Goal: Task Accomplishment & Management: Complete application form

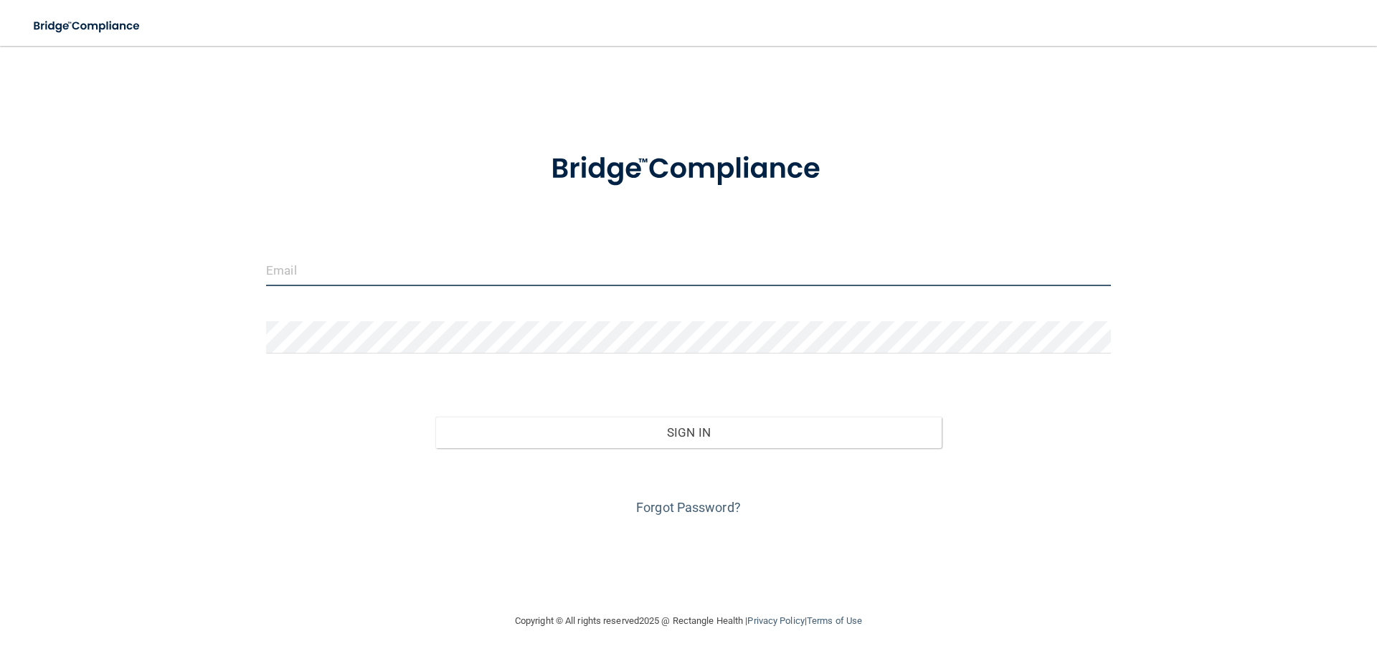
type input "[EMAIL_ADDRESS][DOMAIN_NAME]"
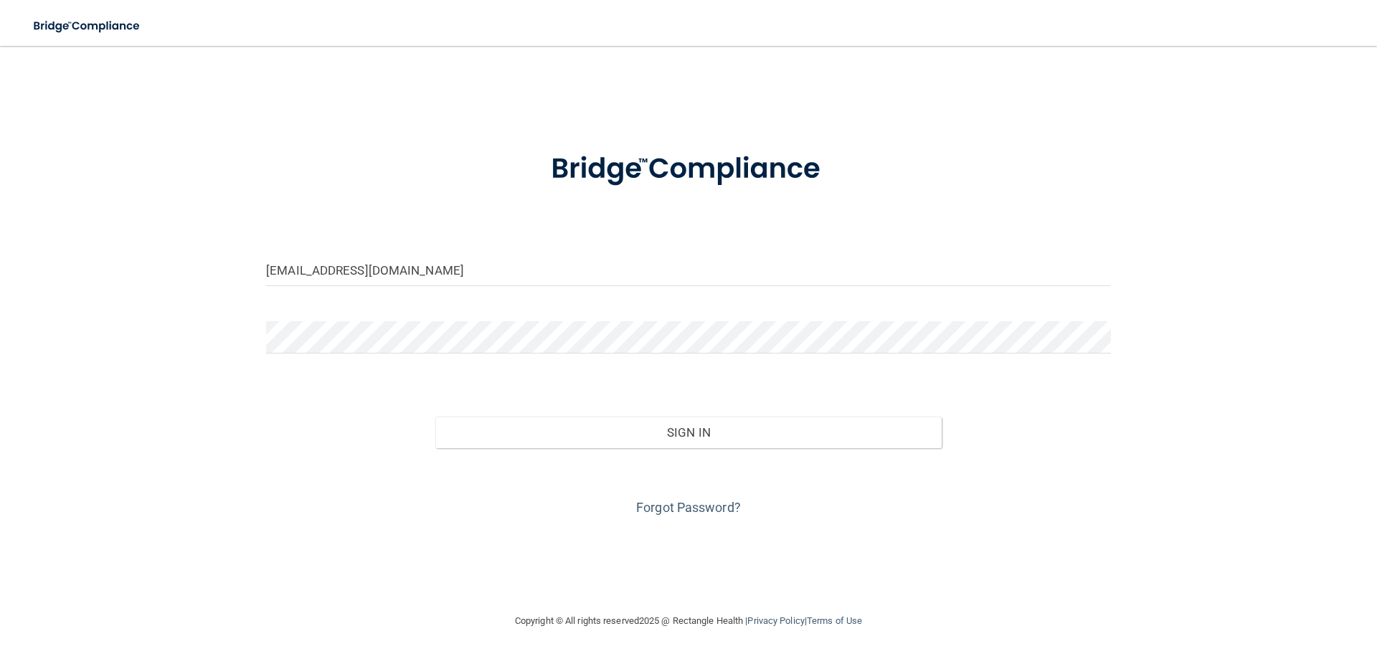
click at [303, 313] on form "kellyfeist@reddoorpediatric.com Invalid email/password. You don't have permissi…" at bounding box center [688, 325] width 845 height 387
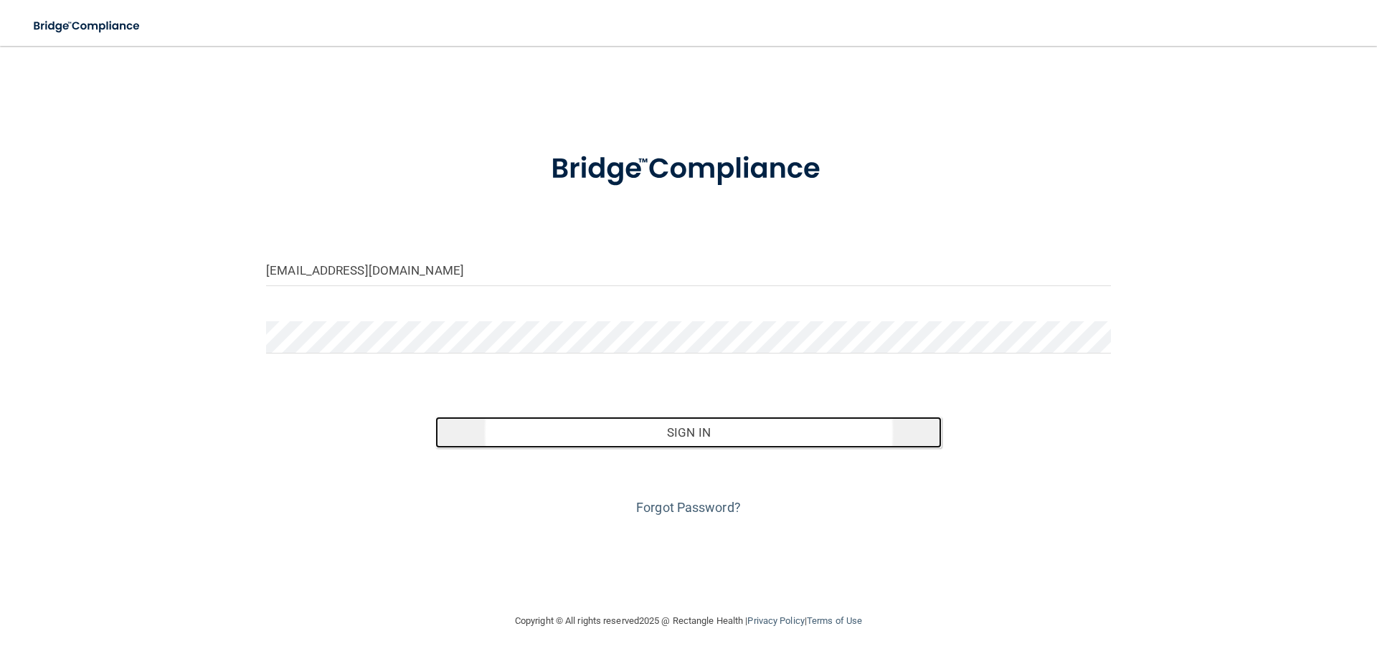
click at [688, 448] on button "Sign In" at bounding box center [688, 433] width 507 height 32
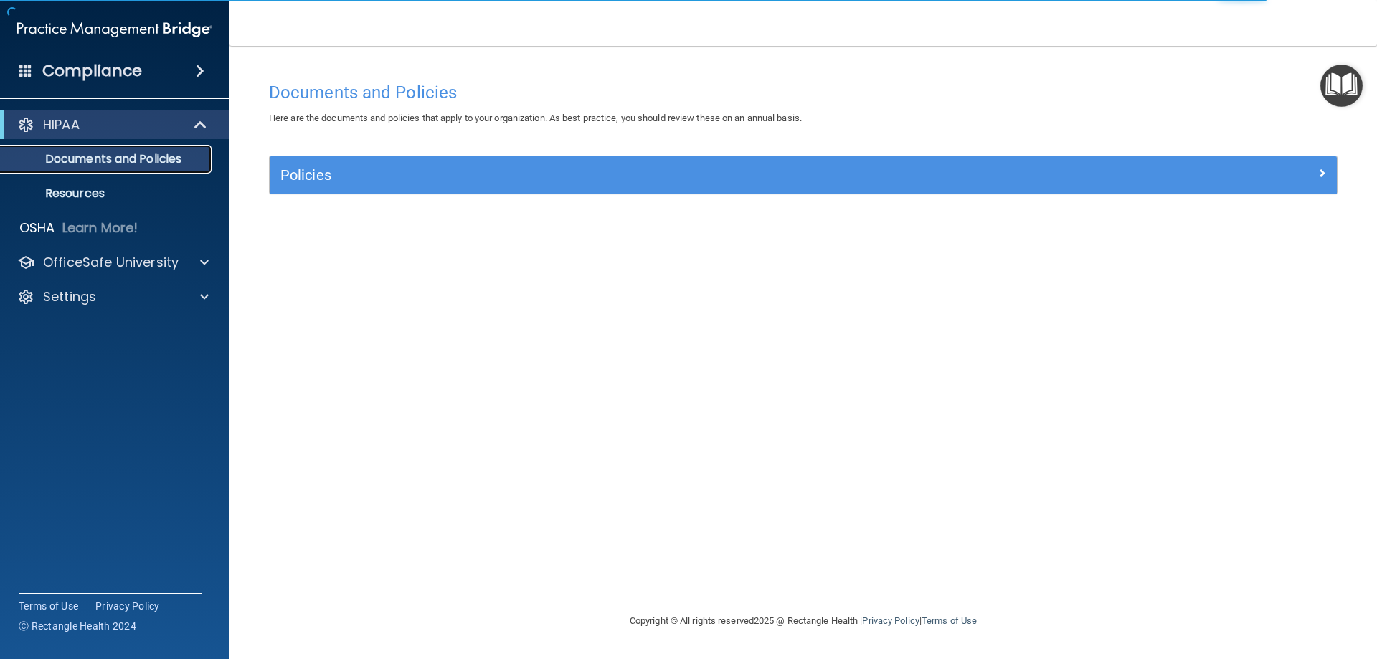
click at [142, 161] on p "Documents and Policies" at bounding box center [107, 159] width 196 height 14
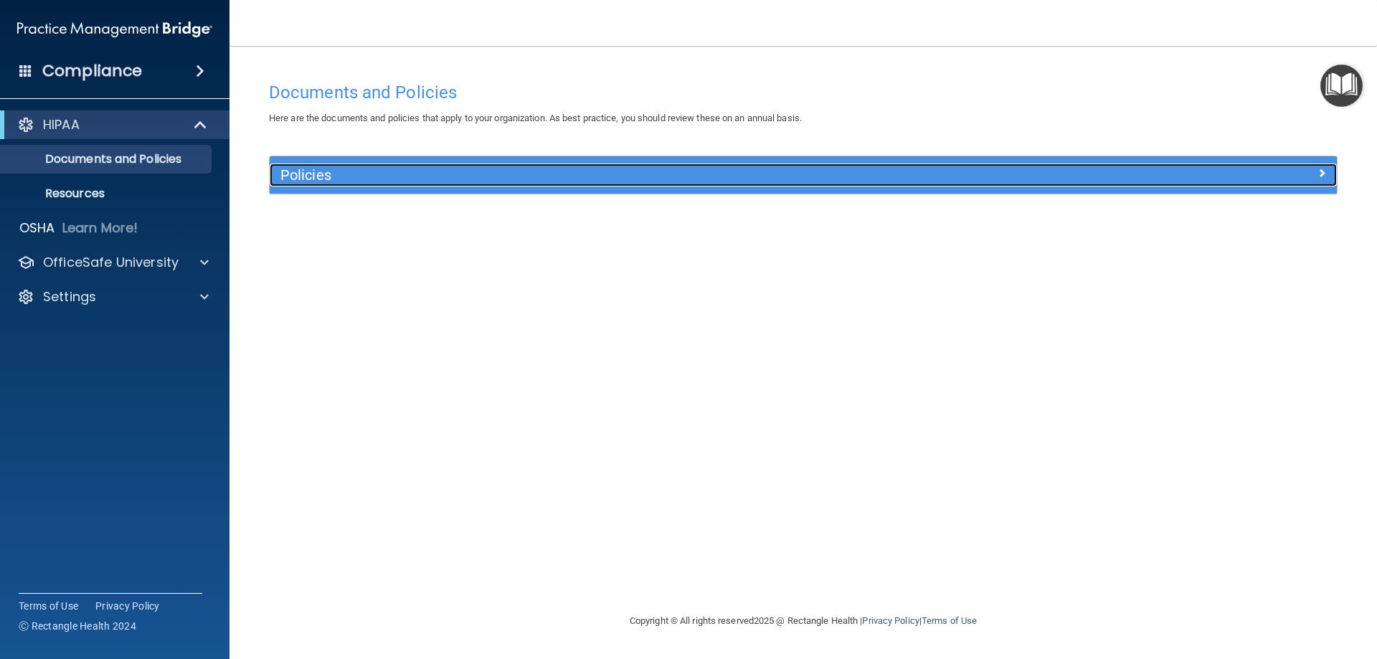
click at [422, 178] on h5 "Policies" at bounding box center [669, 175] width 779 height 16
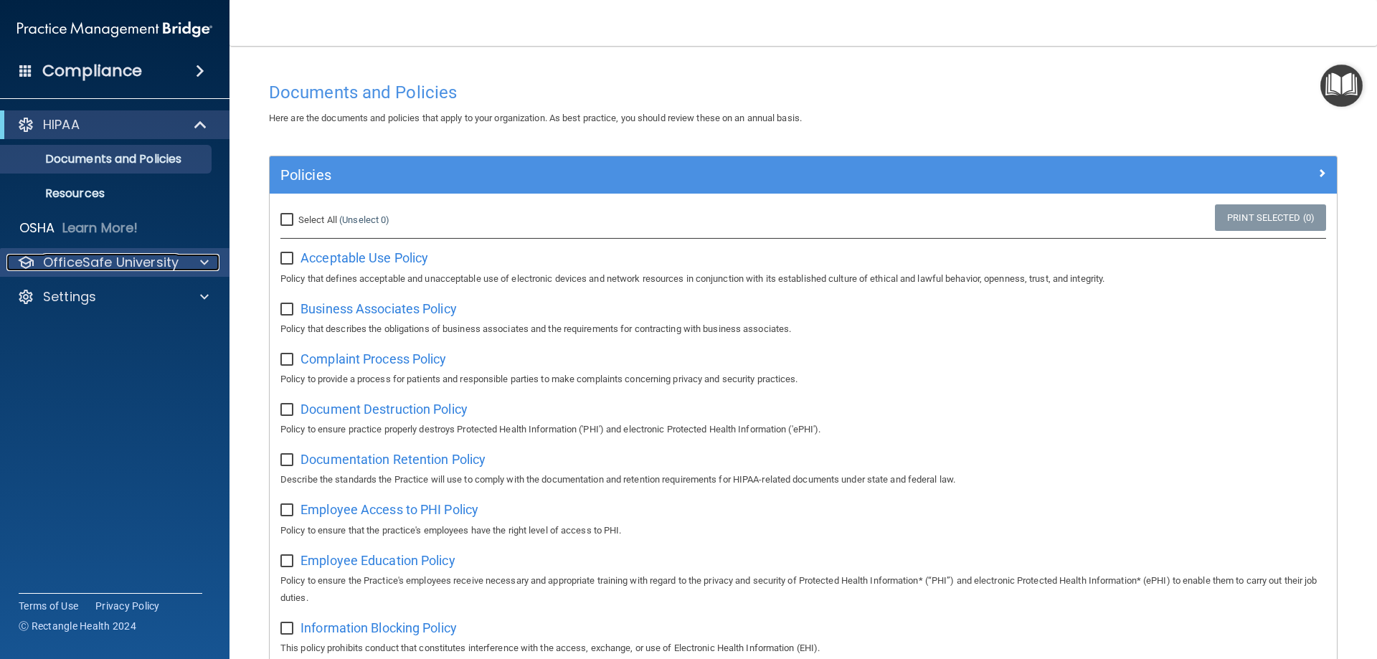
click at [202, 260] on span at bounding box center [204, 262] width 9 height 17
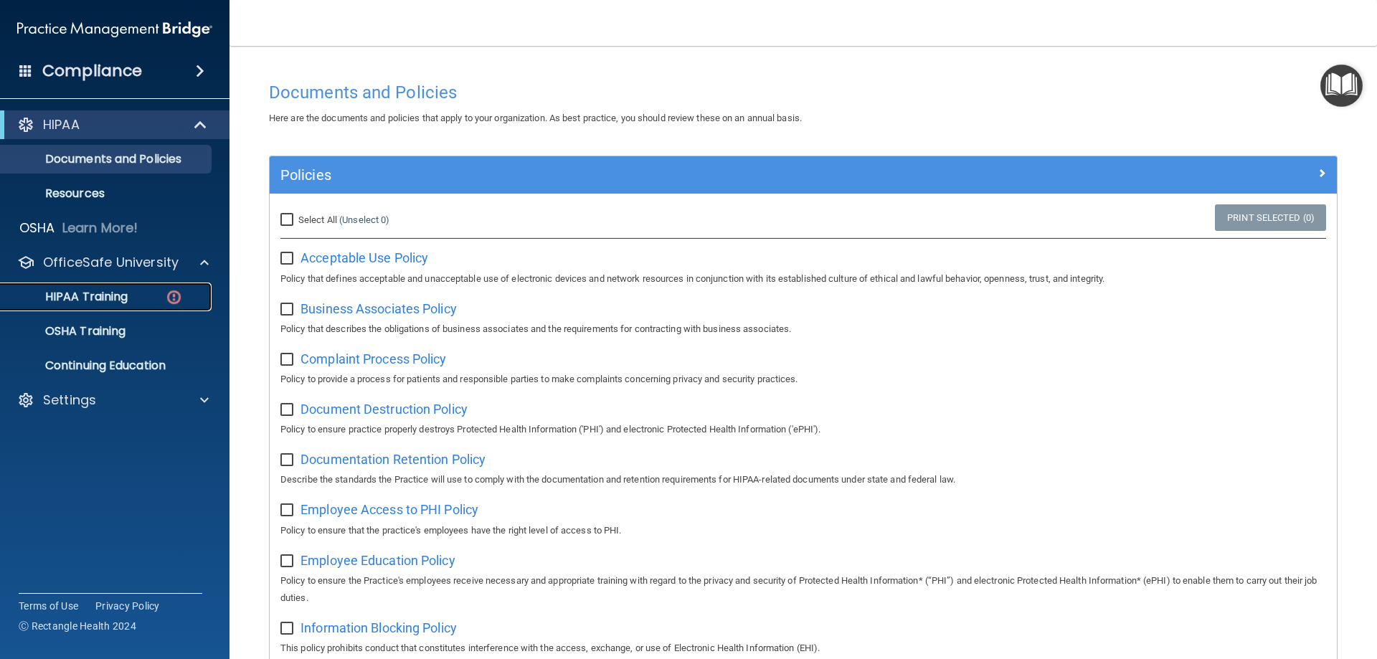
click at [115, 294] on p "HIPAA Training" at bounding box center [68, 297] width 118 height 14
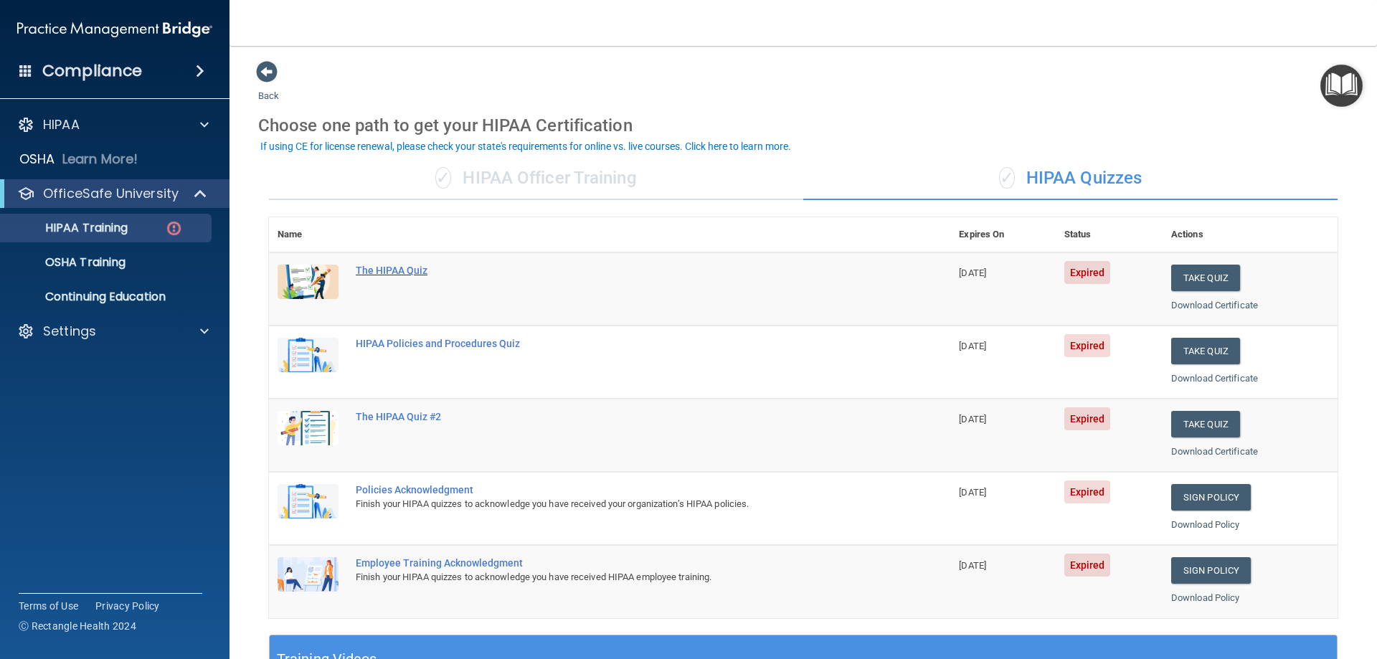
click at [396, 270] on div "The HIPAA Quiz" at bounding box center [617, 270] width 523 height 11
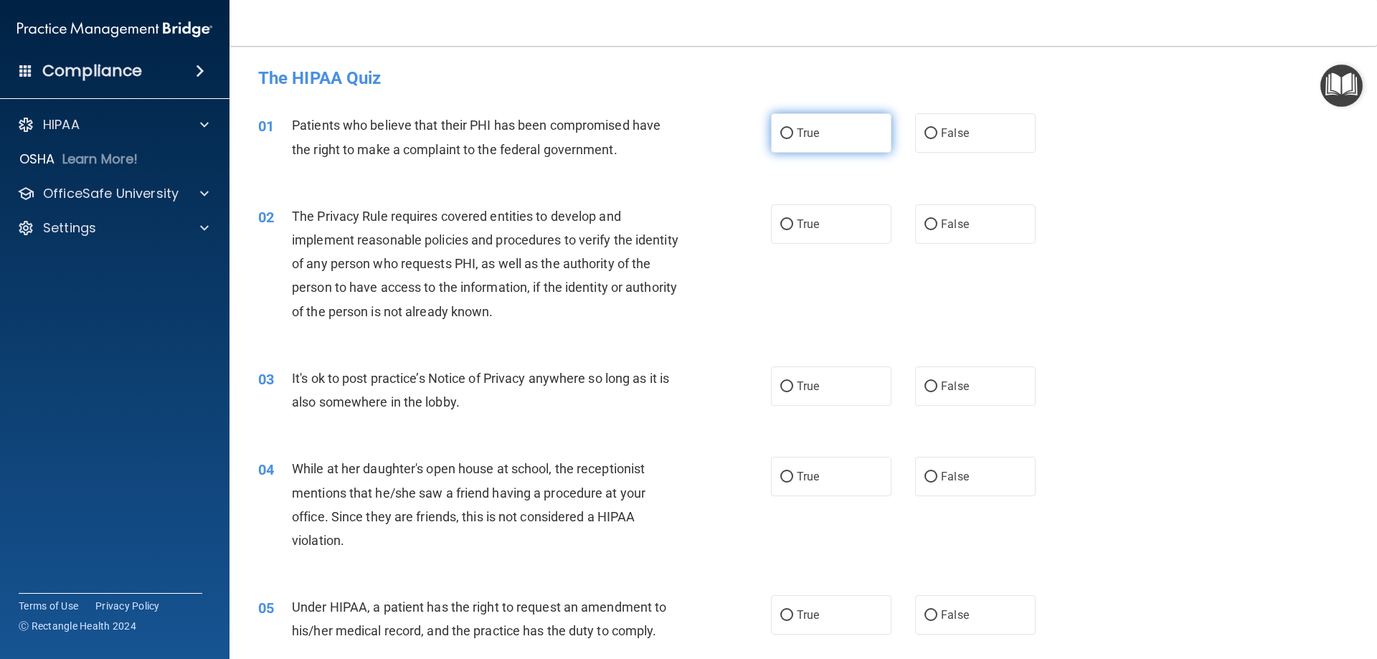
click at [784, 130] on input "True" at bounding box center [786, 133] width 13 height 11
radio input "true"
click at [780, 220] on input "True" at bounding box center [786, 224] width 13 height 11
radio input "true"
click at [787, 386] on input "True" at bounding box center [786, 386] width 13 height 11
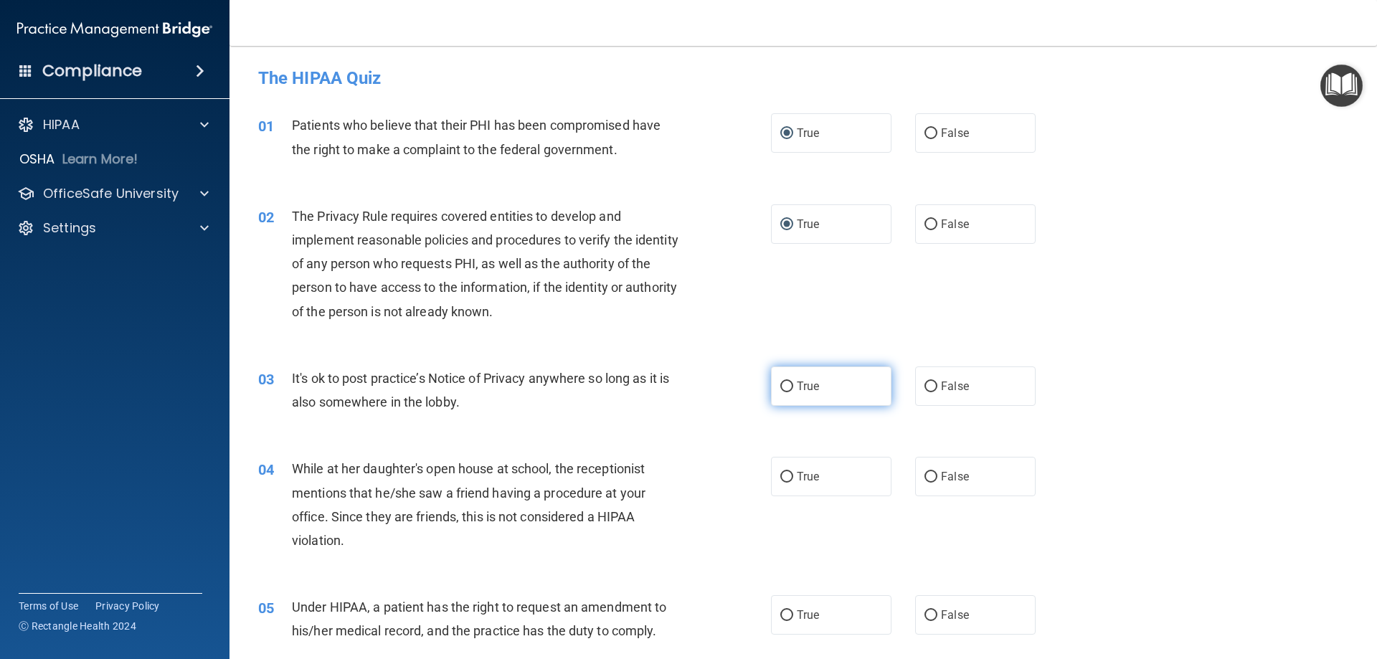
radio input "true"
click at [928, 475] on input "False" at bounding box center [930, 477] width 13 height 11
radio input "true"
click at [924, 610] on input "False" at bounding box center [930, 615] width 13 height 11
radio input "true"
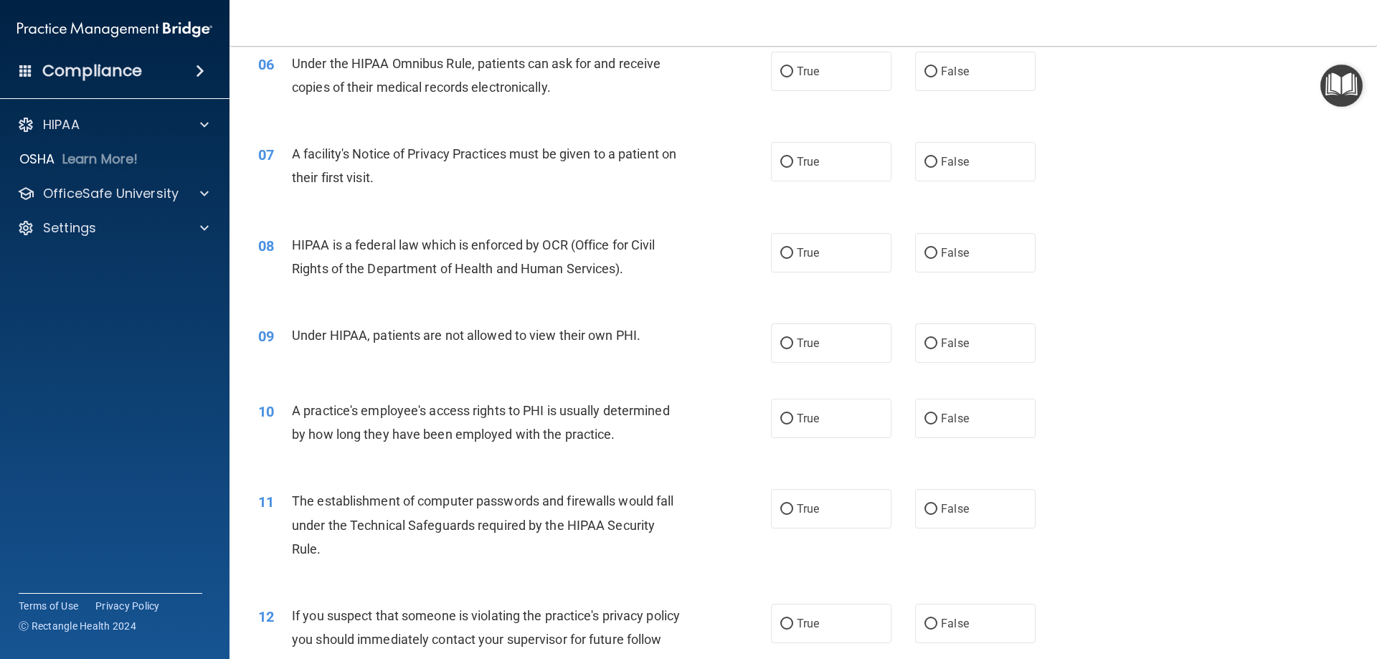
scroll to position [645, 0]
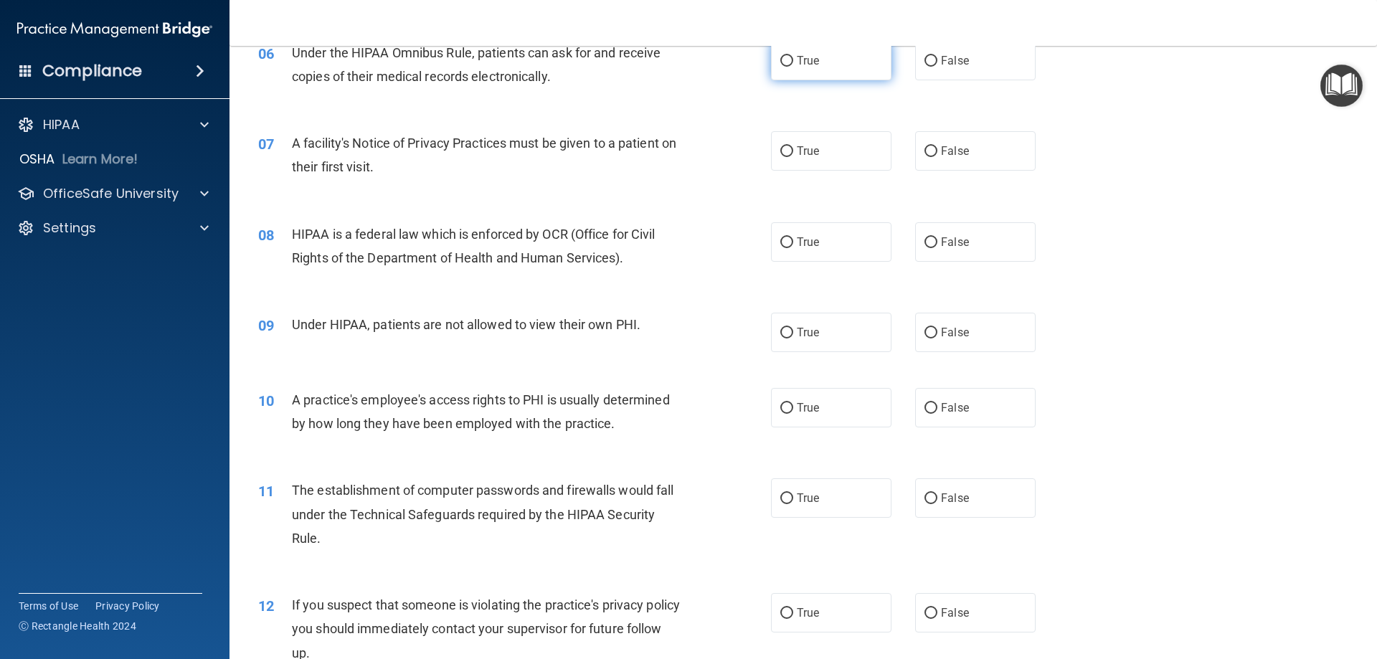
click at [771, 62] on label "True" at bounding box center [831, 60] width 120 height 39
click at [780, 62] on input "True" at bounding box center [786, 61] width 13 height 11
radio input "true"
click at [786, 154] on input "True" at bounding box center [786, 151] width 13 height 11
radio input "true"
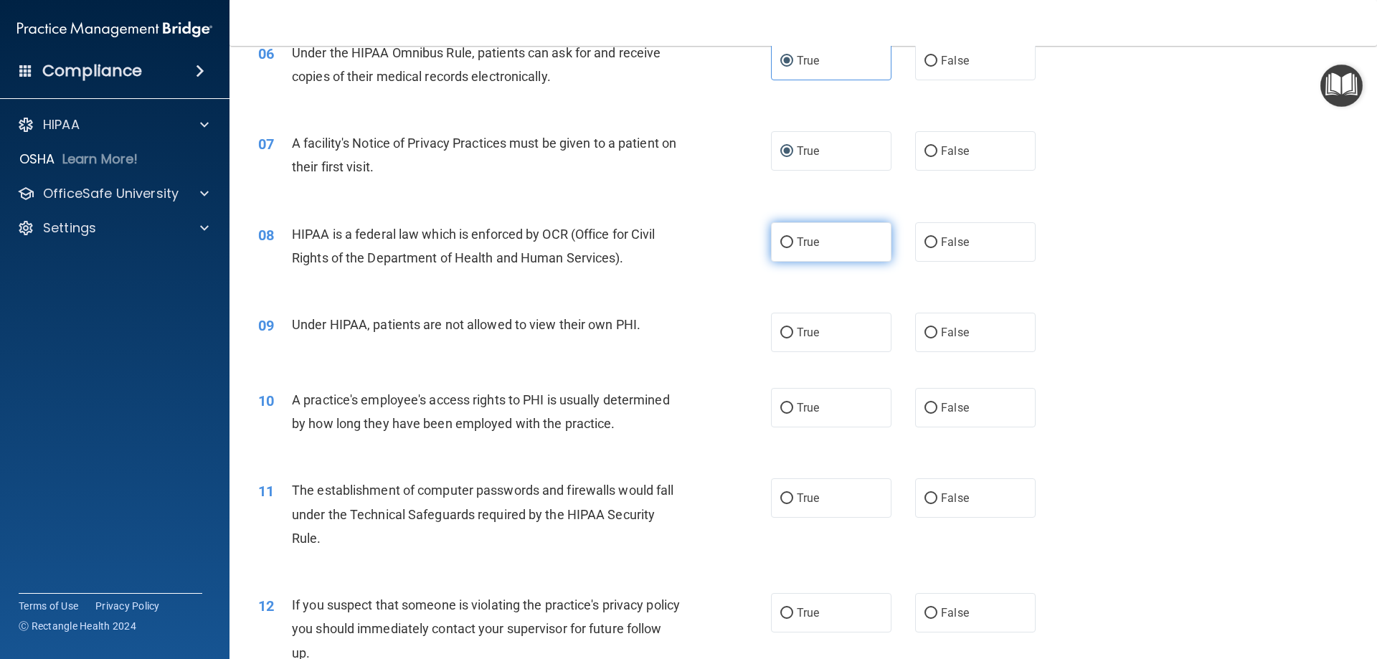
click at [785, 242] on input "True" at bounding box center [786, 242] width 13 height 11
radio input "true"
click at [925, 335] on input "False" at bounding box center [930, 333] width 13 height 11
radio input "true"
click at [925, 409] on input "False" at bounding box center [930, 408] width 13 height 11
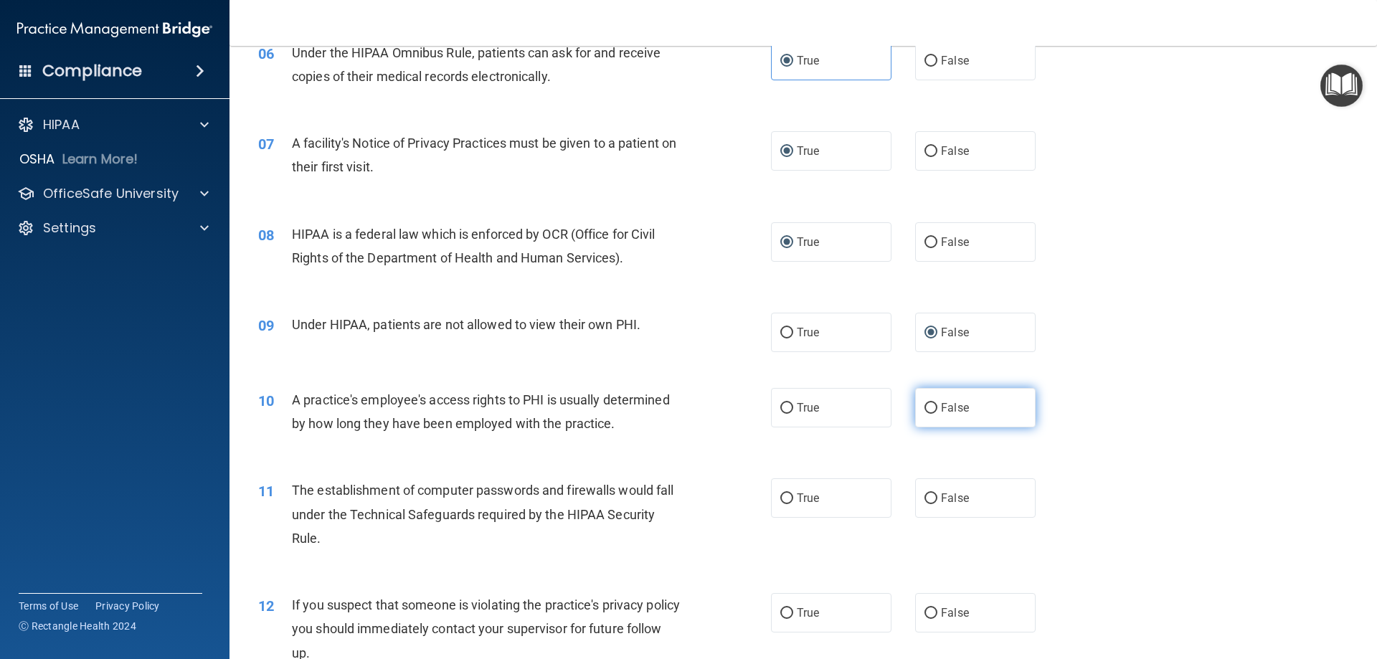
radio input "true"
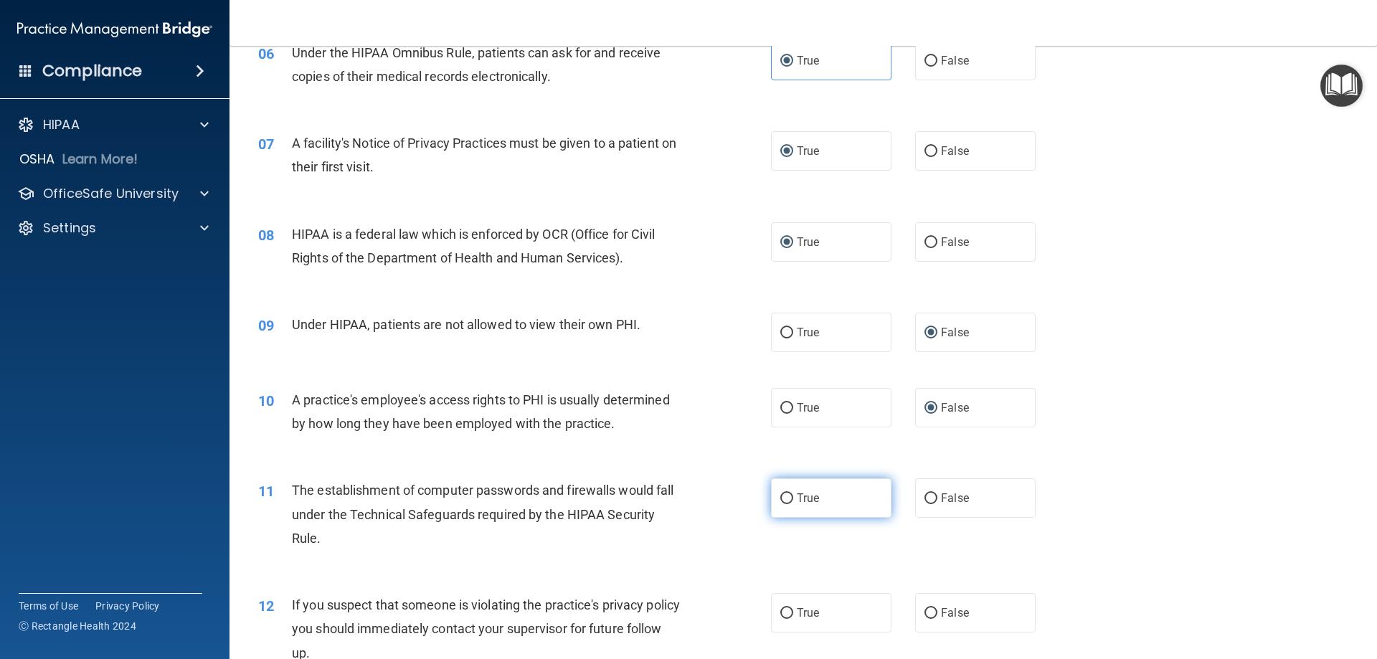
click at [782, 498] on input "True" at bounding box center [786, 498] width 13 height 11
radio input "true"
click at [780, 609] on input "True" at bounding box center [786, 613] width 13 height 11
radio input "true"
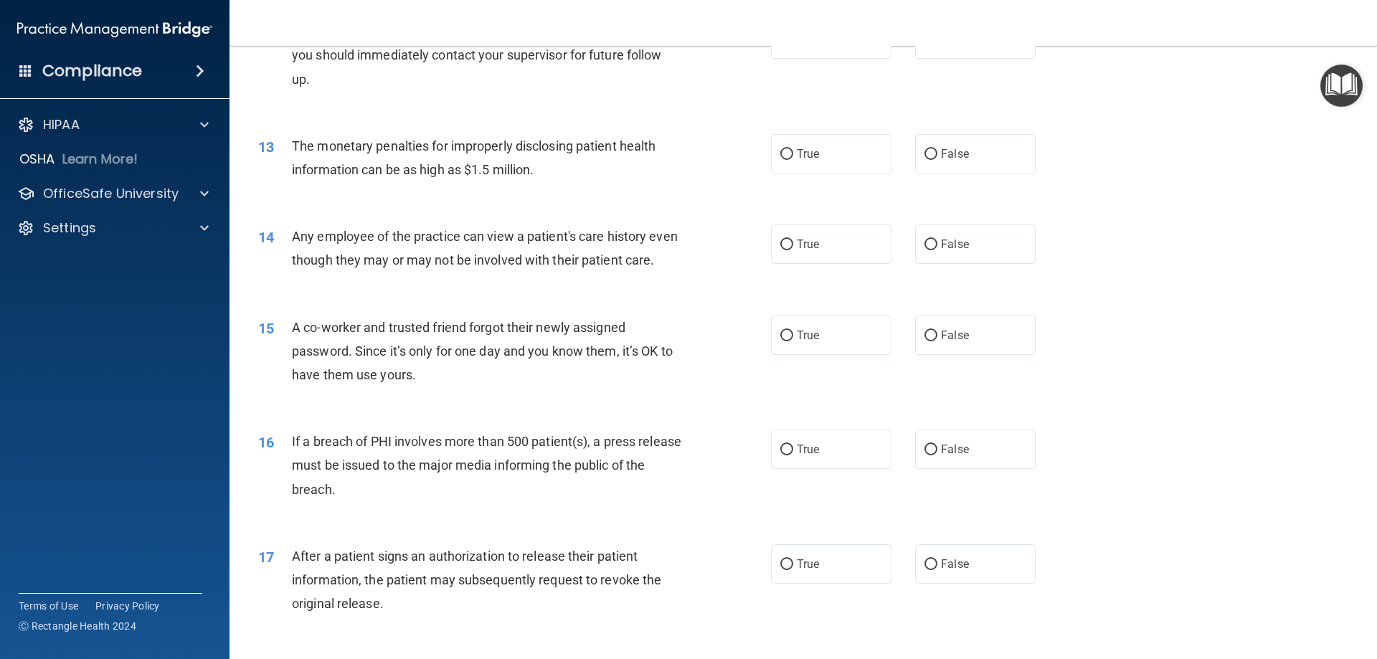
scroll to position [1291, 0]
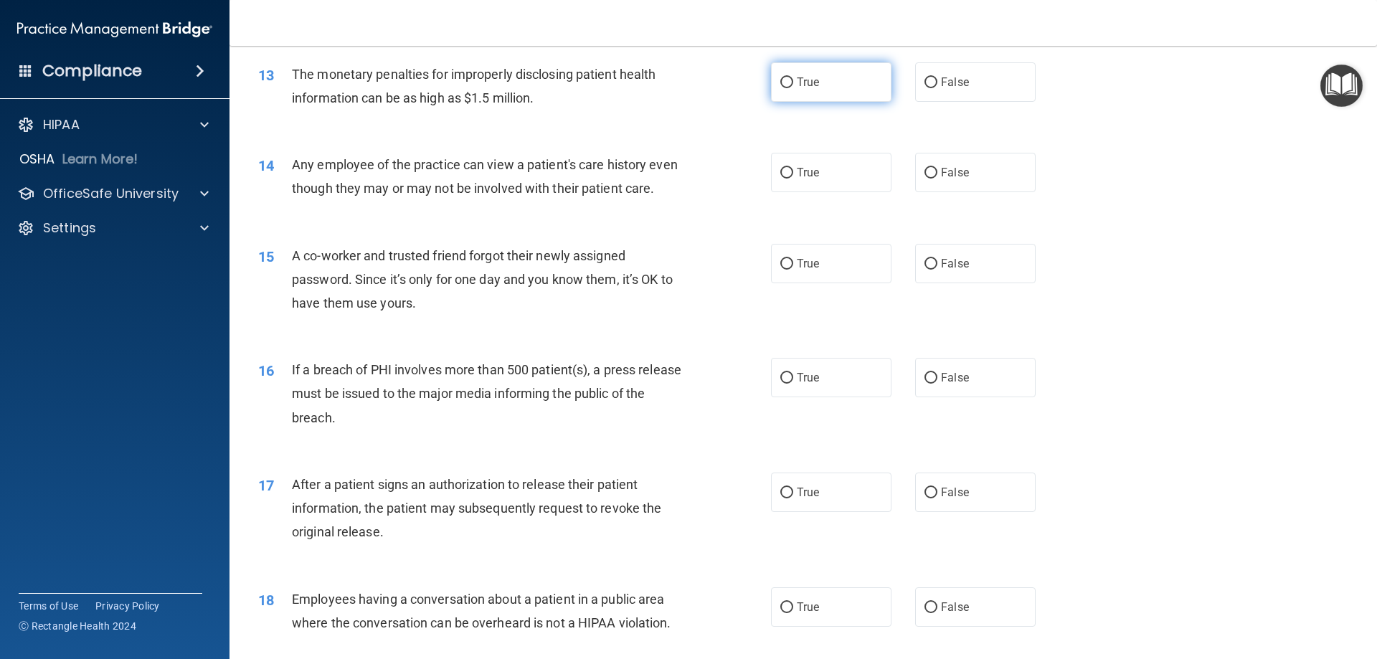
click at [791, 93] on label "True" at bounding box center [831, 81] width 120 height 39
click at [791, 88] on input "True" at bounding box center [786, 82] width 13 height 11
radio input "true"
click at [925, 174] on input "False" at bounding box center [930, 173] width 13 height 11
radio input "true"
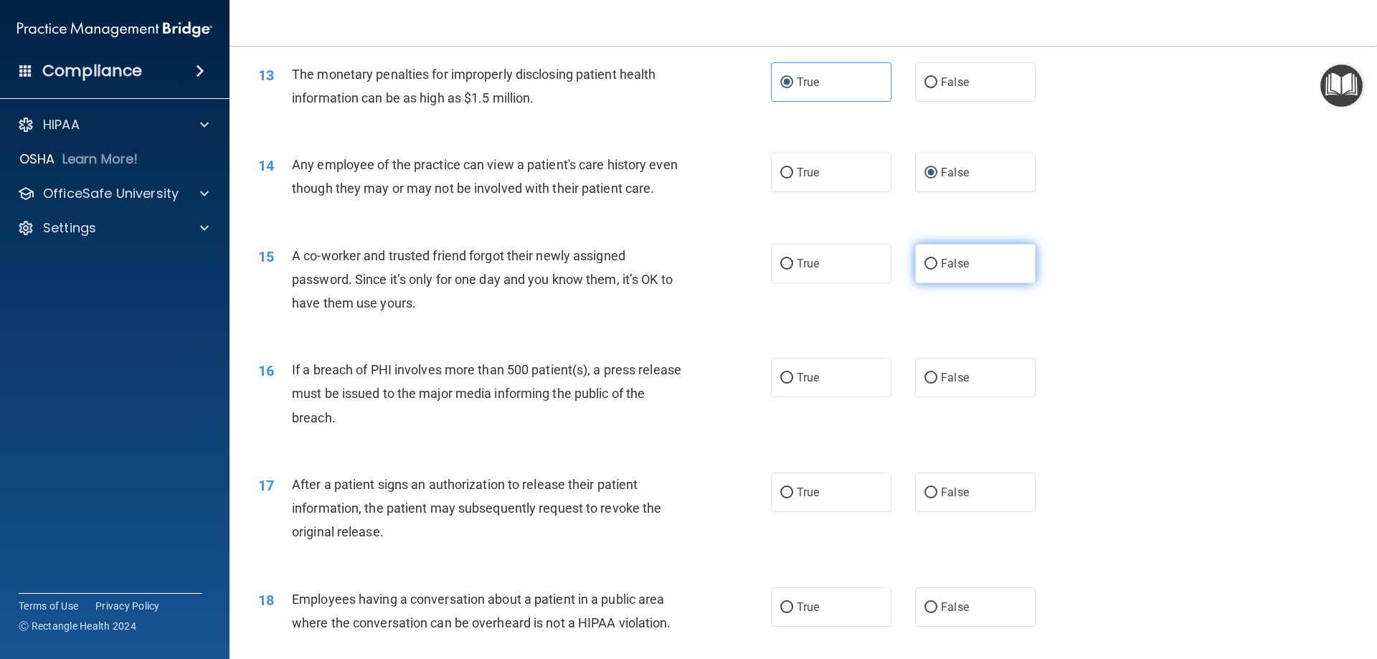
click at [925, 270] on input "False" at bounding box center [930, 264] width 13 height 11
radio input "true"
click at [784, 384] on input "True" at bounding box center [786, 378] width 13 height 11
radio input "true"
click at [780, 498] on input "True" at bounding box center [786, 493] width 13 height 11
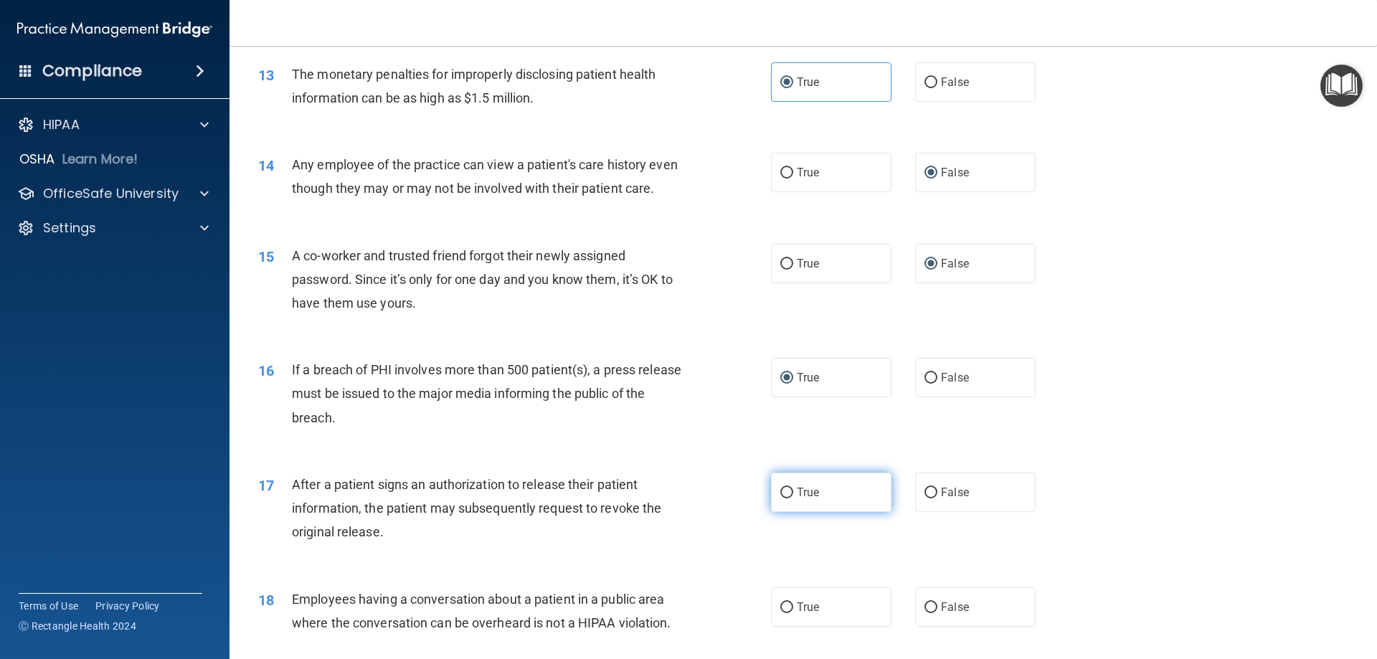
radio input "true"
click at [924, 613] on input "False" at bounding box center [930, 607] width 13 height 11
radio input "true"
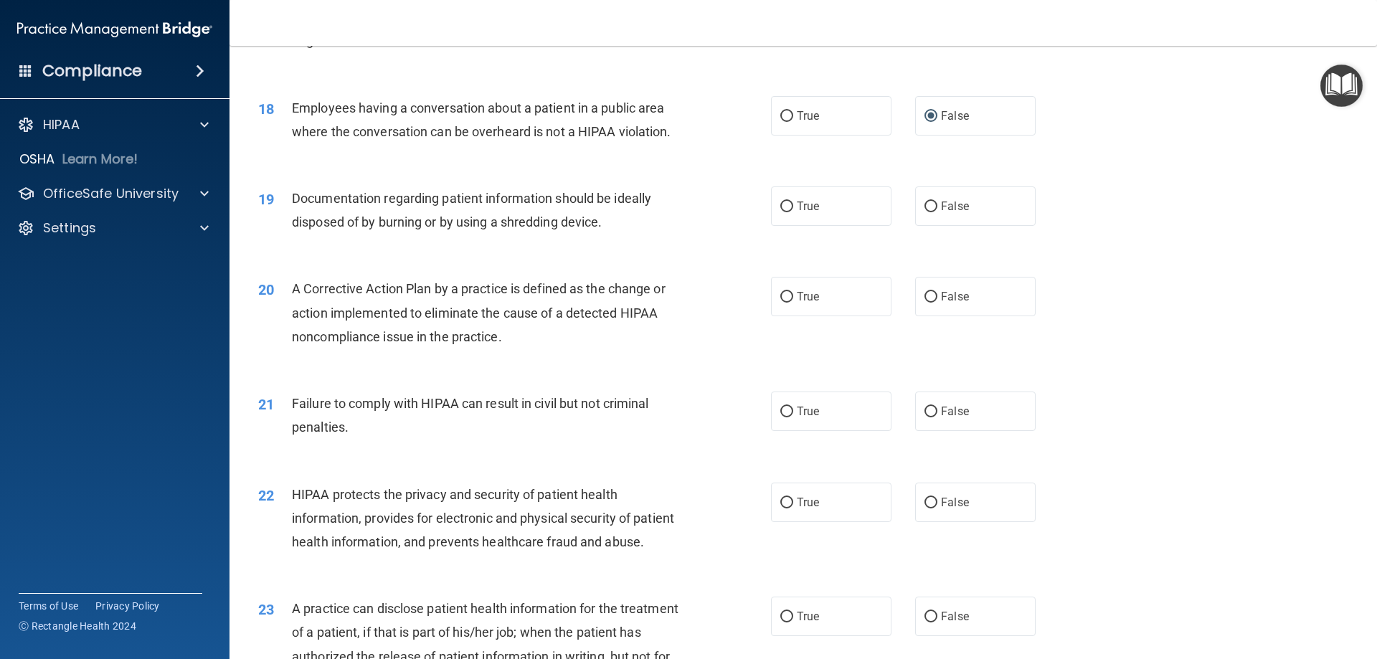
scroll to position [1936, 0]
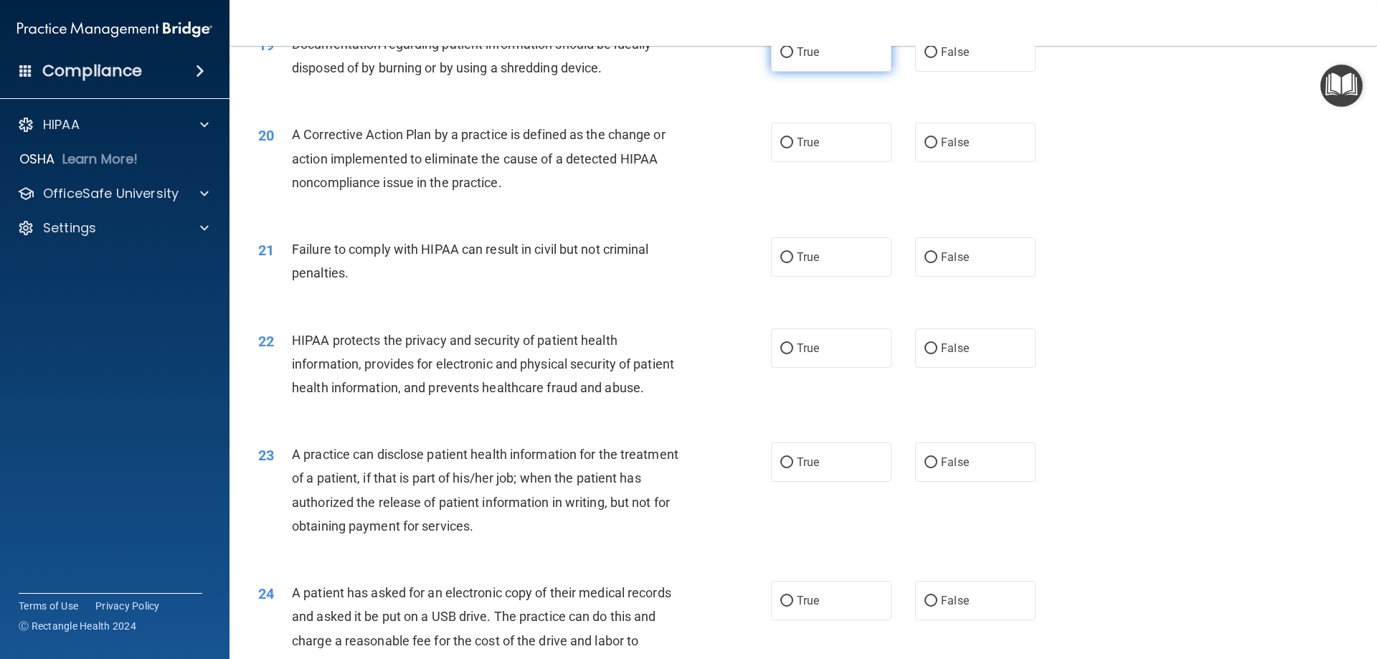
click at [784, 58] on input "True" at bounding box center [786, 52] width 13 height 11
radio input "true"
click at [790, 160] on label "True" at bounding box center [831, 142] width 120 height 39
click at [790, 148] on input "True" at bounding box center [786, 143] width 13 height 11
radio input "true"
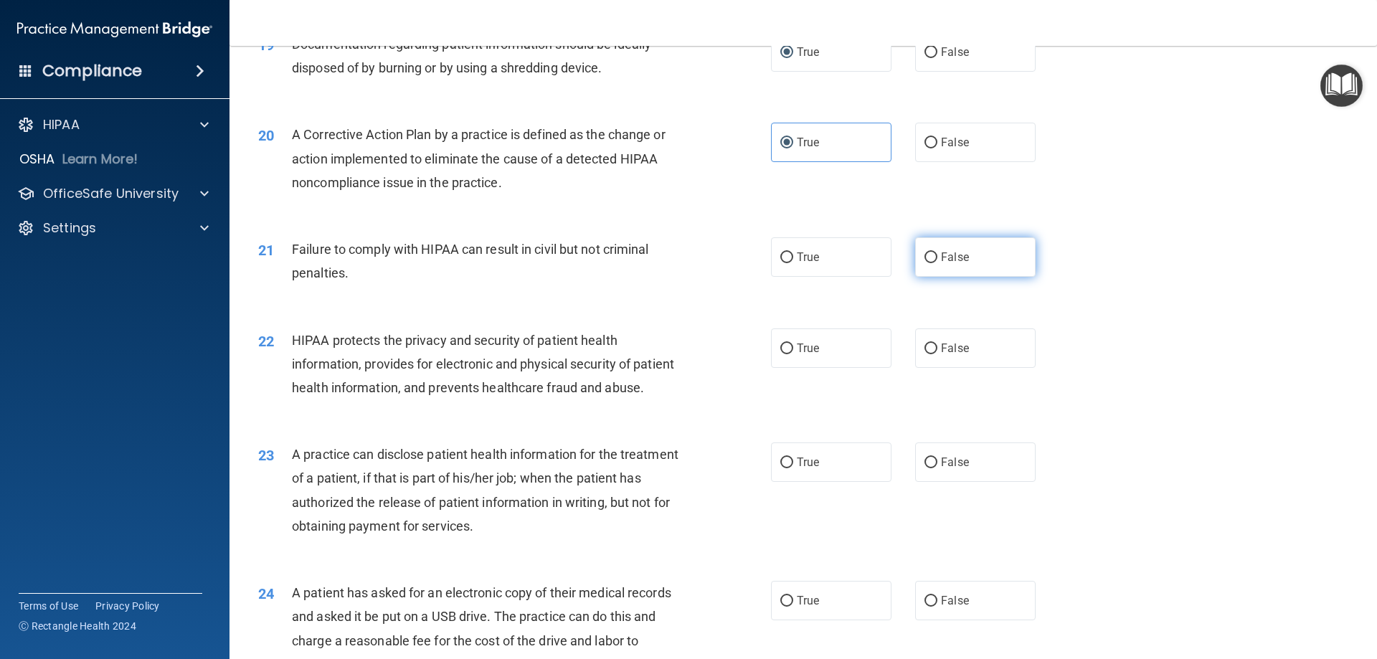
click at [924, 263] on input "False" at bounding box center [930, 257] width 13 height 11
radio input "true"
click at [776, 368] on label "True" at bounding box center [831, 347] width 120 height 39
click at [780, 354] on input "True" at bounding box center [786, 348] width 13 height 11
radio input "true"
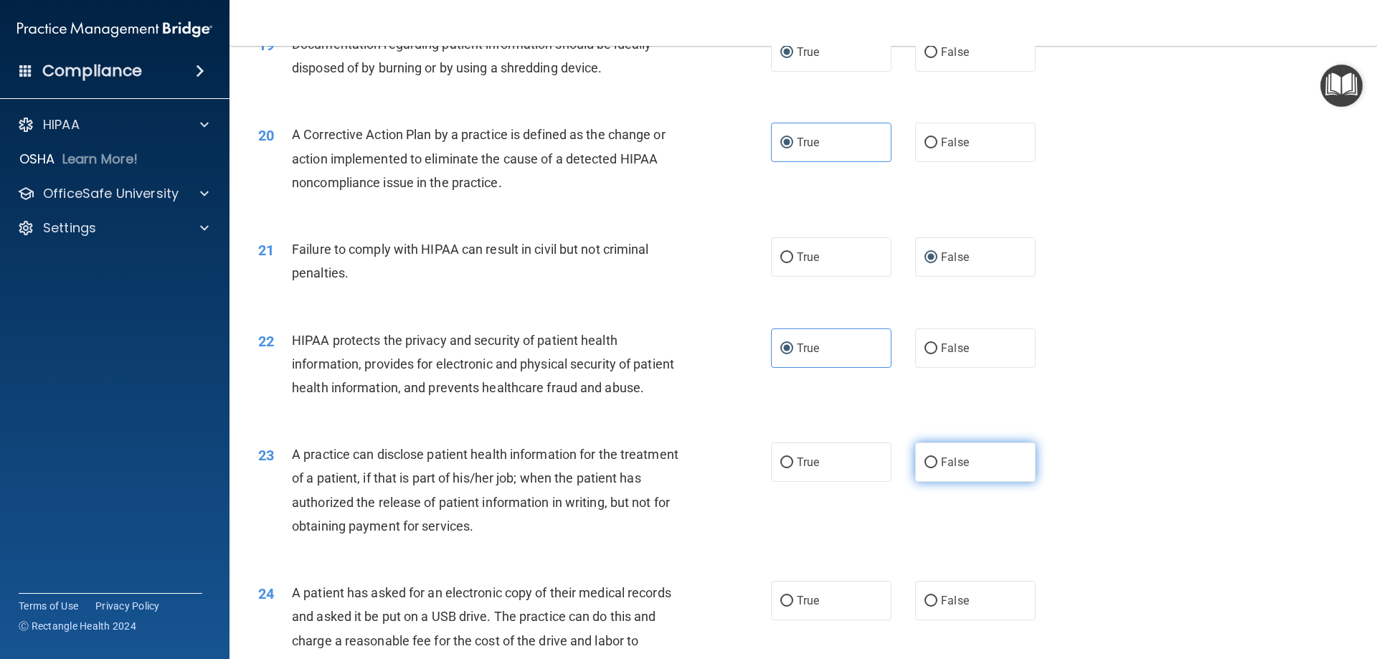
click at [926, 468] on input "False" at bounding box center [930, 462] width 13 height 11
radio input "true"
click at [780, 468] on input "True" at bounding box center [786, 462] width 13 height 11
radio input "true"
radio input "false"
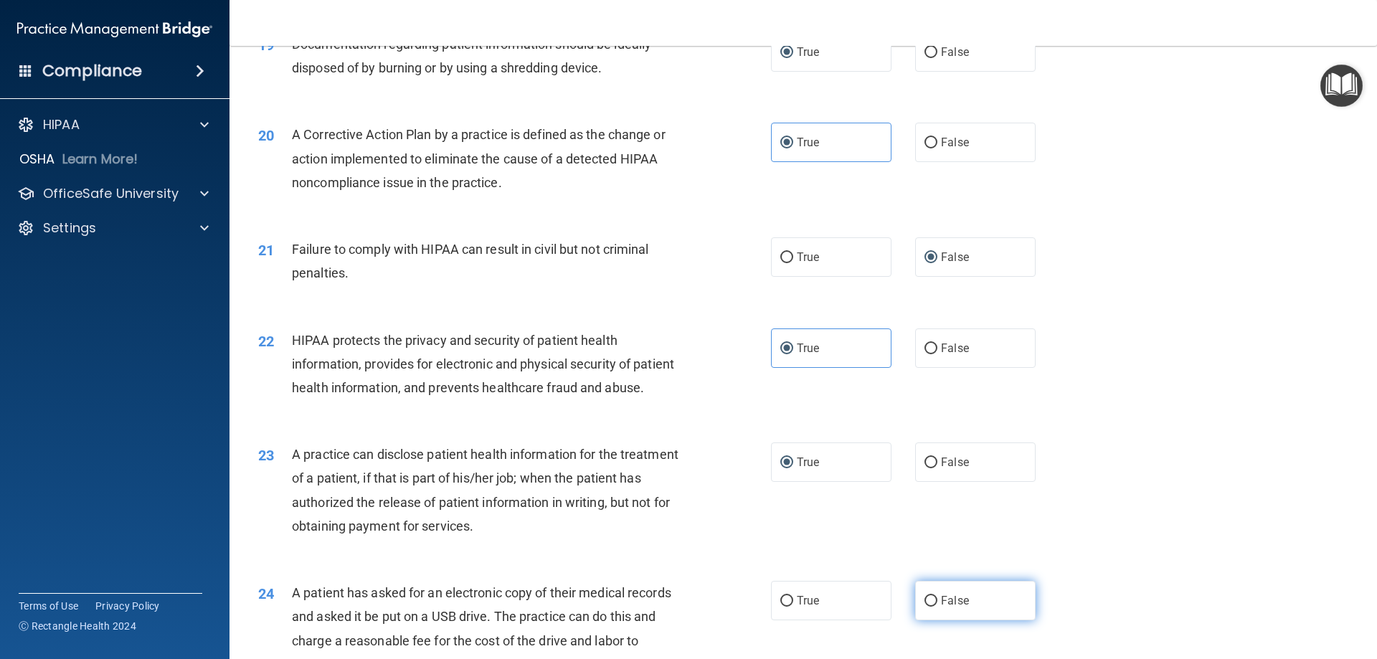
click at [929, 620] on label "False" at bounding box center [975, 600] width 120 height 39
click at [929, 607] on input "False" at bounding box center [930, 601] width 13 height 11
radio input "true"
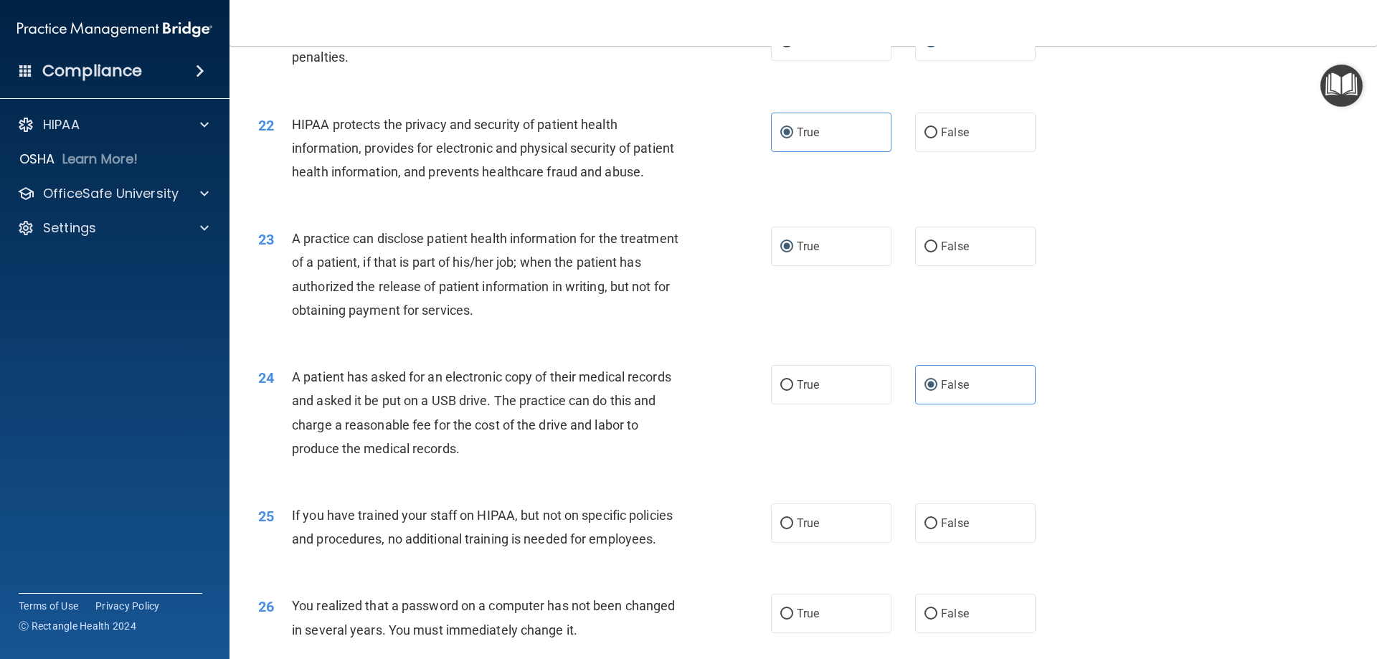
scroll to position [2151, 0]
click at [924, 253] on input "False" at bounding box center [930, 247] width 13 height 11
radio input "true"
radio input "false"
click at [782, 391] on input "True" at bounding box center [786, 386] width 13 height 11
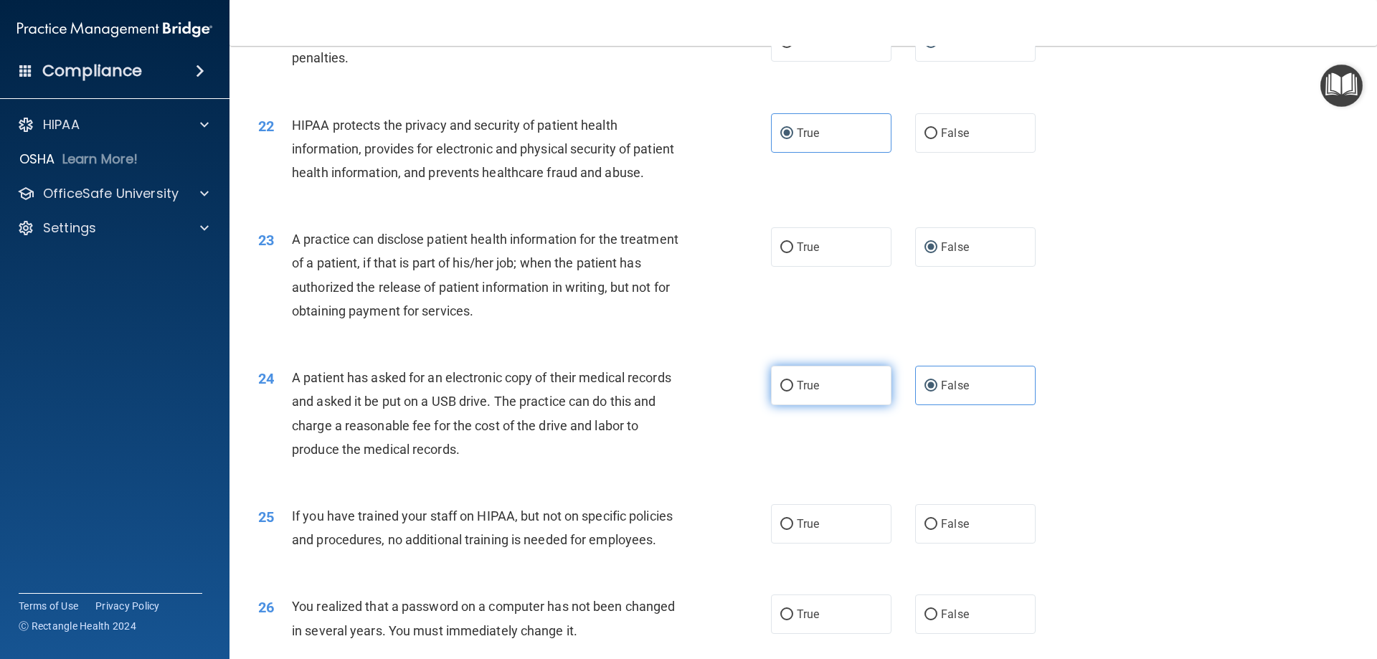
radio input "true"
radio input "false"
click at [924, 530] on input "False" at bounding box center [930, 524] width 13 height 11
radio input "true"
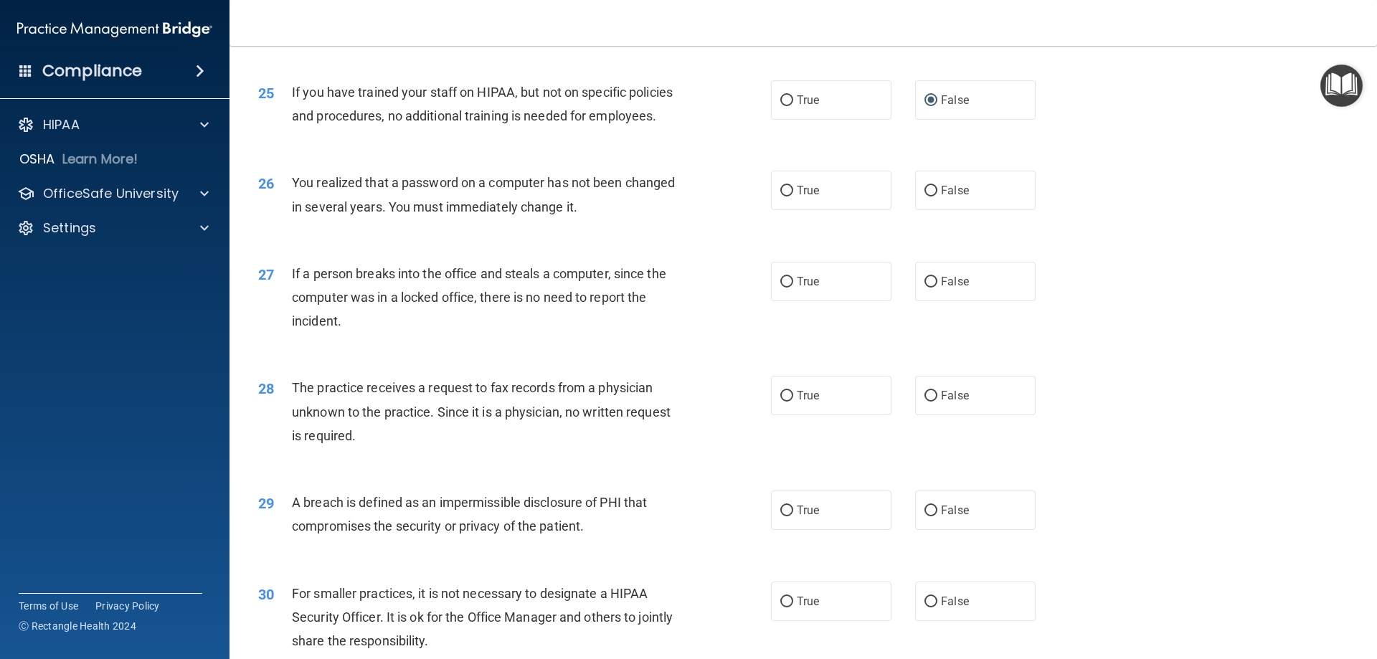
scroll to position [2581, 0]
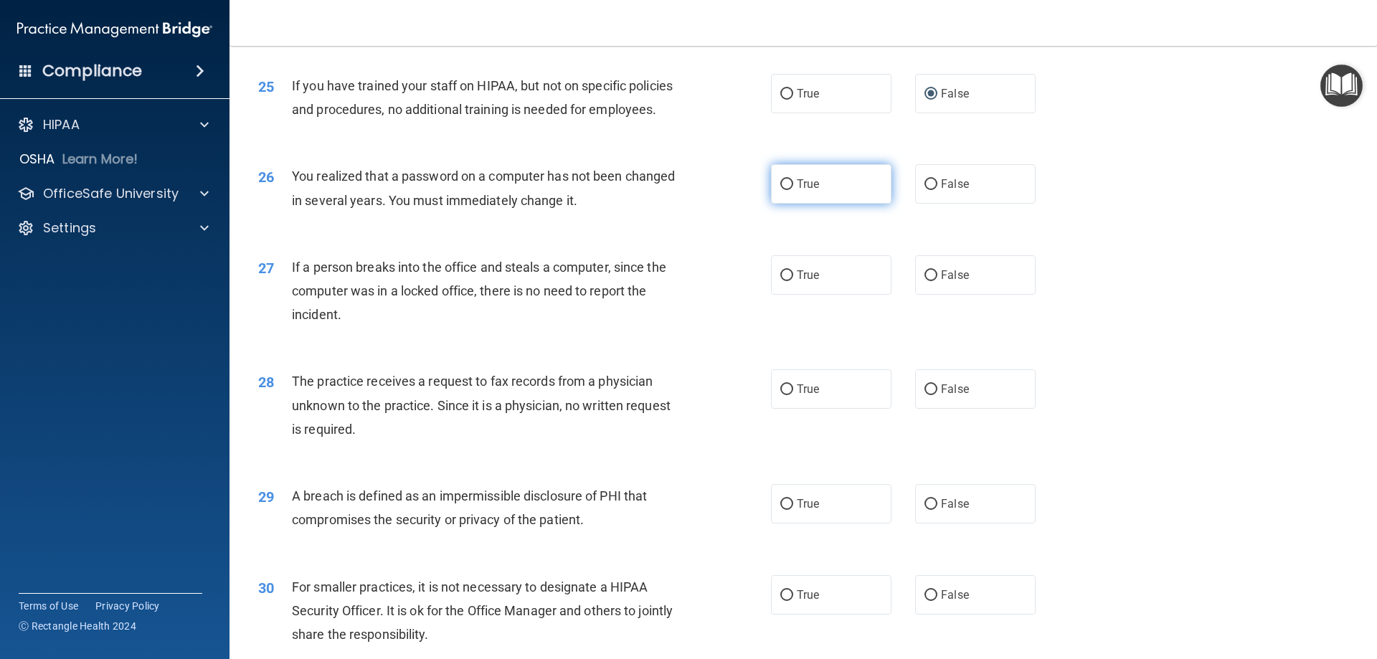
click at [780, 190] on input "True" at bounding box center [786, 184] width 13 height 11
radio input "true"
click at [928, 281] on input "False" at bounding box center [930, 275] width 13 height 11
radio input "true"
click at [924, 395] on input "False" at bounding box center [930, 389] width 13 height 11
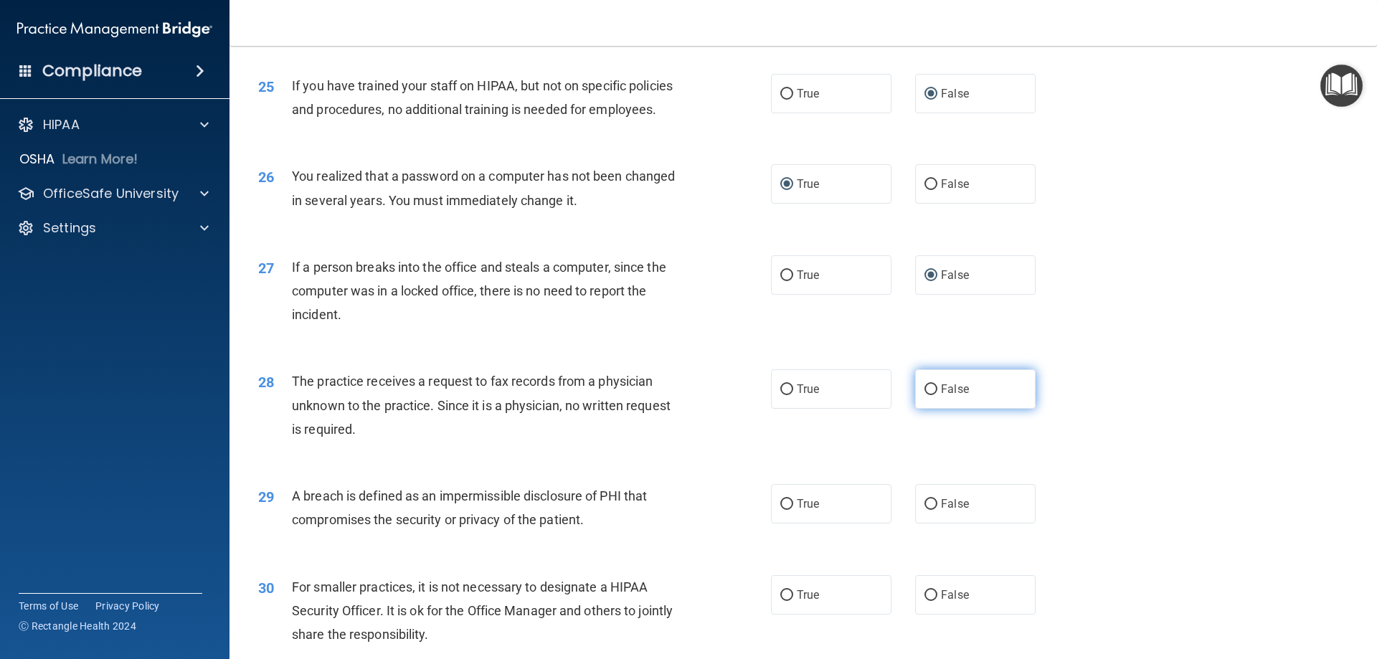
radio input "true"
click at [772, 523] on label "True" at bounding box center [831, 503] width 120 height 39
click at [780, 510] on input "True" at bounding box center [786, 504] width 13 height 11
radio input "true"
click at [931, 614] on label "False" at bounding box center [975, 594] width 120 height 39
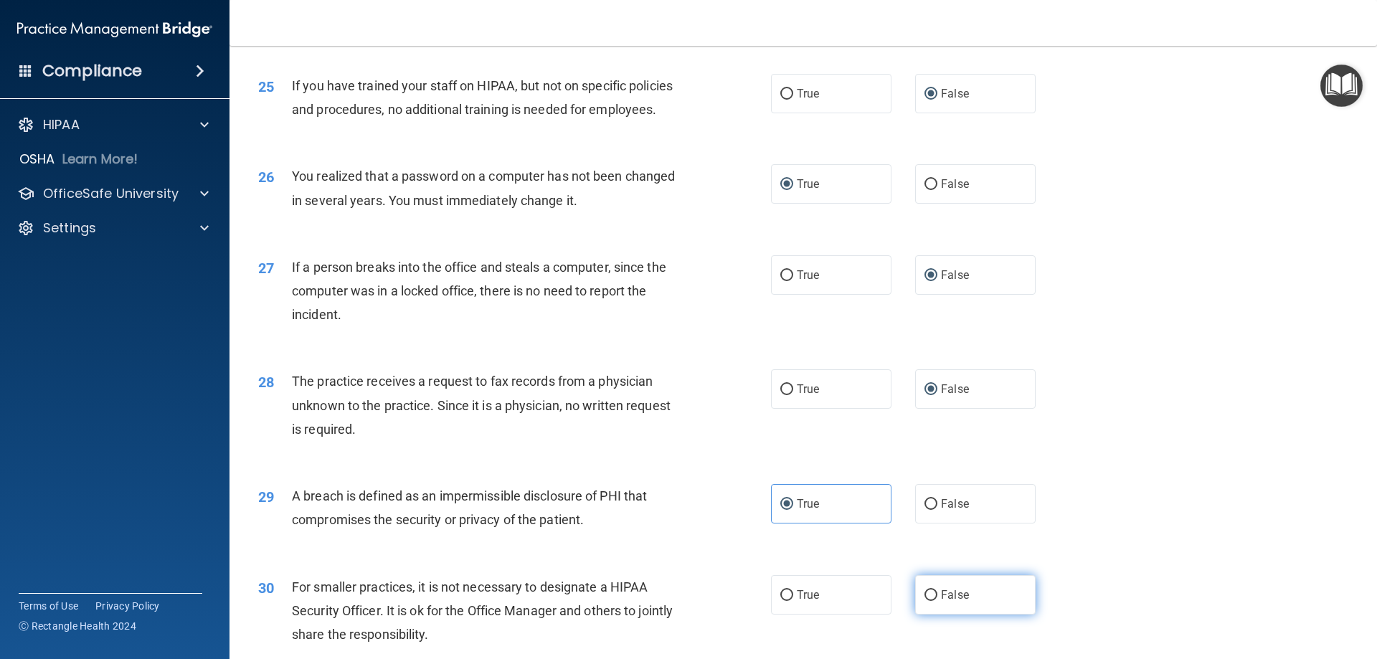
click at [931, 601] on input "False" at bounding box center [930, 595] width 13 height 11
radio input "true"
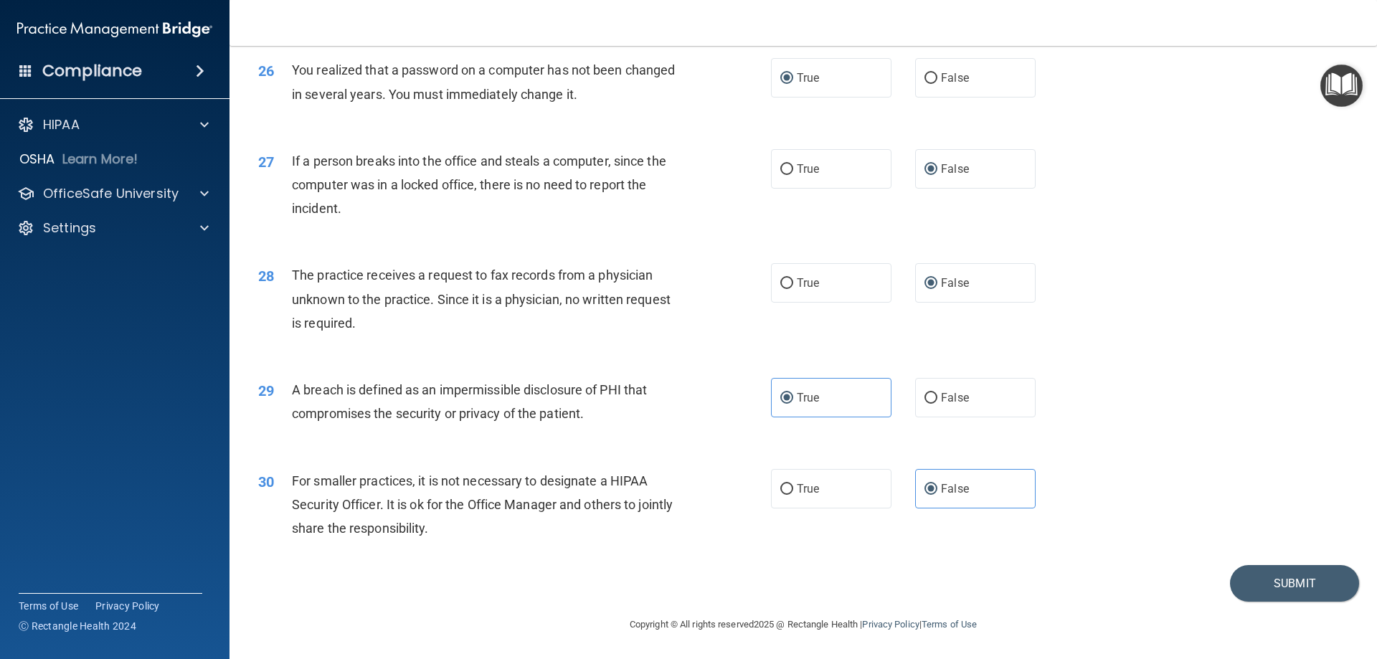
scroll to position [2735, 0]
click at [1306, 590] on button "Submit" at bounding box center [1294, 583] width 129 height 37
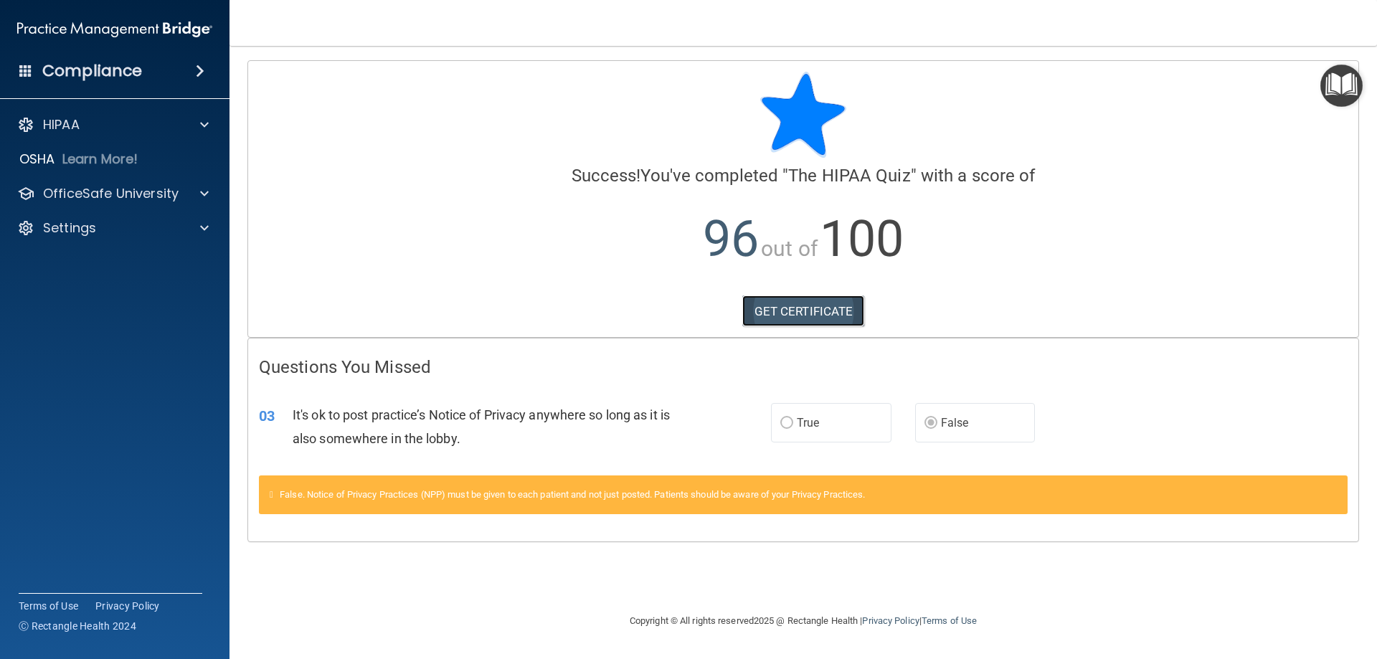
click at [792, 309] on link "GET CERTIFICATE" at bounding box center [803, 311] width 123 height 32
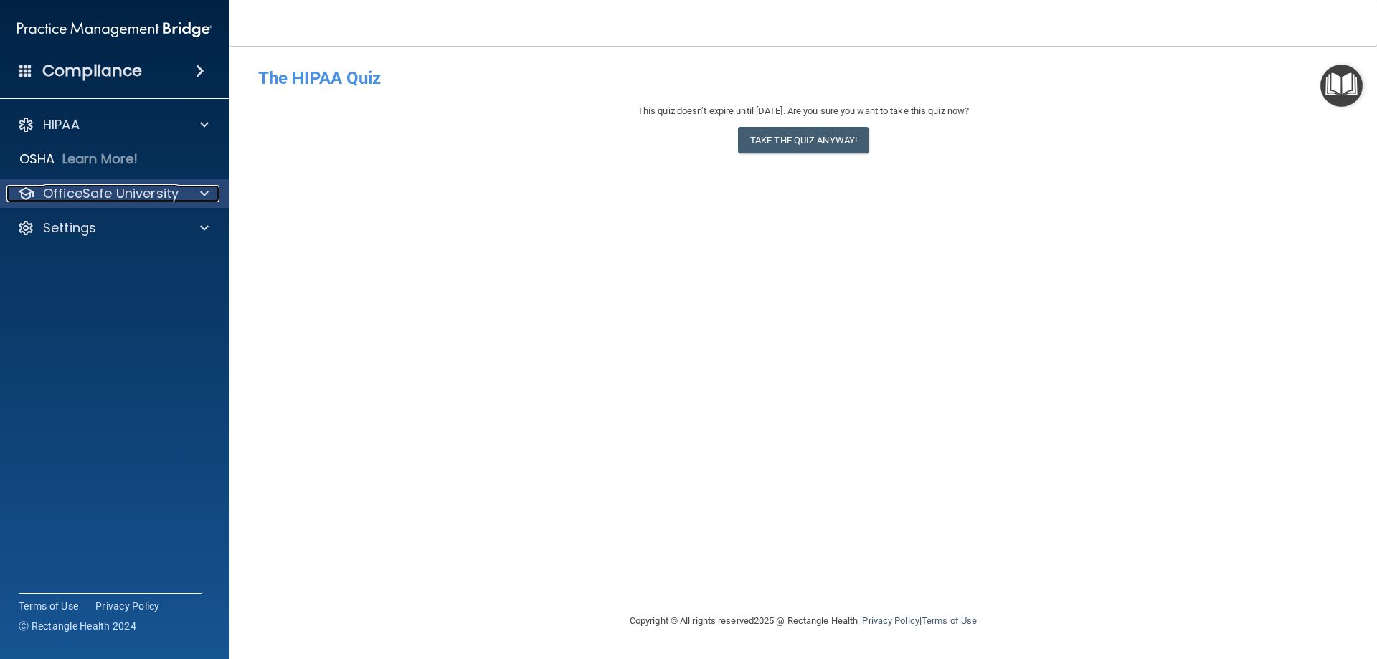
click at [199, 190] on div at bounding box center [202, 193] width 36 height 17
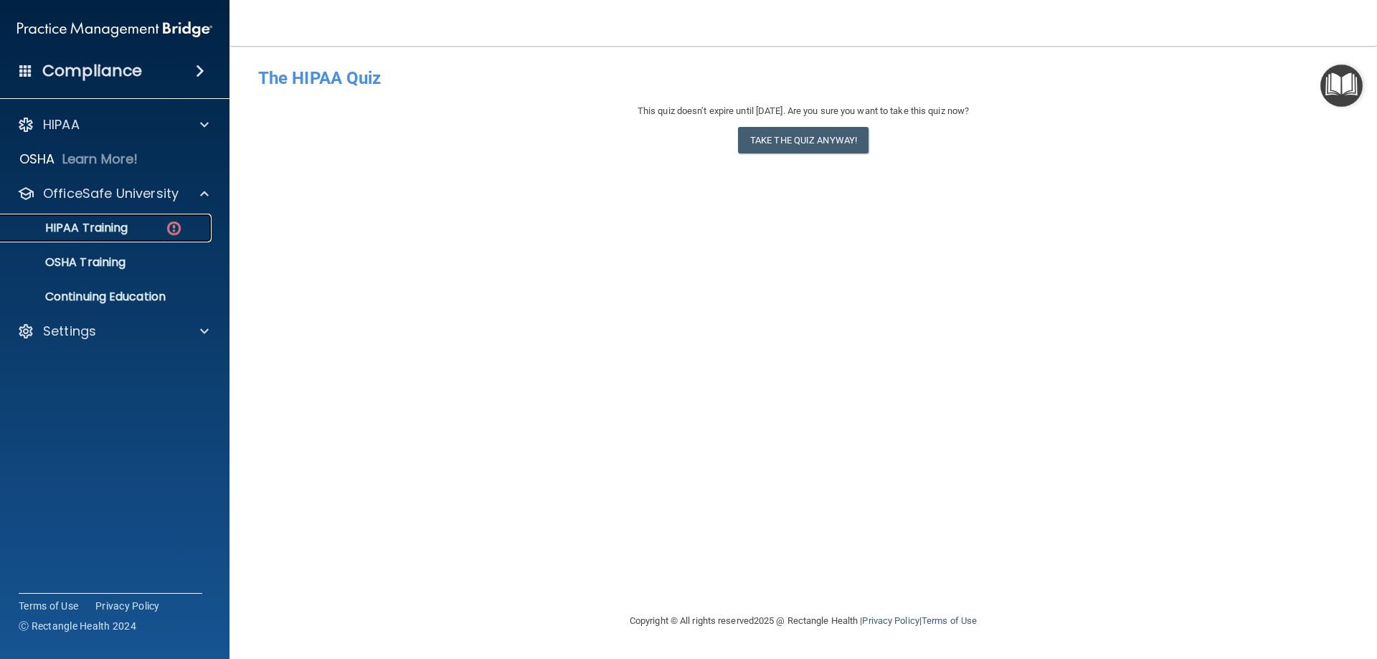
click at [132, 229] on div "HIPAA Training" at bounding box center [107, 228] width 196 height 14
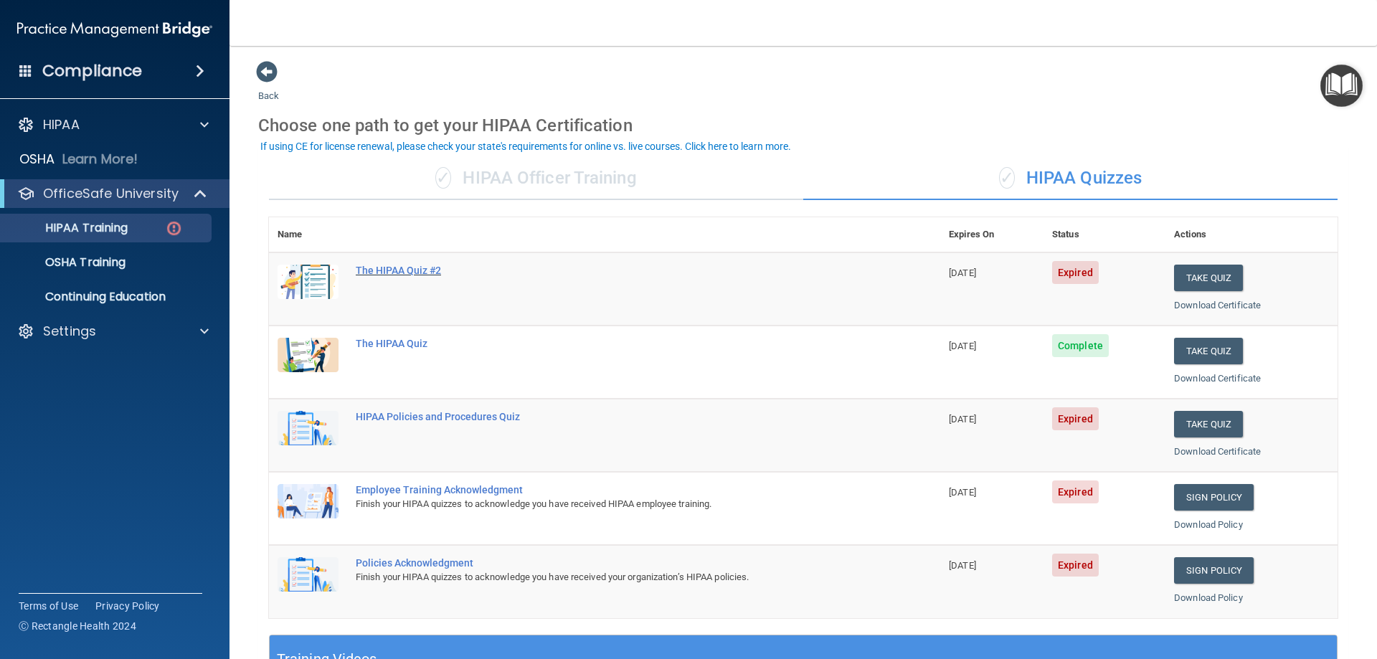
click at [401, 268] on div "The HIPAA Quiz #2" at bounding box center [612, 270] width 513 height 11
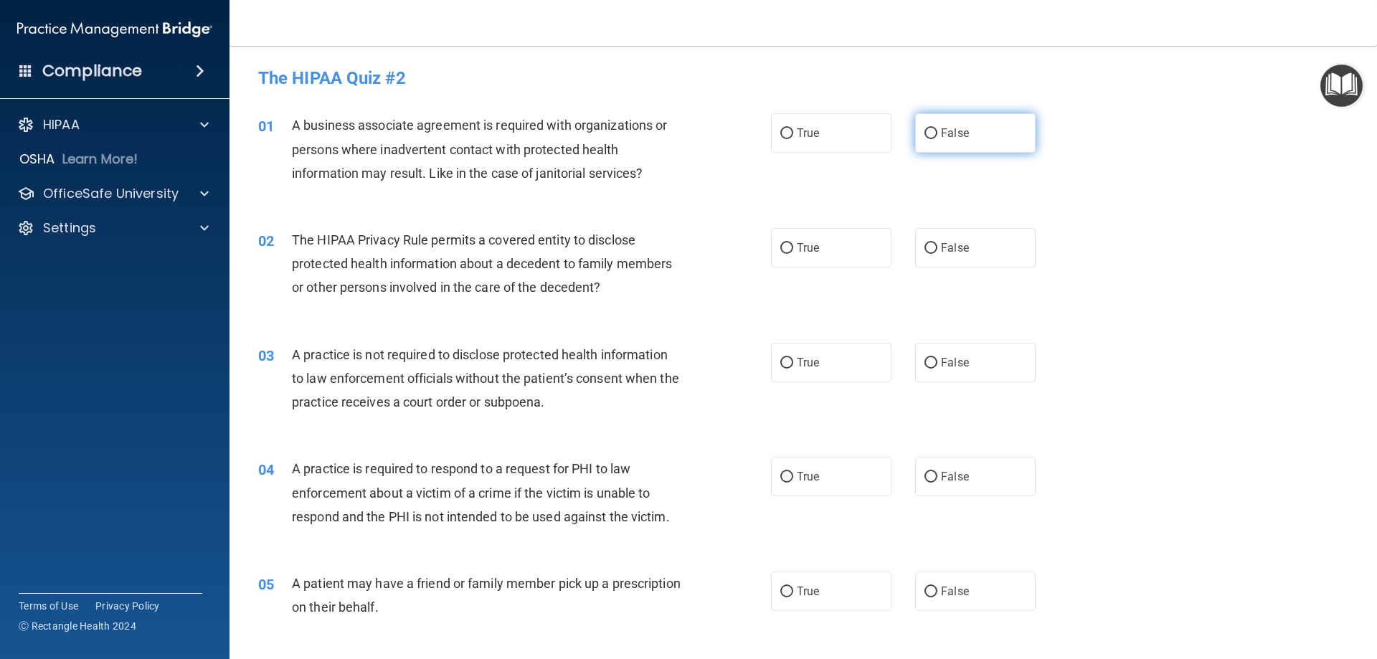
click at [924, 137] on input "False" at bounding box center [930, 133] width 13 height 11
radio input "true"
click at [784, 249] on input "True" at bounding box center [786, 248] width 13 height 11
radio input "true"
click at [924, 361] on input "False" at bounding box center [930, 363] width 13 height 11
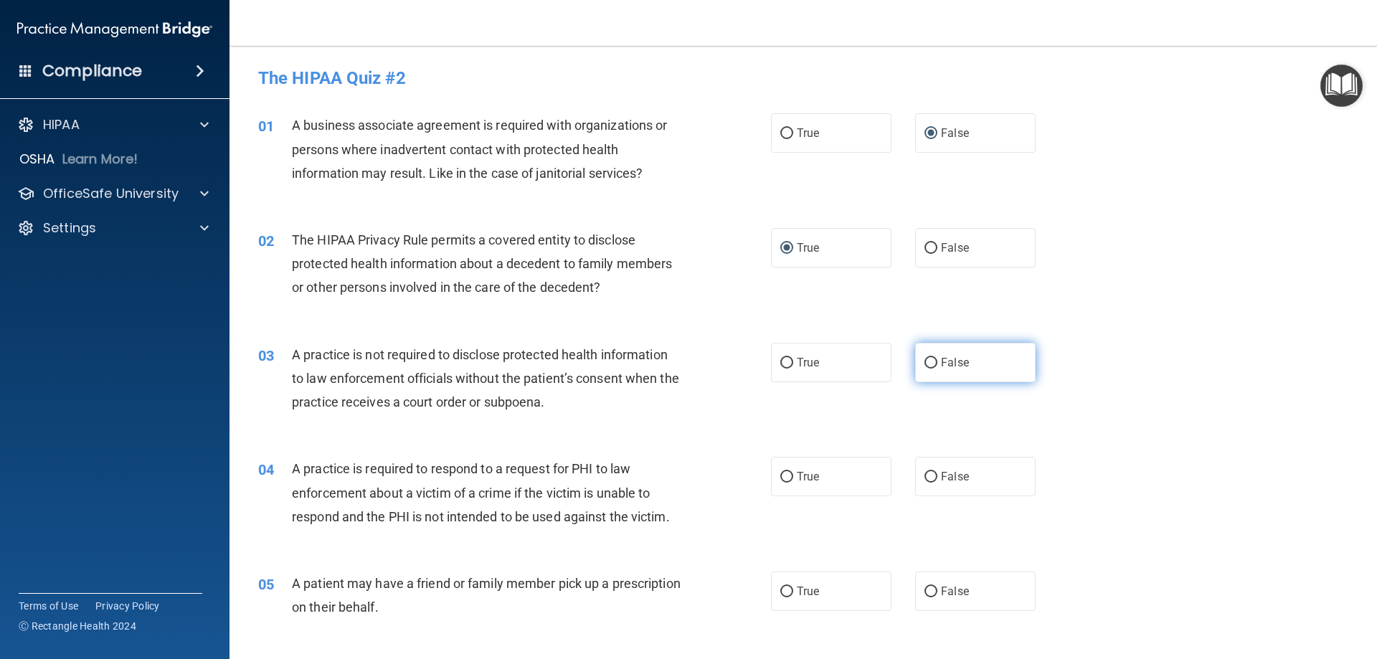
radio input "true"
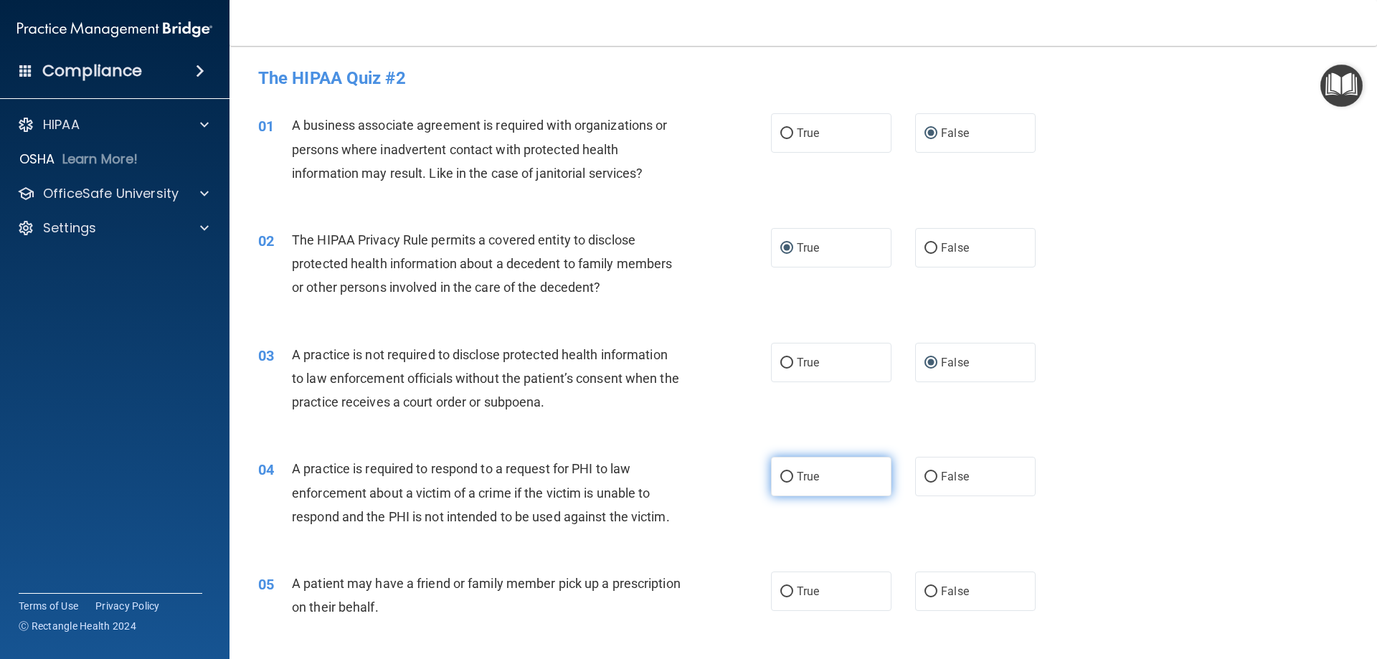
click at [774, 472] on label "True" at bounding box center [831, 476] width 120 height 39
click at [780, 472] on input "True" at bounding box center [786, 477] width 13 height 11
radio input "true"
click at [781, 593] on input "True" at bounding box center [786, 591] width 13 height 11
radio input "true"
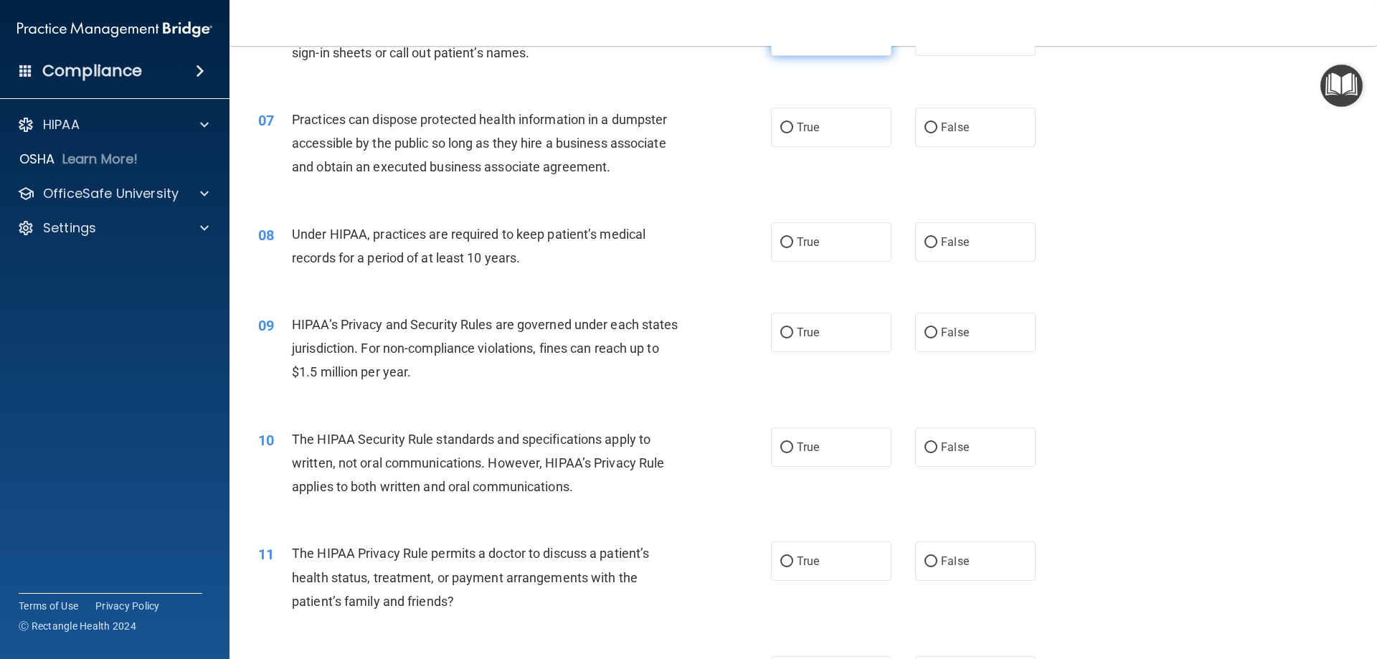
scroll to position [574, 0]
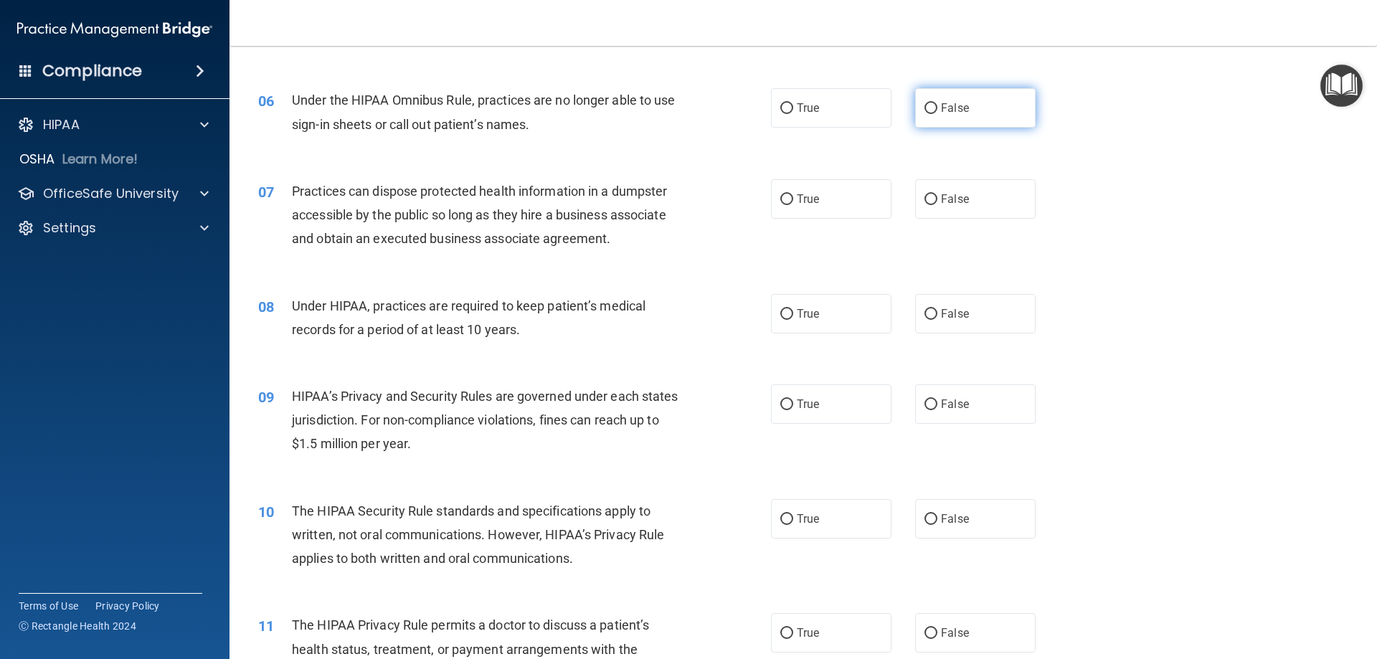
click at [926, 110] on input "False" at bounding box center [930, 108] width 13 height 11
radio input "true"
click at [924, 203] on input "False" at bounding box center [930, 199] width 13 height 11
radio input "true"
click at [926, 312] on input "False" at bounding box center [930, 314] width 13 height 11
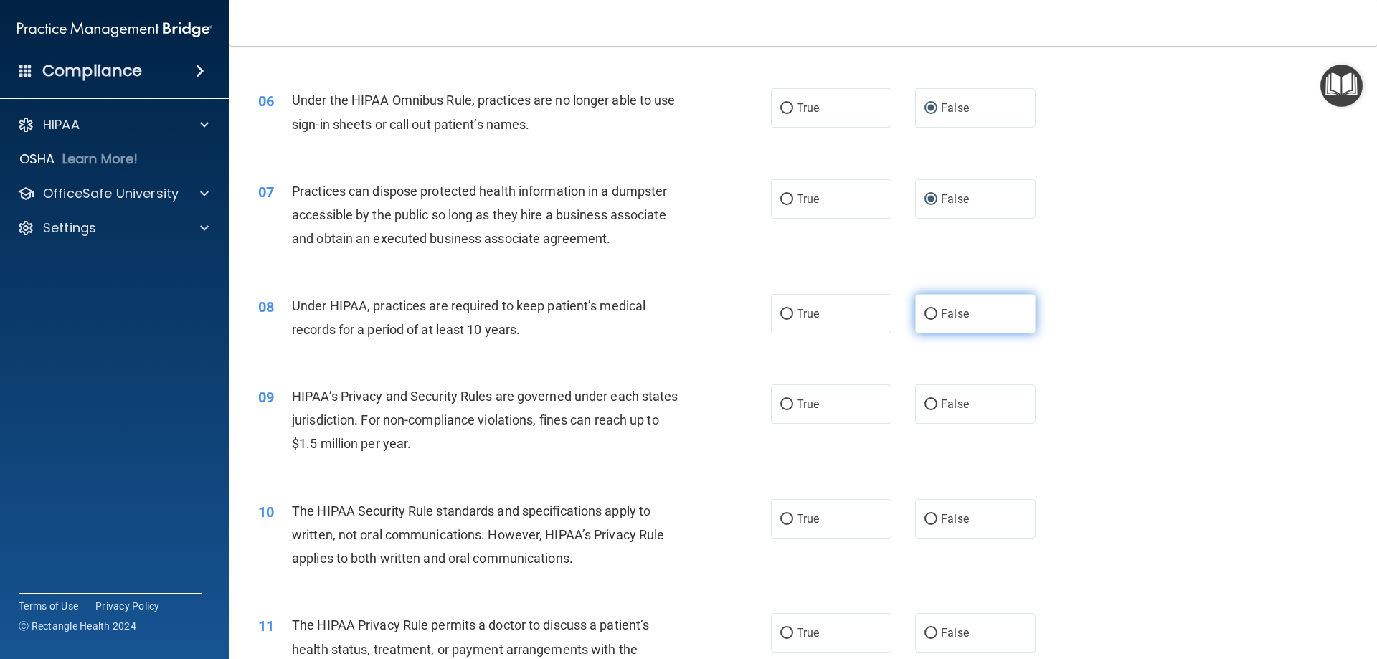
radio input "true"
click at [924, 403] on input "False" at bounding box center [930, 404] width 13 height 11
radio input "true"
click at [783, 519] on input "True" at bounding box center [786, 519] width 13 height 11
radio input "true"
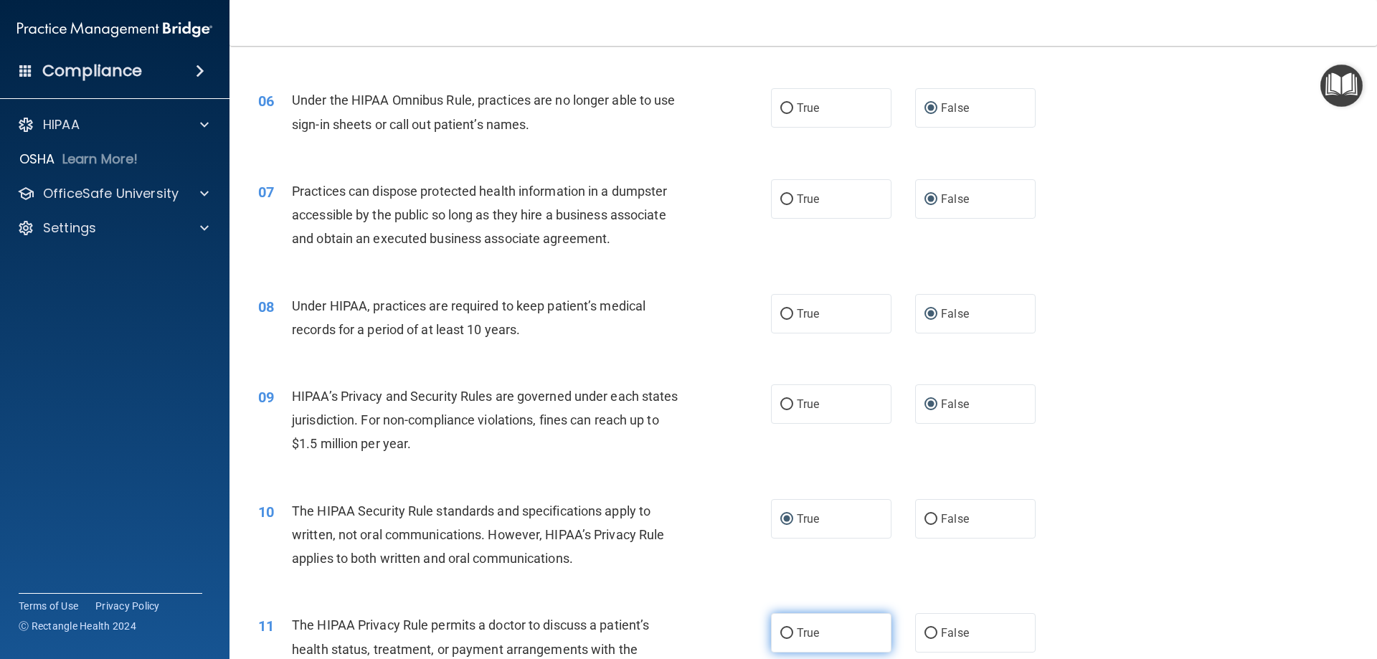
click at [782, 631] on input "True" at bounding box center [786, 633] width 13 height 11
radio input "true"
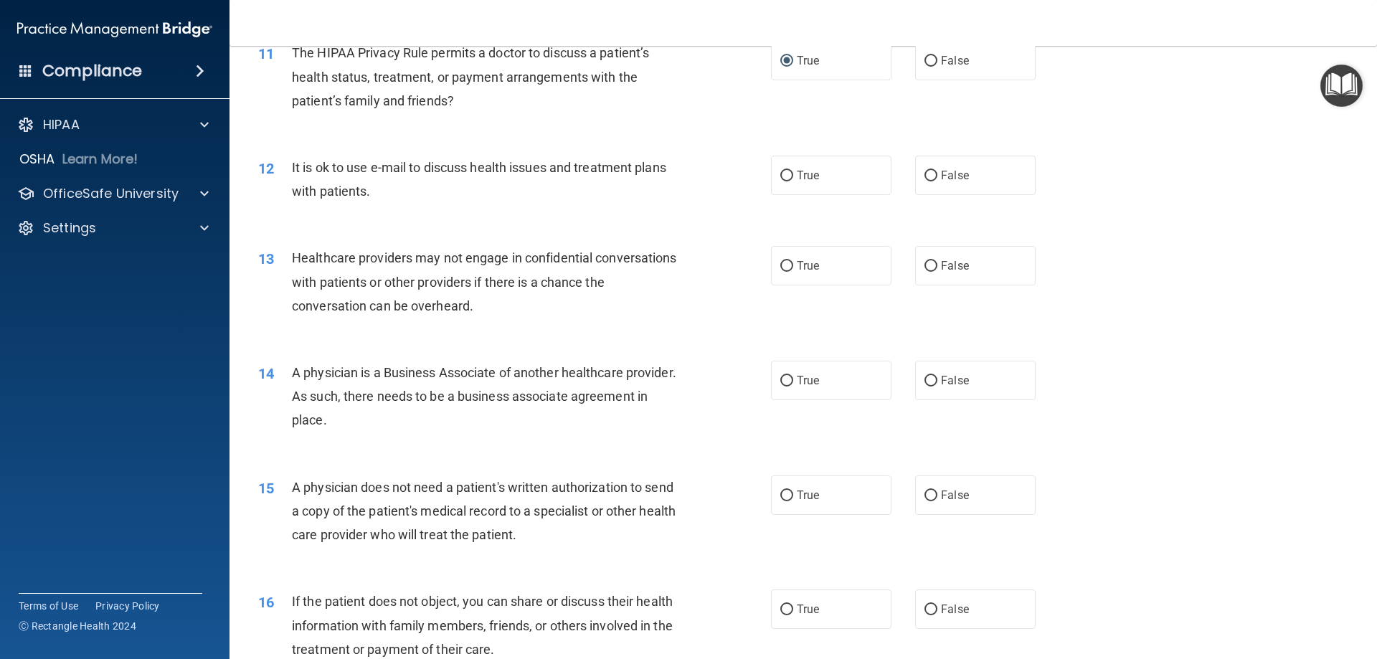
scroll to position [1147, 0]
click at [780, 263] on input "True" at bounding box center [786, 265] width 13 height 11
radio input "true"
click at [781, 172] on input "True" at bounding box center [786, 174] width 13 height 11
radio input "true"
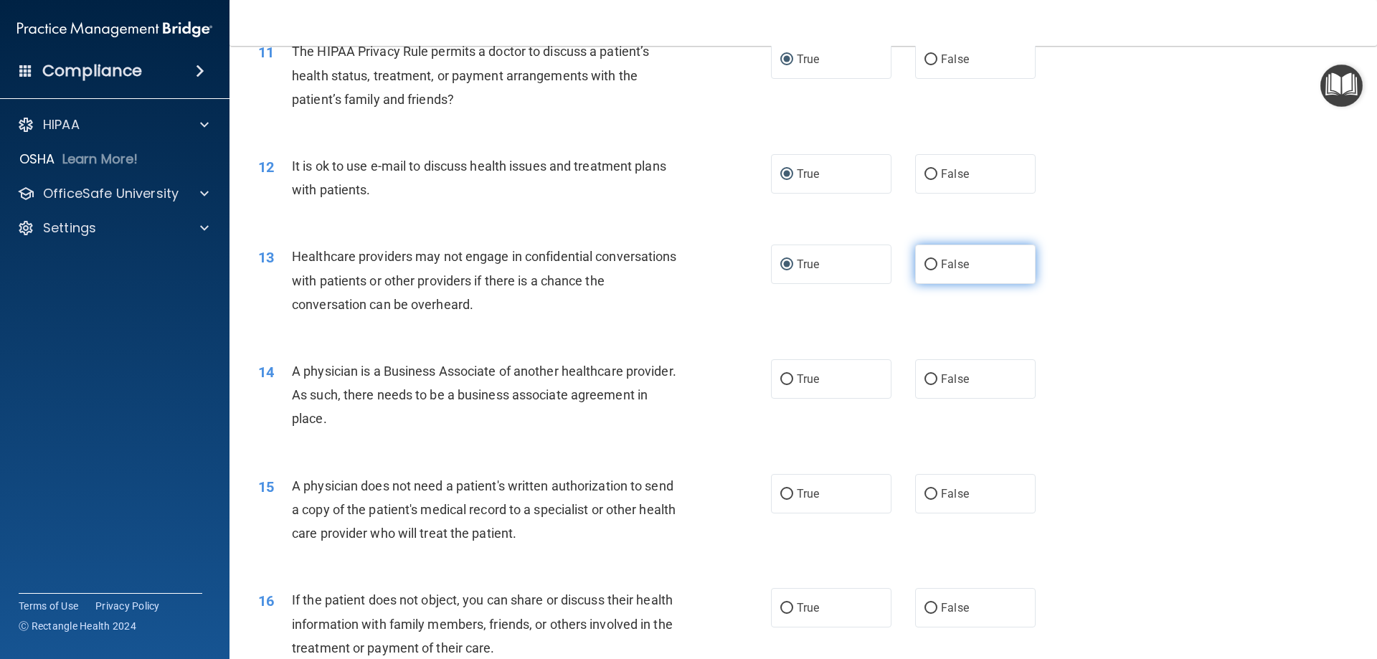
click at [927, 265] on input "False" at bounding box center [930, 265] width 13 height 11
radio input "true"
radio input "false"
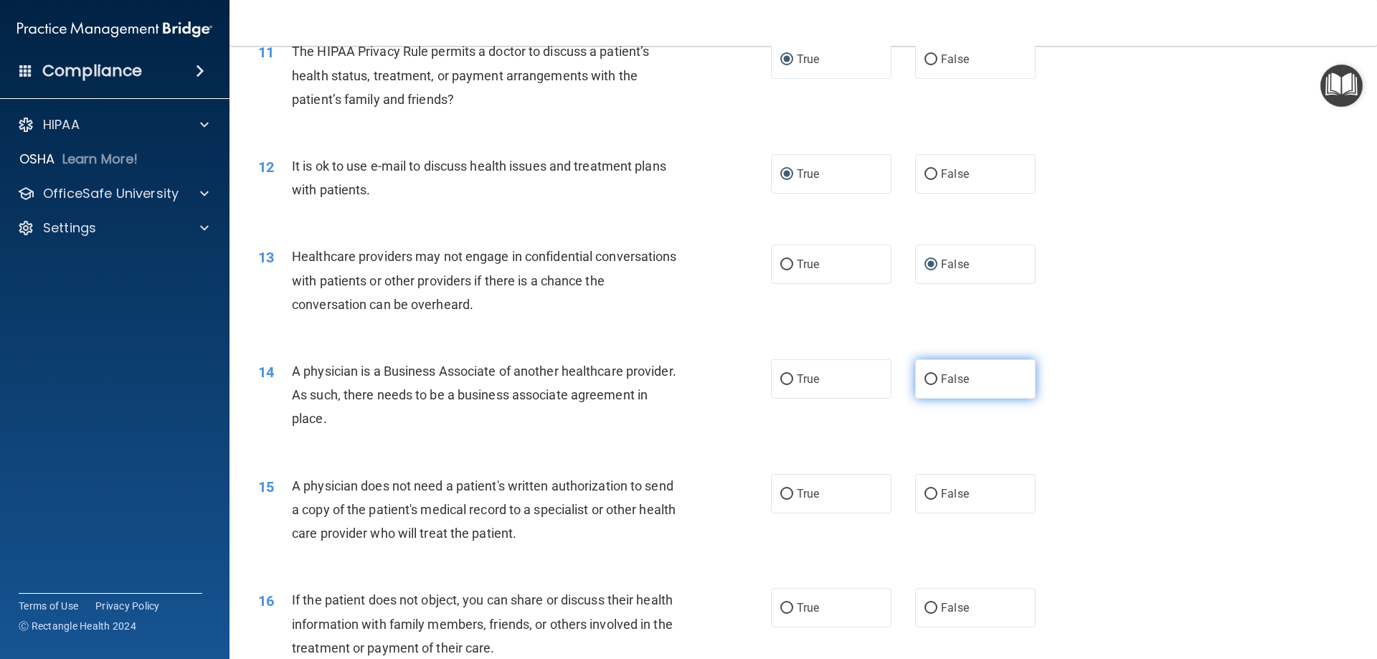
click at [924, 379] on input "False" at bounding box center [930, 379] width 13 height 11
radio input "true"
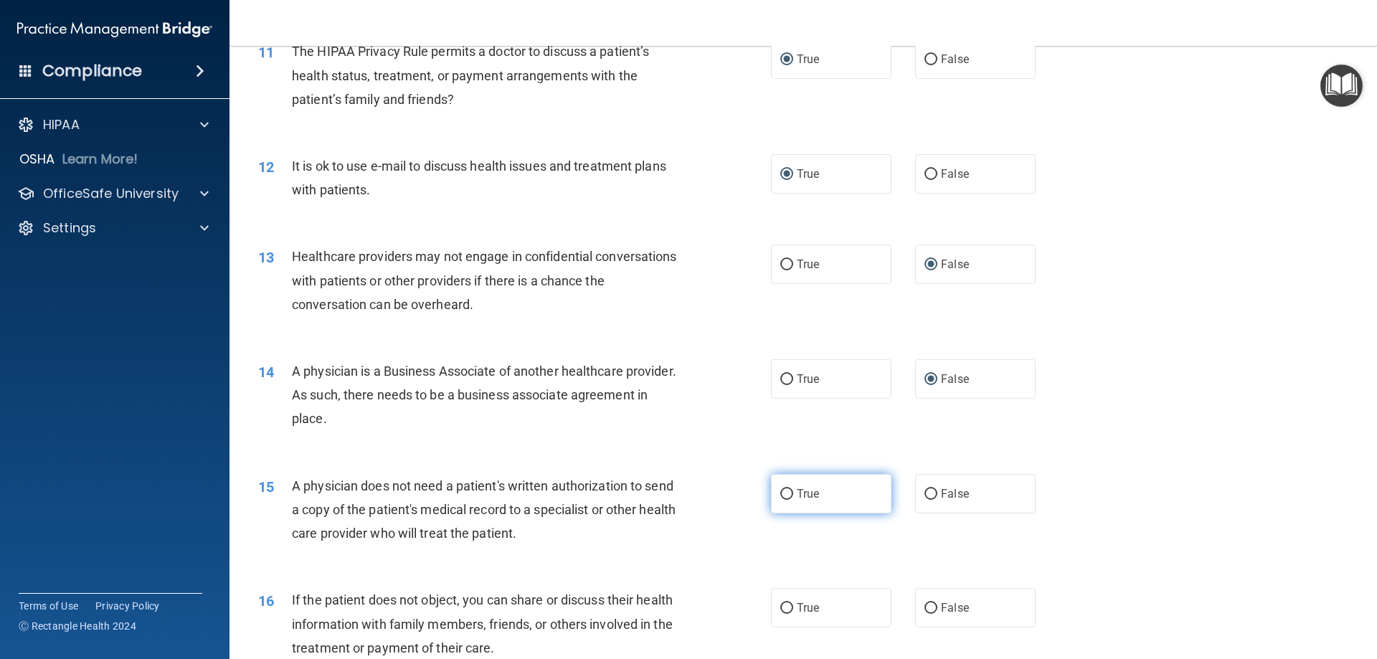
click at [780, 493] on input "True" at bounding box center [786, 494] width 13 height 11
radio input "true"
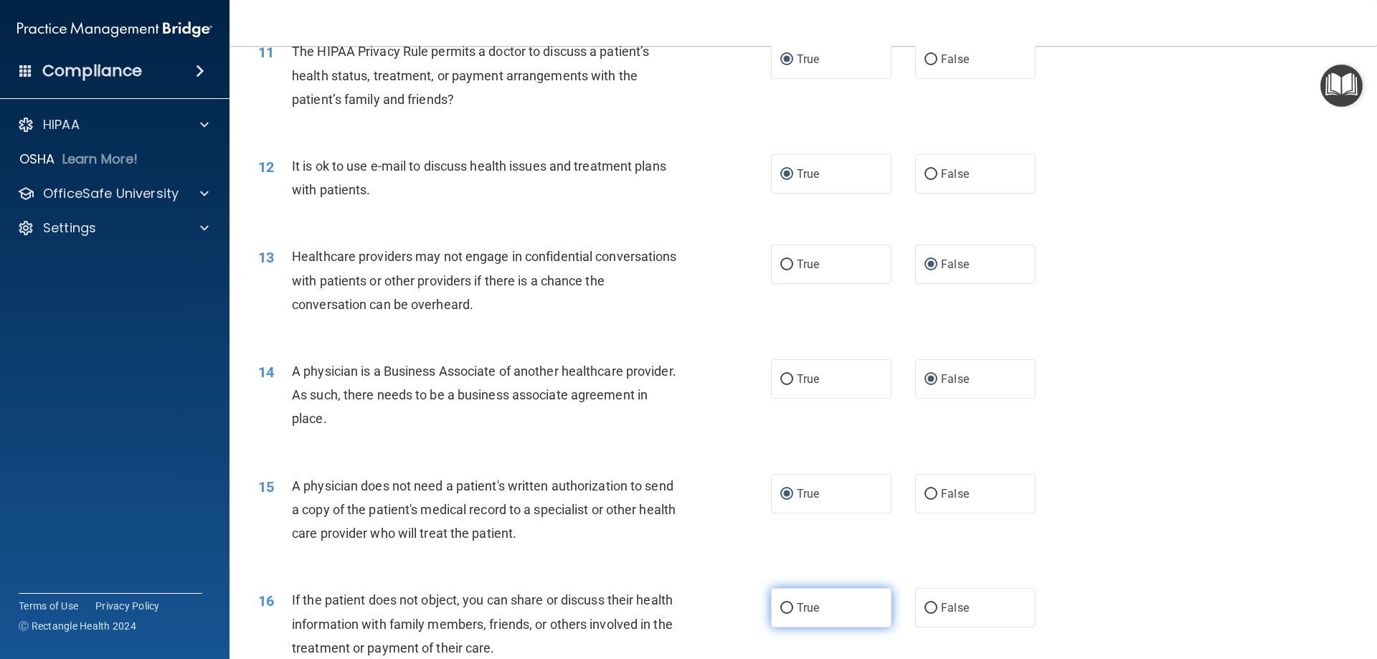
click at [781, 603] on input "True" at bounding box center [786, 608] width 13 height 11
radio input "true"
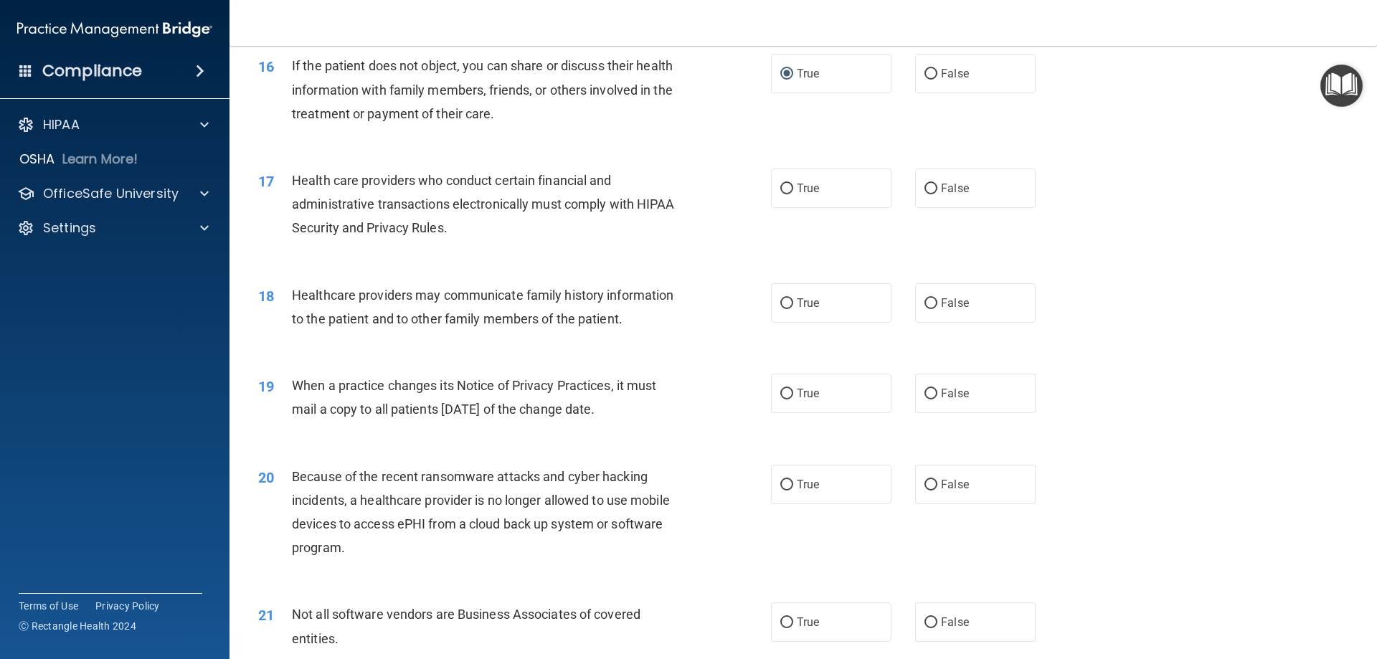
scroll to position [1721, 0]
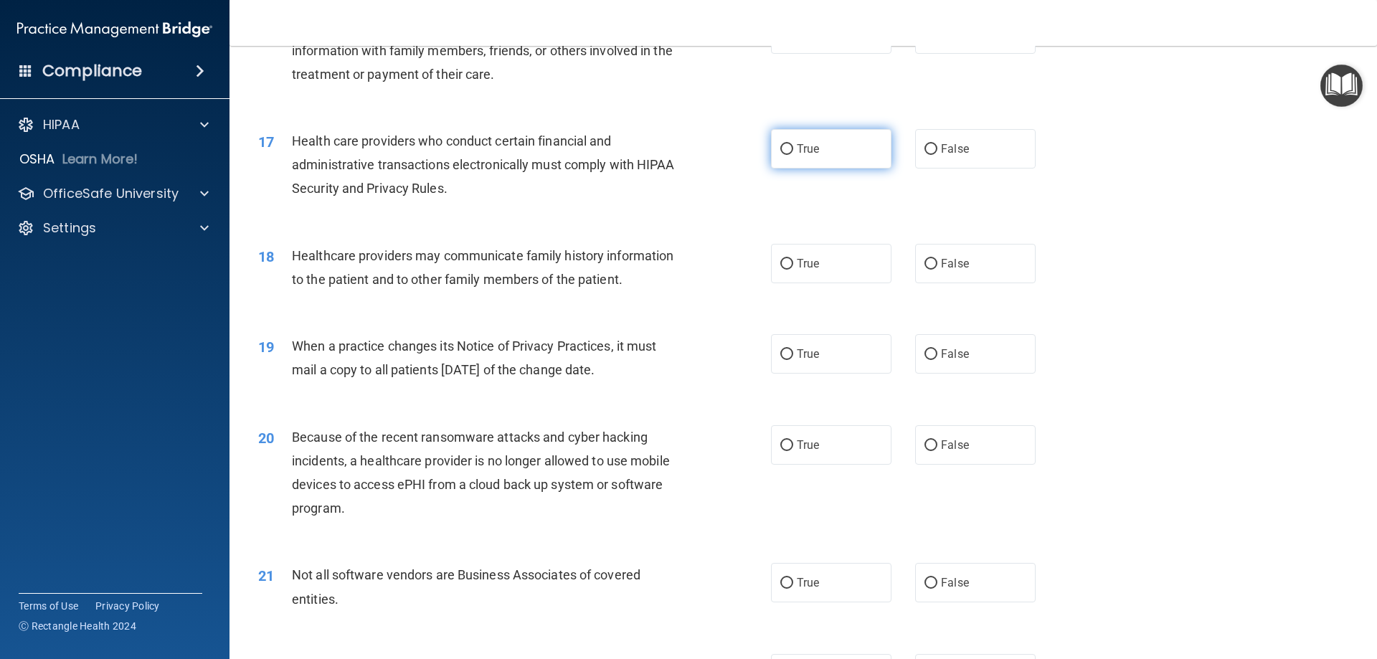
click at [780, 147] on input "True" at bounding box center [786, 149] width 13 height 11
radio input "true"
click at [926, 259] on input "False" at bounding box center [930, 264] width 13 height 11
radio input "true"
click at [924, 355] on input "False" at bounding box center [930, 354] width 13 height 11
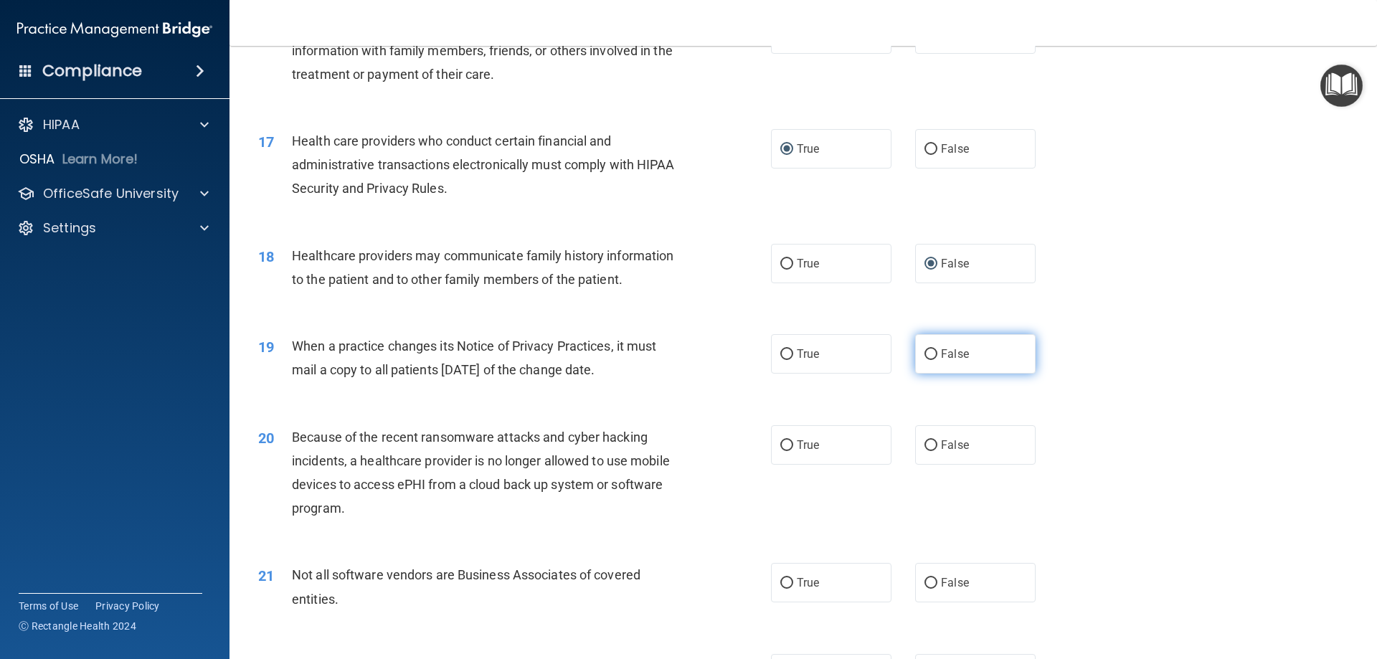
radio input "true"
click at [924, 440] on input "False" at bounding box center [930, 445] width 13 height 11
radio input "true"
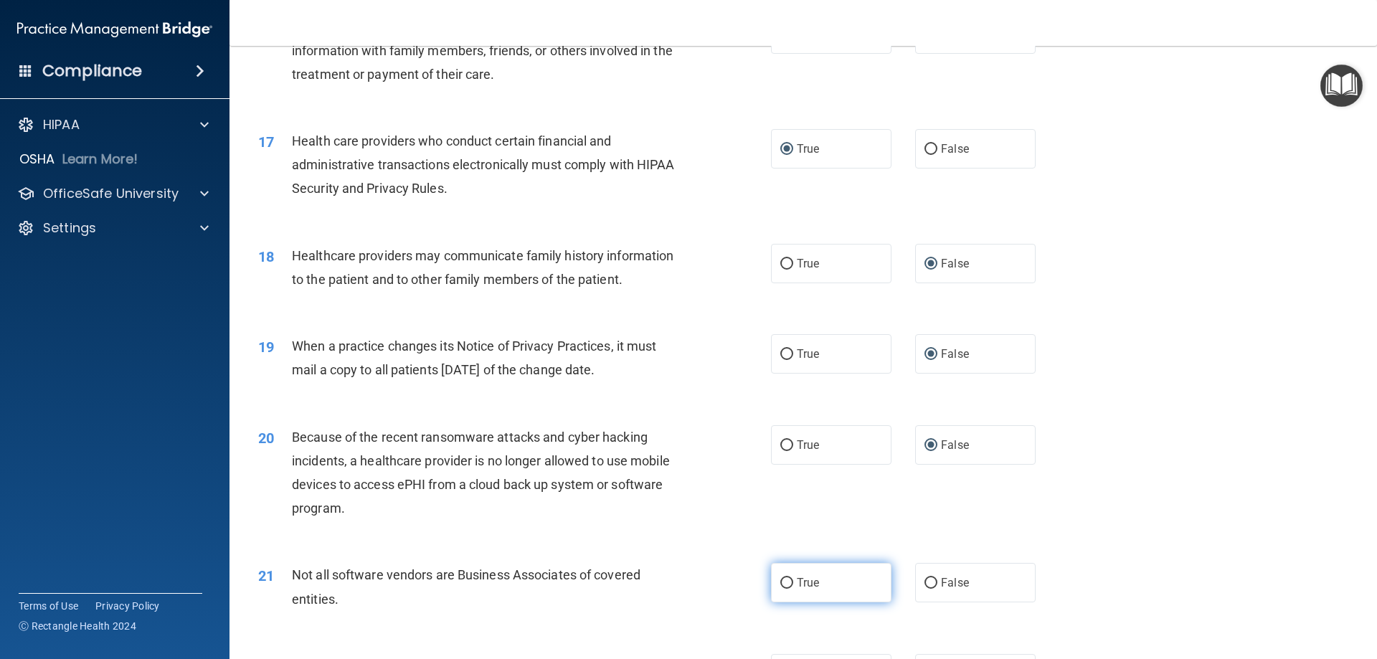
click at [782, 580] on input "True" at bounding box center [786, 583] width 13 height 11
radio input "true"
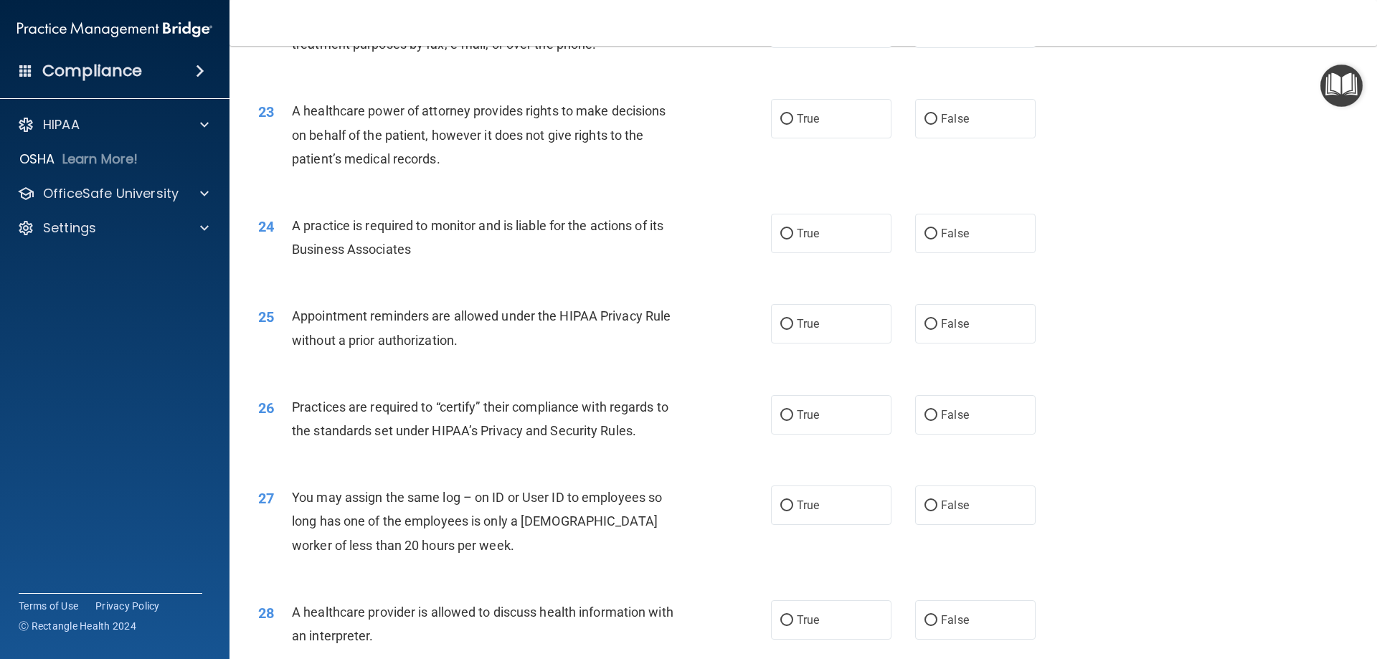
scroll to position [2294, 0]
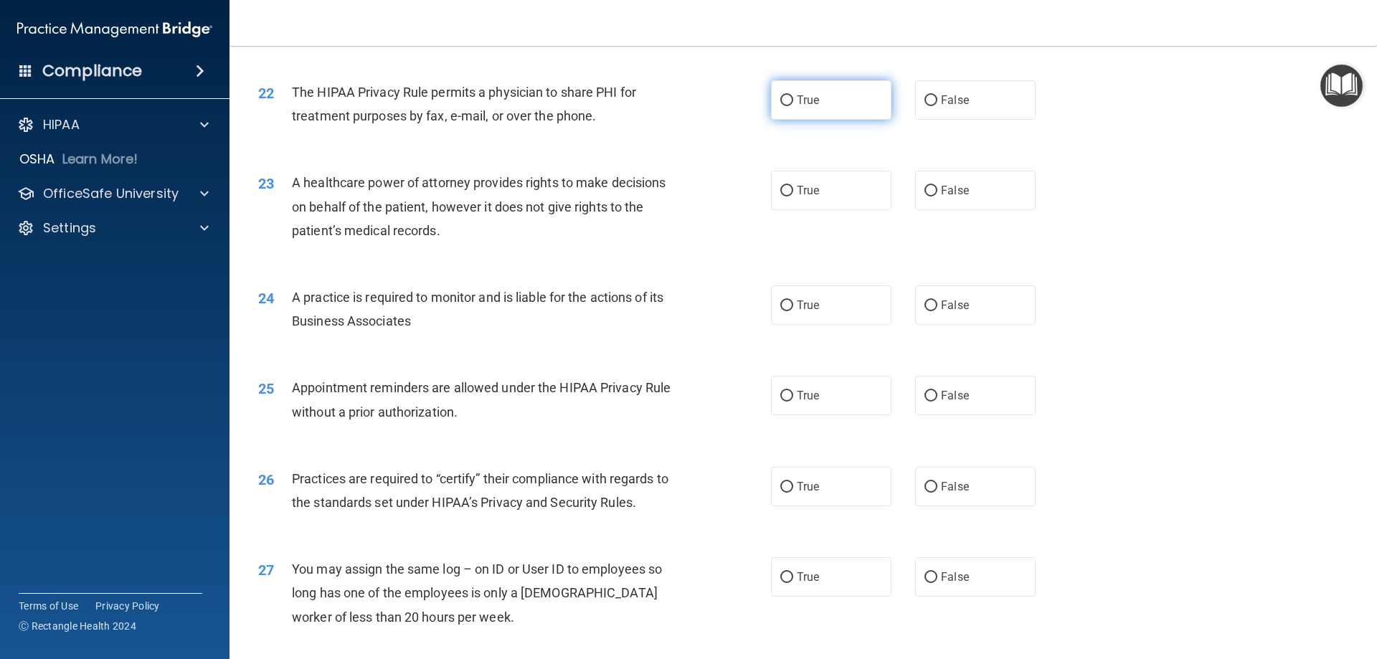
click at [782, 98] on input "True" at bounding box center [786, 100] width 13 height 11
radio input "true"
click at [781, 187] on input "True" at bounding box center [786, 191] width 13 height 11
radio input "true"
click at [928, 303] on input "False" at bounding box center [930, 305] width 13 height 11
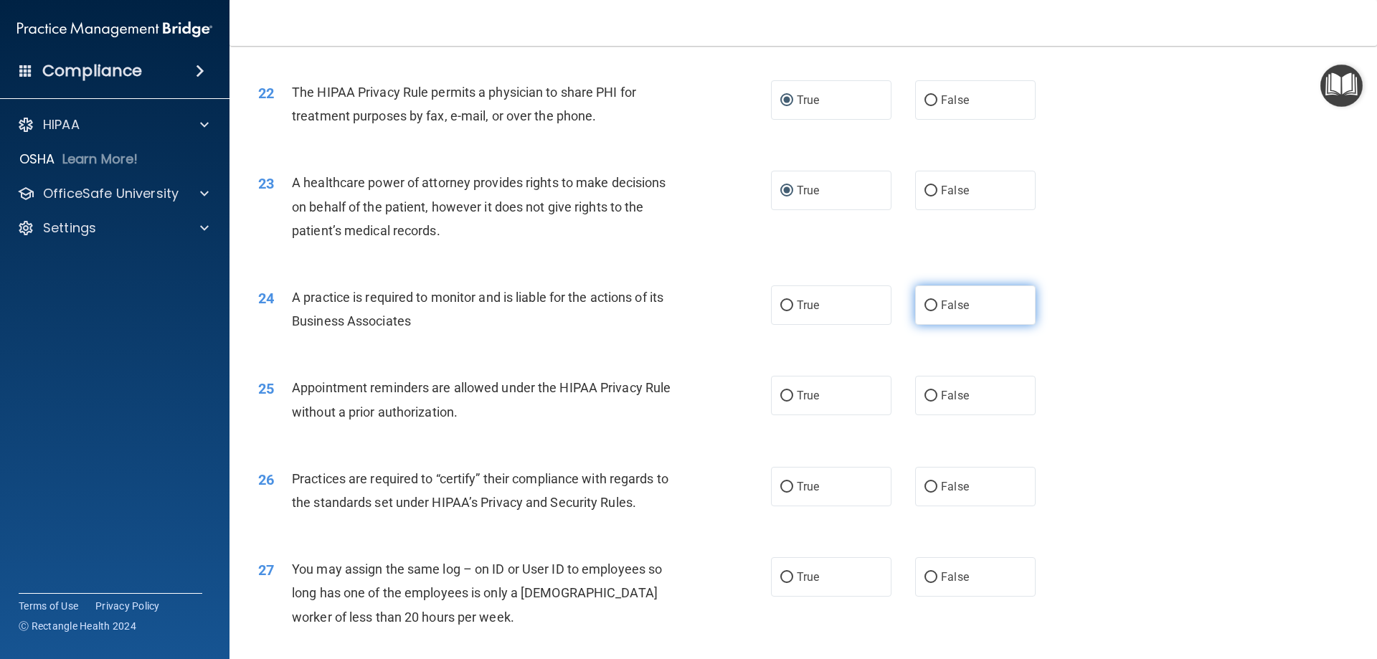
radio input "true"
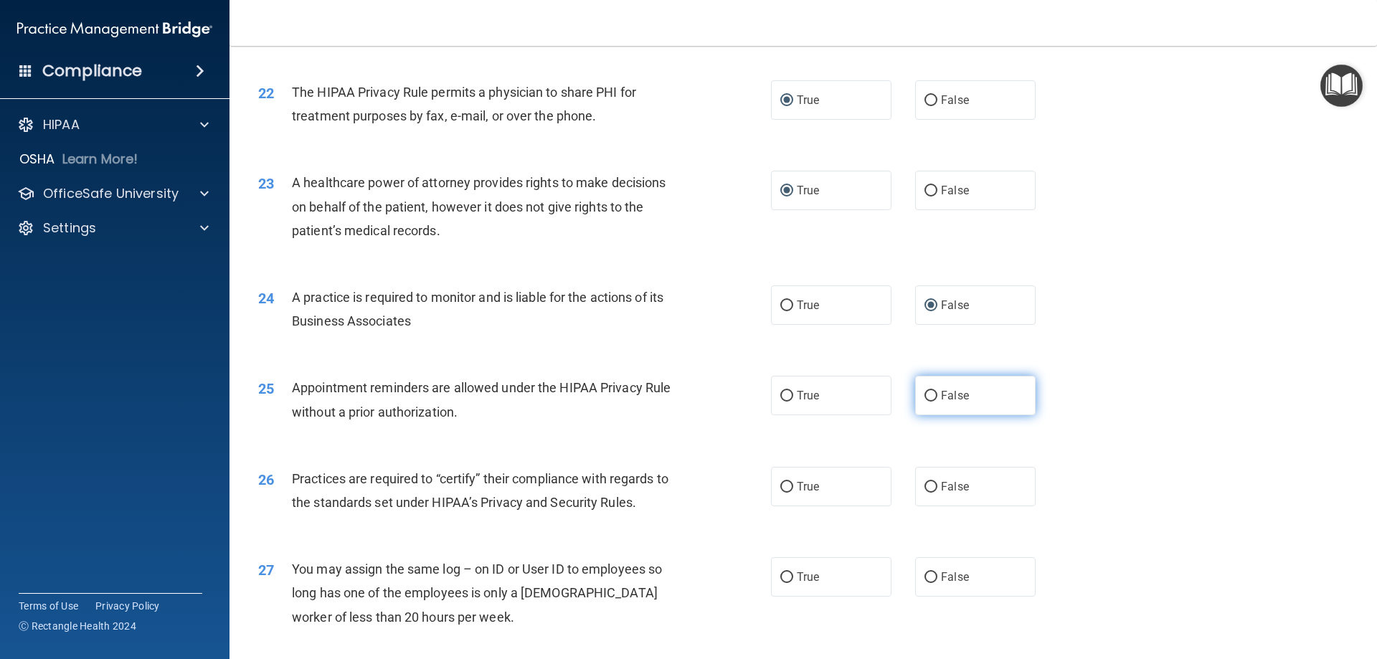
click at [926, 391] on input "False" at bounding box center [930, 396] width 13 height 11
radio input "true"
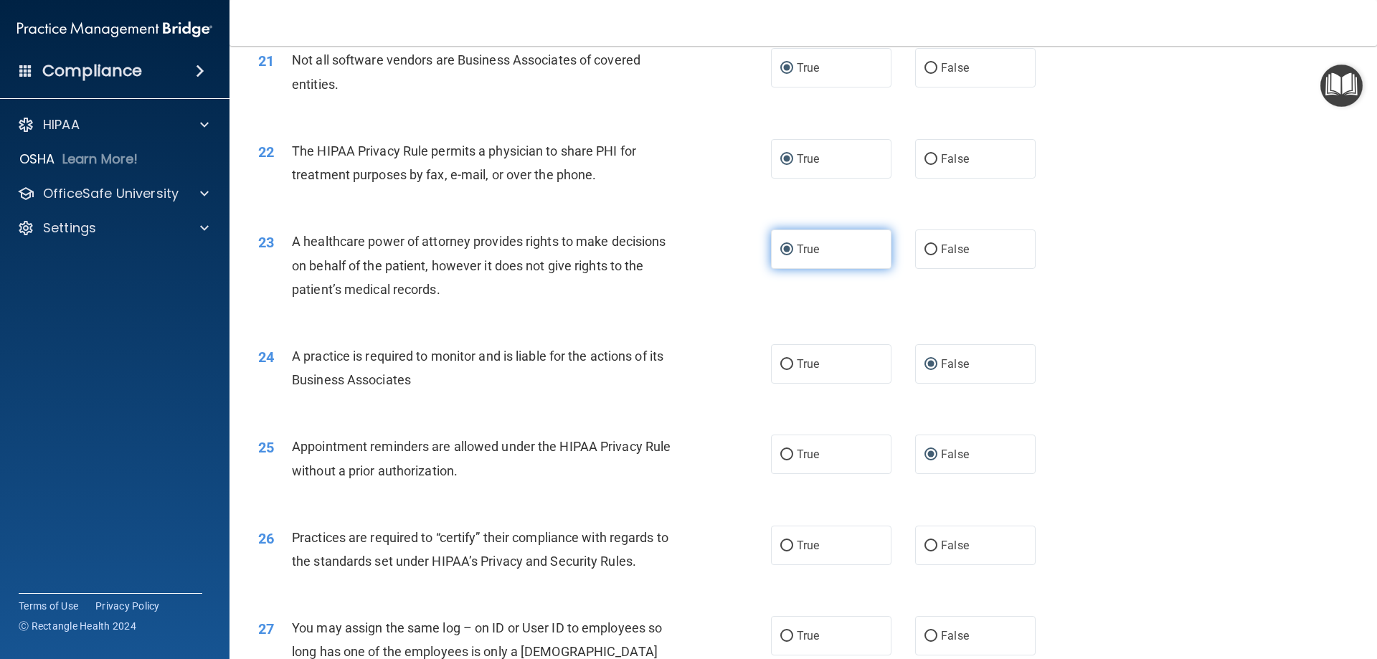
scroll to position [2223, 0]
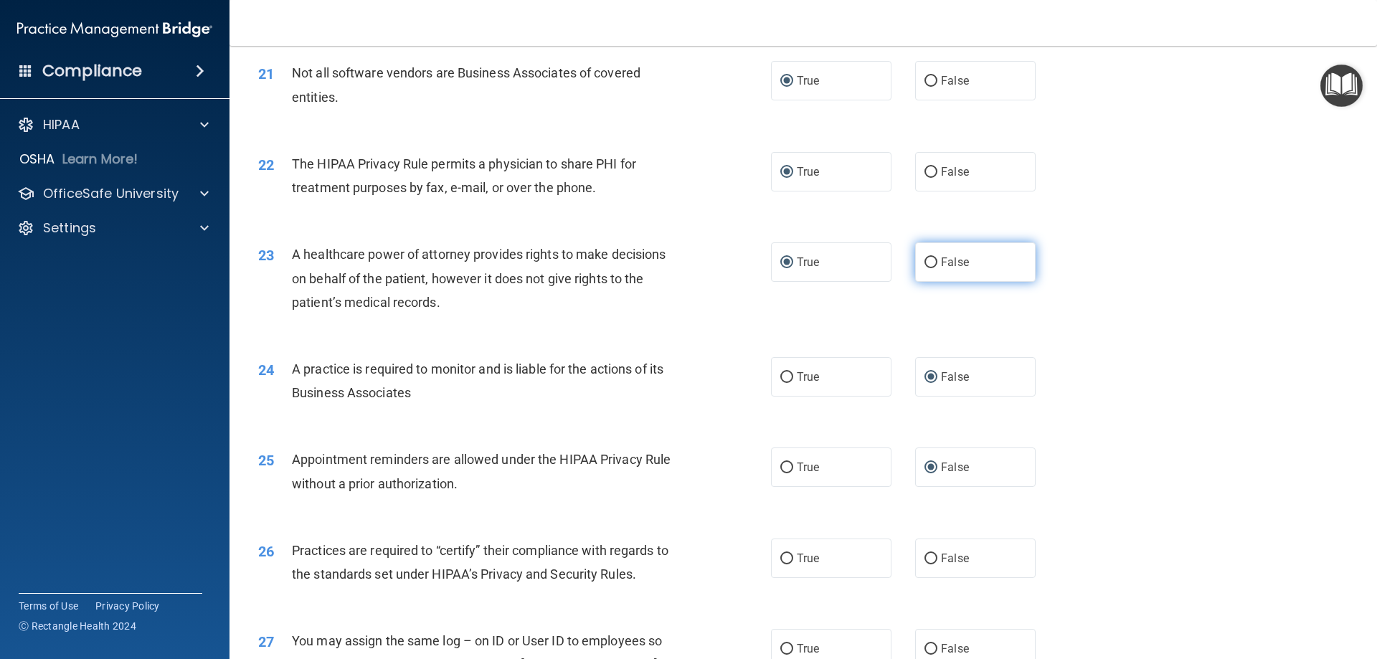
click at [924, 264] on input "False" at bounding box center [930, 262] width 13 height 11
radio input "true"
radio input "false"
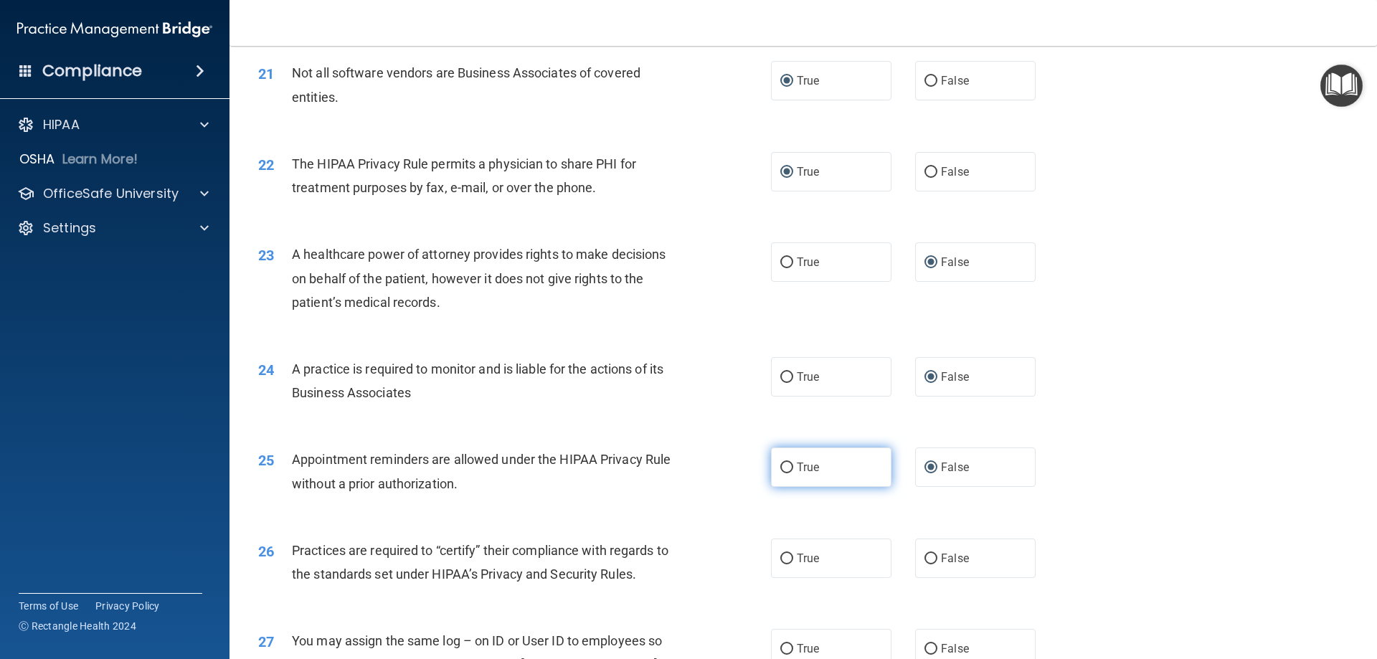
click at [781, 462] on input "True" at bounding box center [786, 467] width 13 height 11
radio input "true"
radio input "false"
click at [926, 557] on input "False" at bounding box center [930, 558] width 13 height 11
radio input "true"
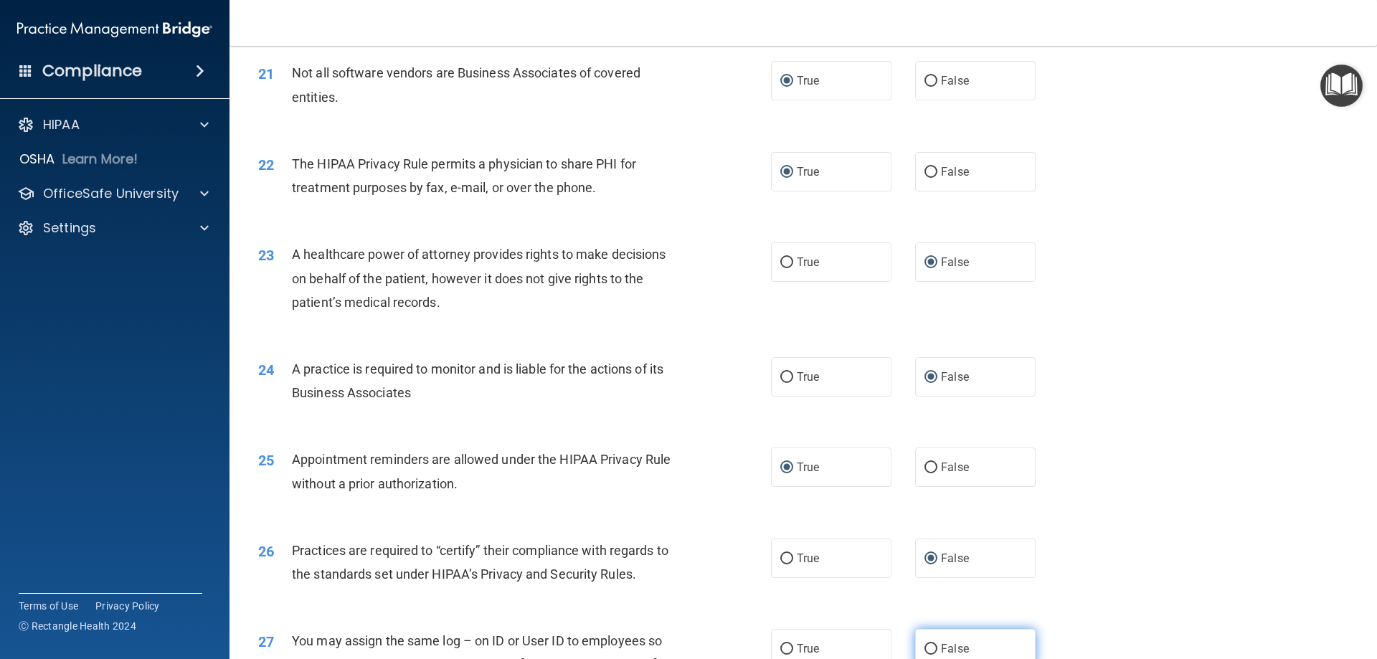
click at [926, 645] on input "False" at bounding box center [930, 649] width 13 height 11
radio input "true"
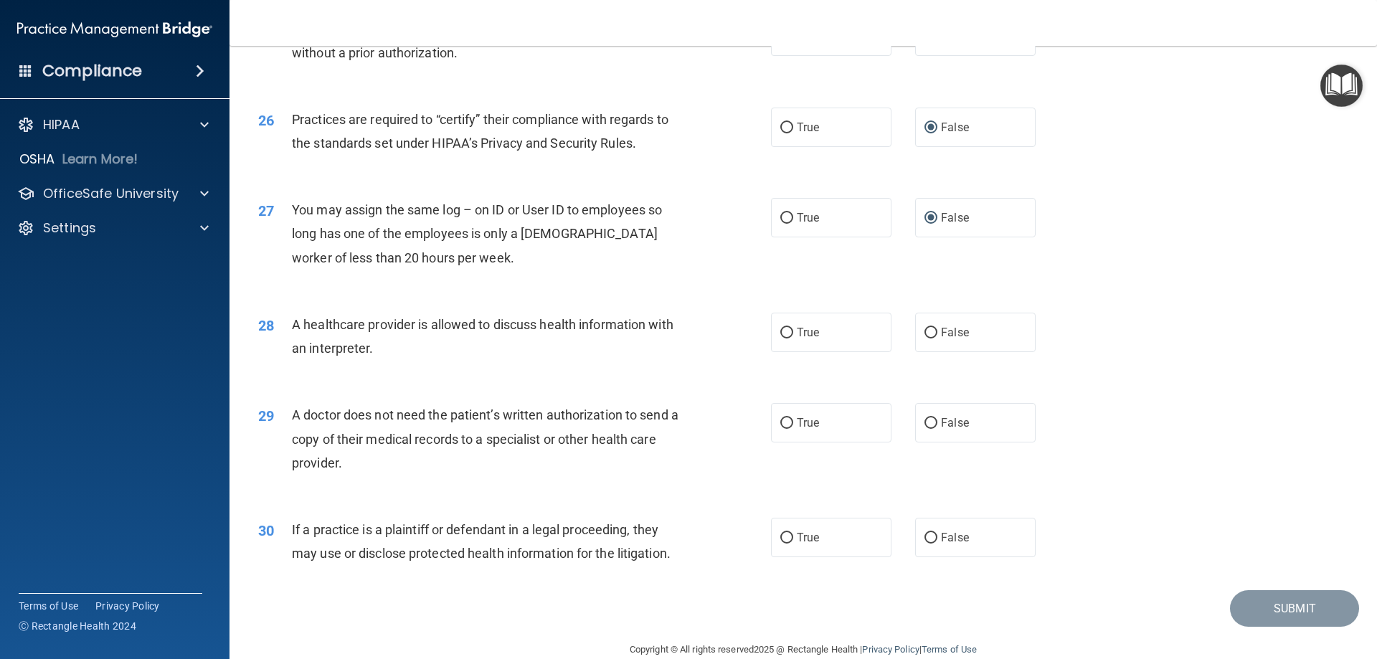
scroll to position [2679, 0]
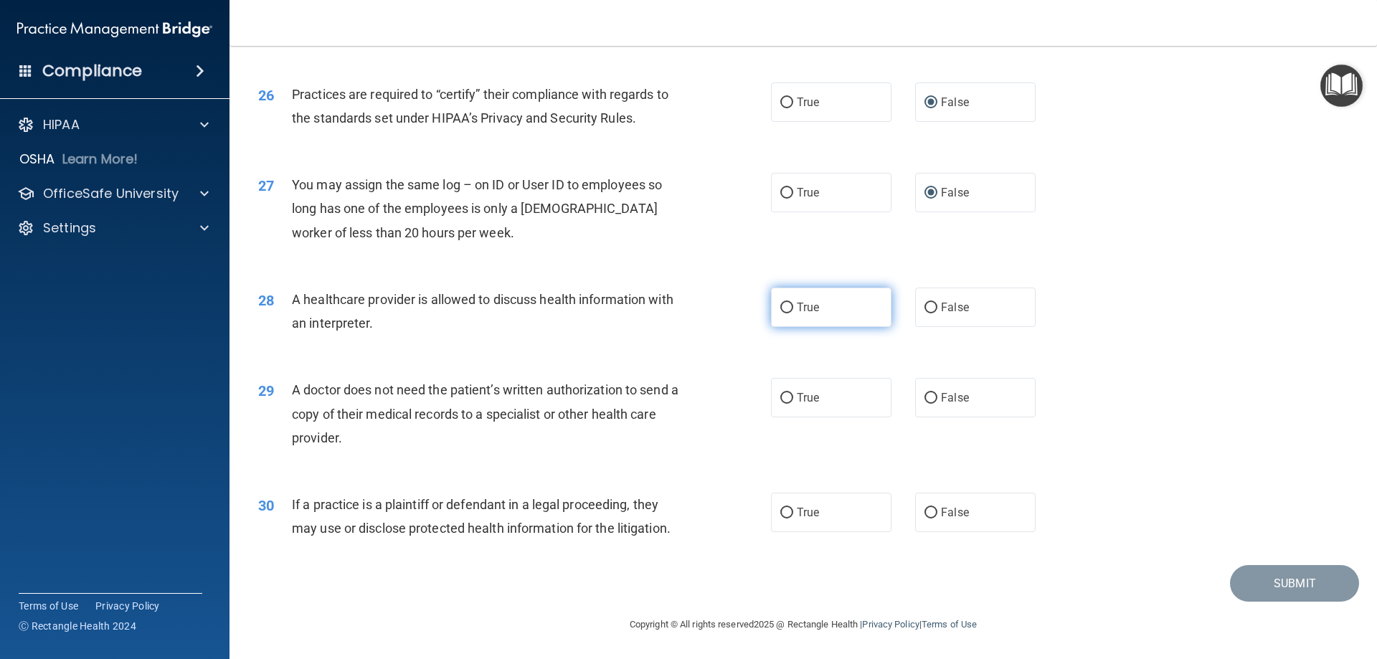
click at [783, 306] on input "True" at bounding box center [786, 308] width 13 height 11
radio input "true"
click at [781, 397] on input "True" at bounding box center [786, 398] width 13 height 11
radio input "true"
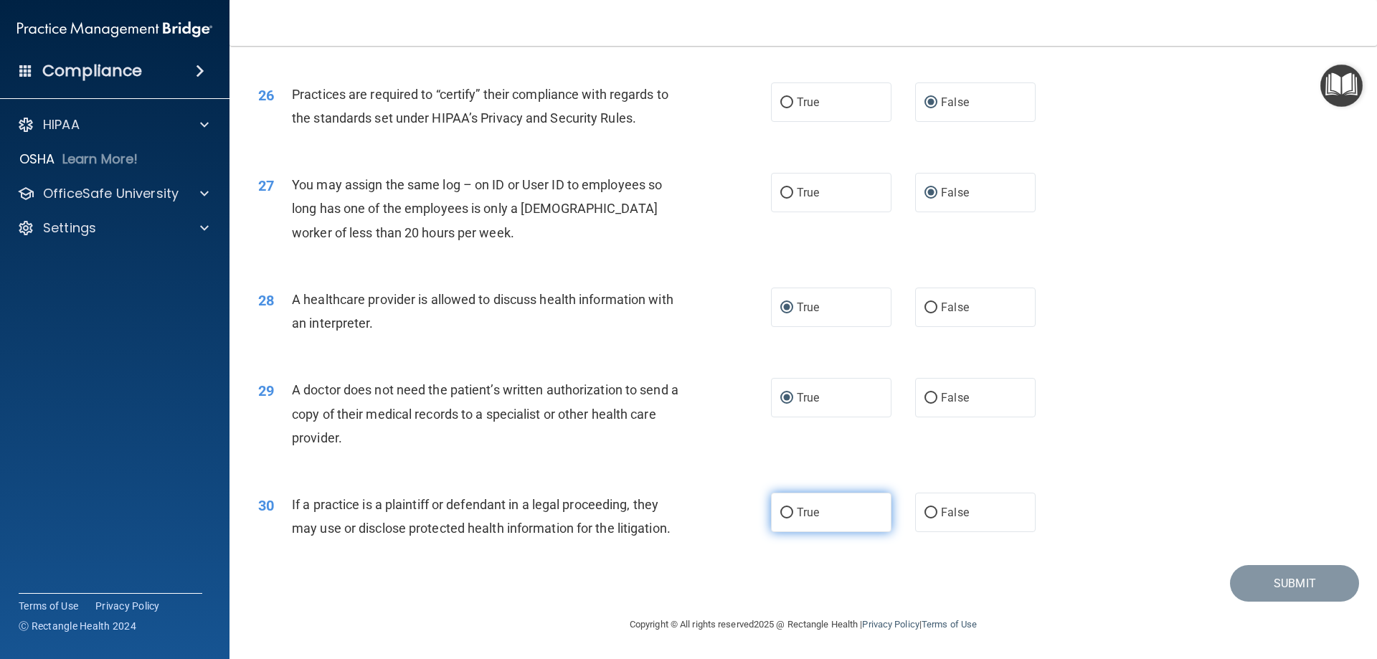
click at [780, 512] on input "True" at bounding box center [786, 513] width 13 height 11
radio input "true"
click at [1275, 584] on button "Submit" at bounding box center [1294, 583] width 129 height 37
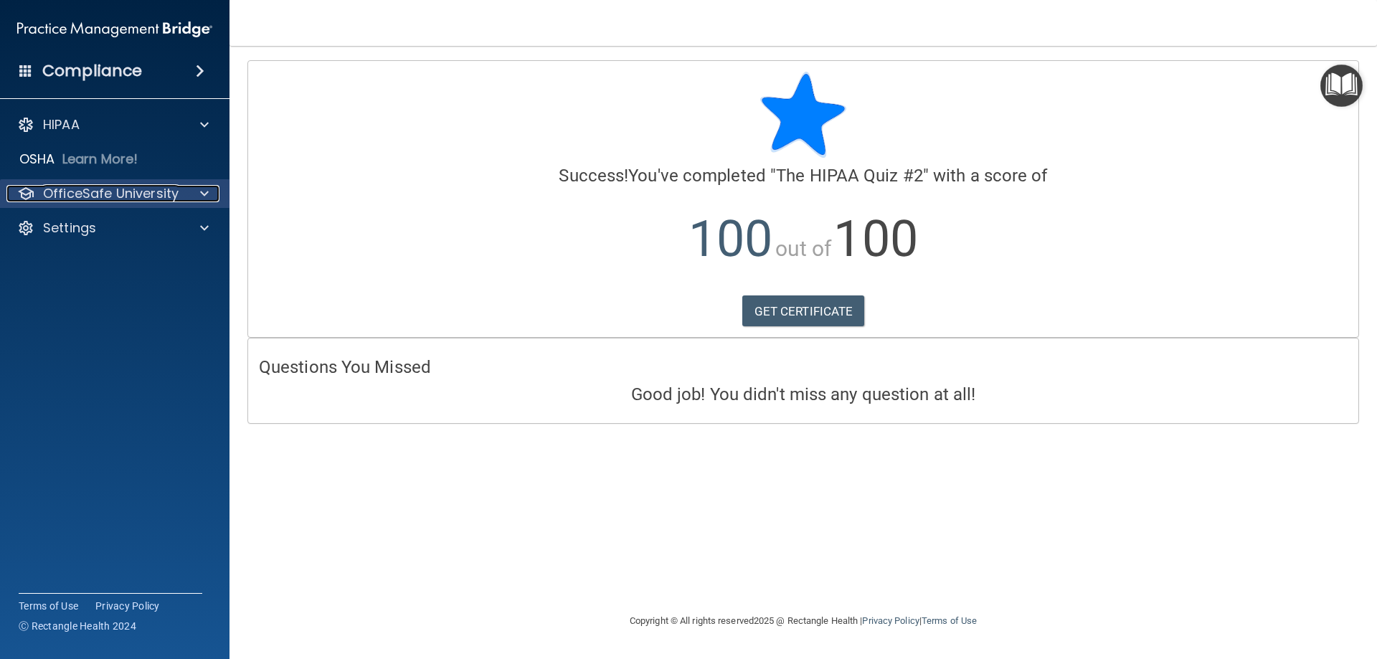
click at [82, 191] on p "OfficeSafe University" at bounding box center [111, 193] width 136 height 17
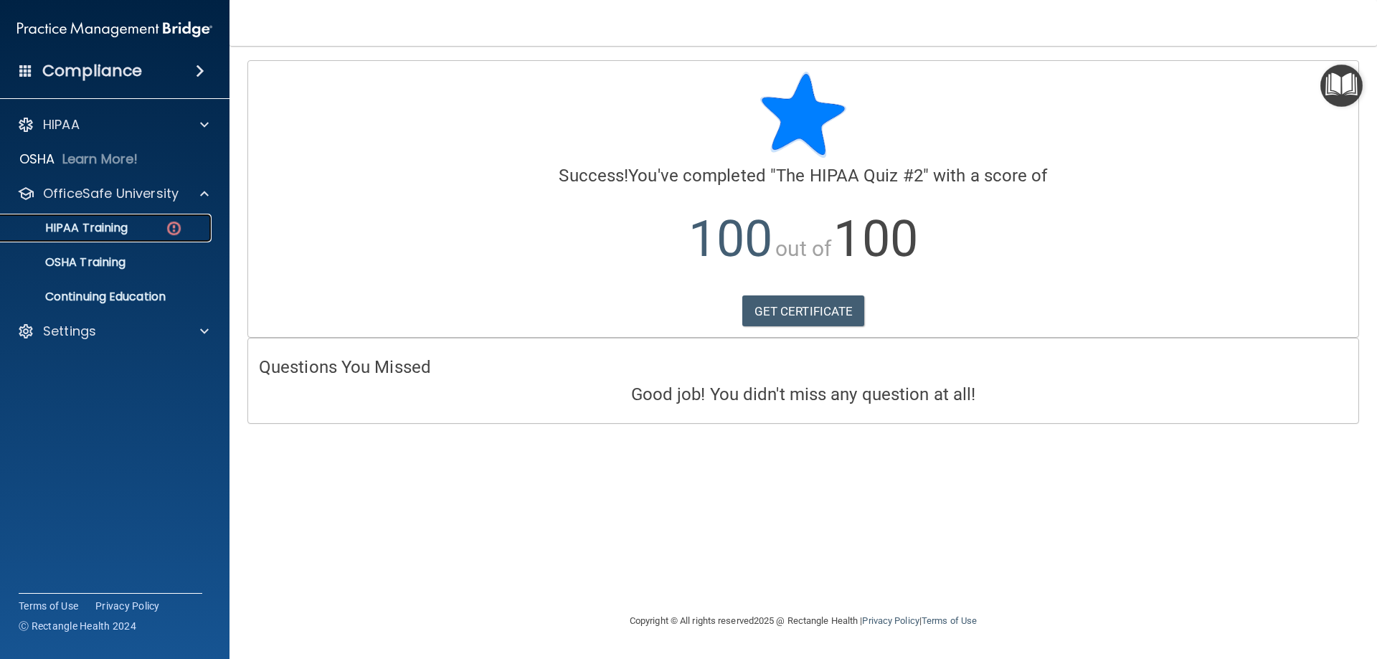
click at [114, 222] on p "HIPAA Training" at bounding box center [68, 228] width 118 height 14
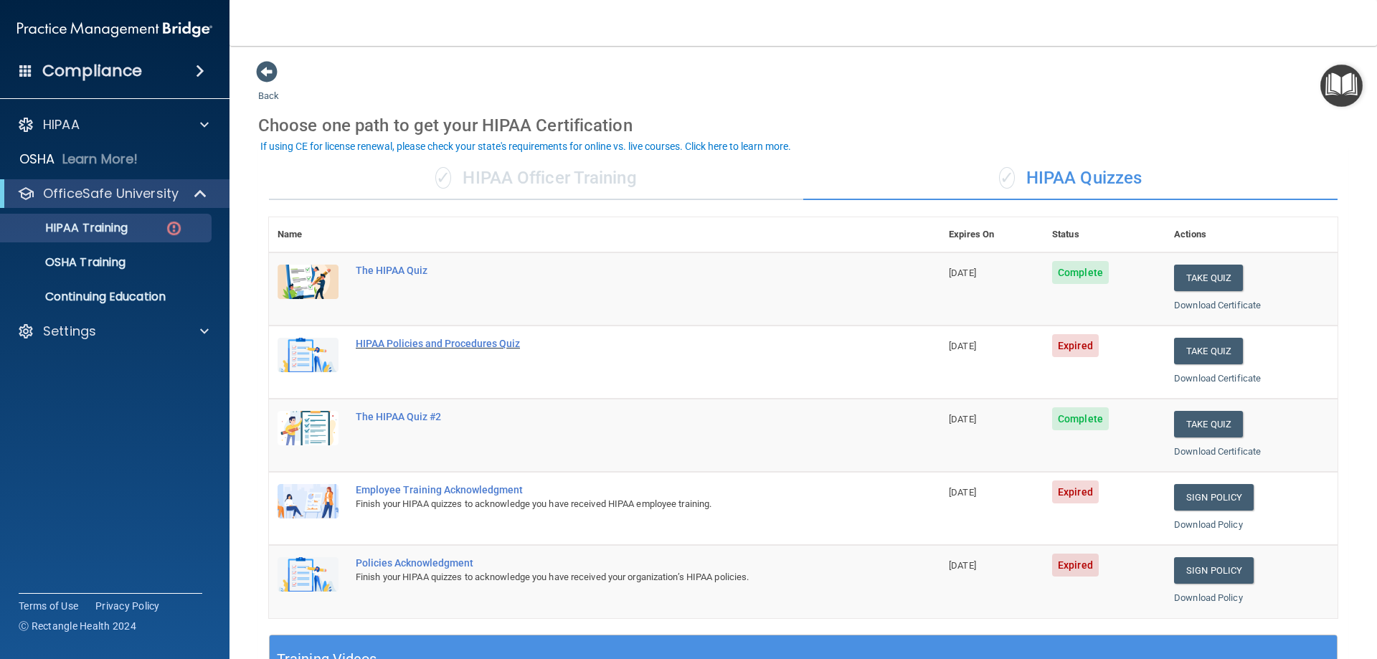
click at [476, 347] on div "HIPAA Policies and Procedures Quiz" at bounding box center [612, 343] width 513 height 11
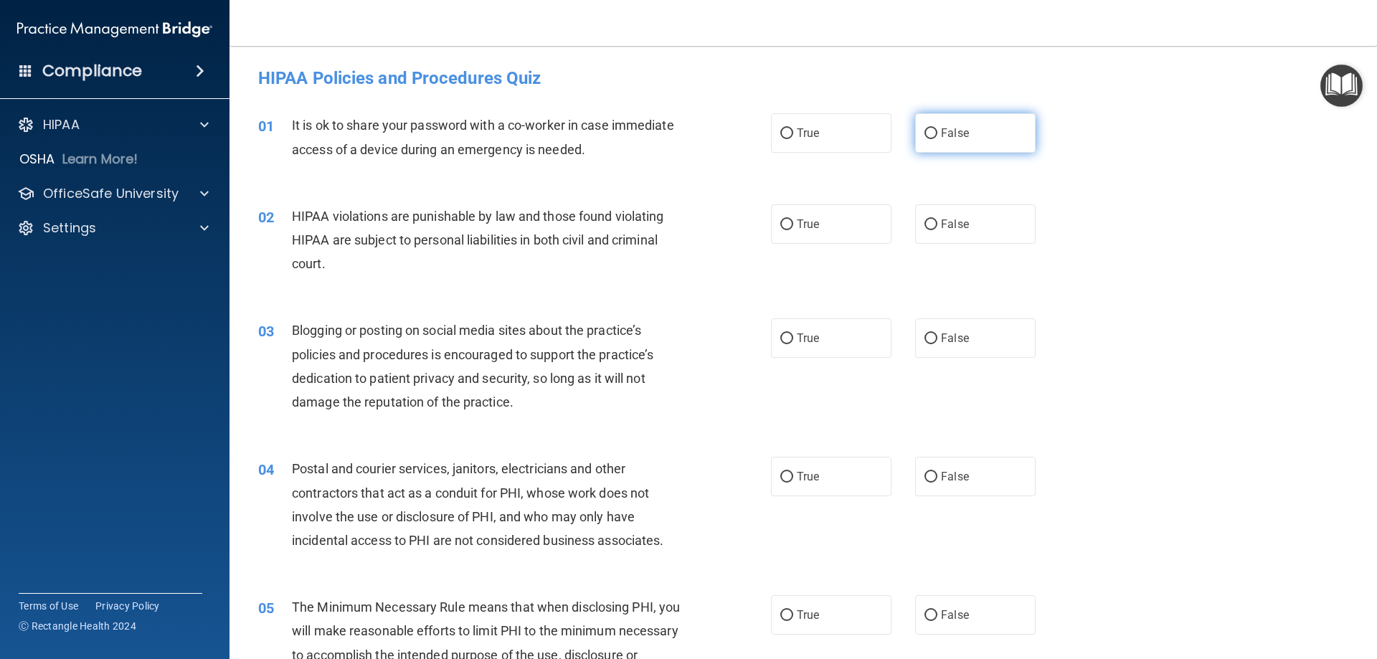
click at [928, 130] on input "False" at bounding box center [930, 133] width 13 height 11
radio input "true"
click at [780, 222] on input "True" at bounding box center [786, 224] width 13 height 11
radio input "true"
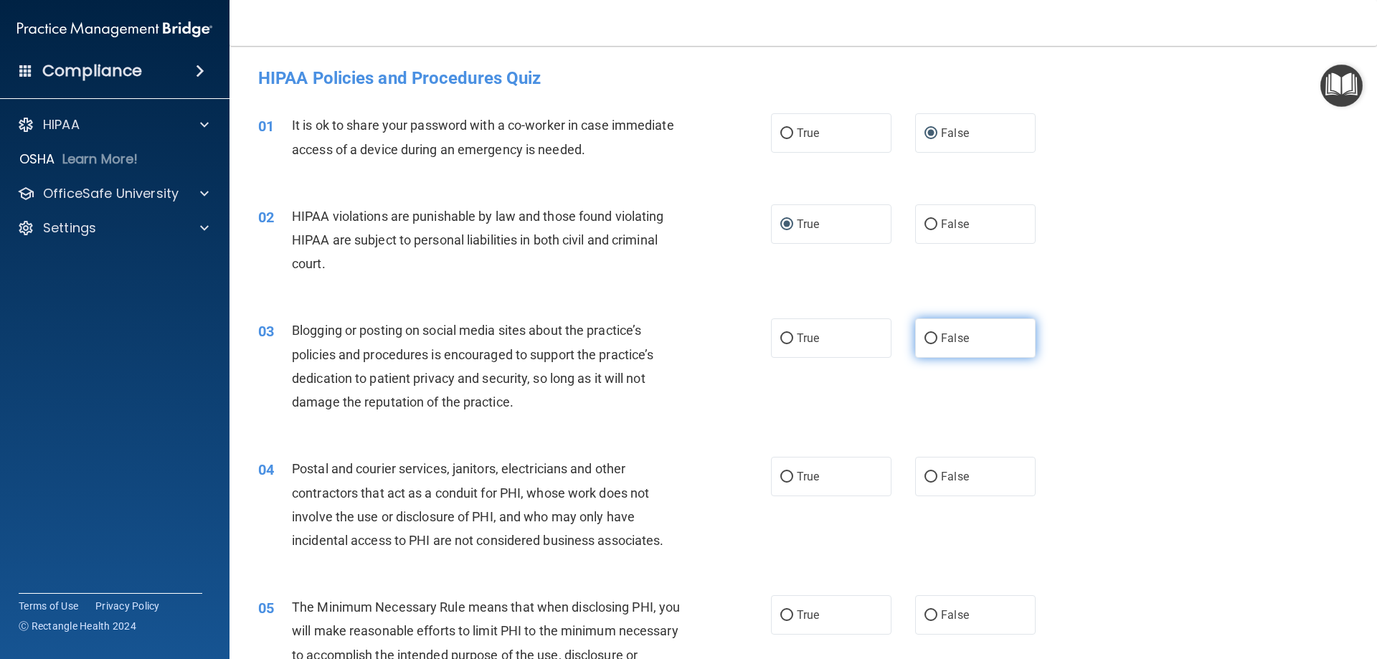
click at [930, 338] on input "False" at bounding box center [930, 338] width 13 height 11
radio input "true"
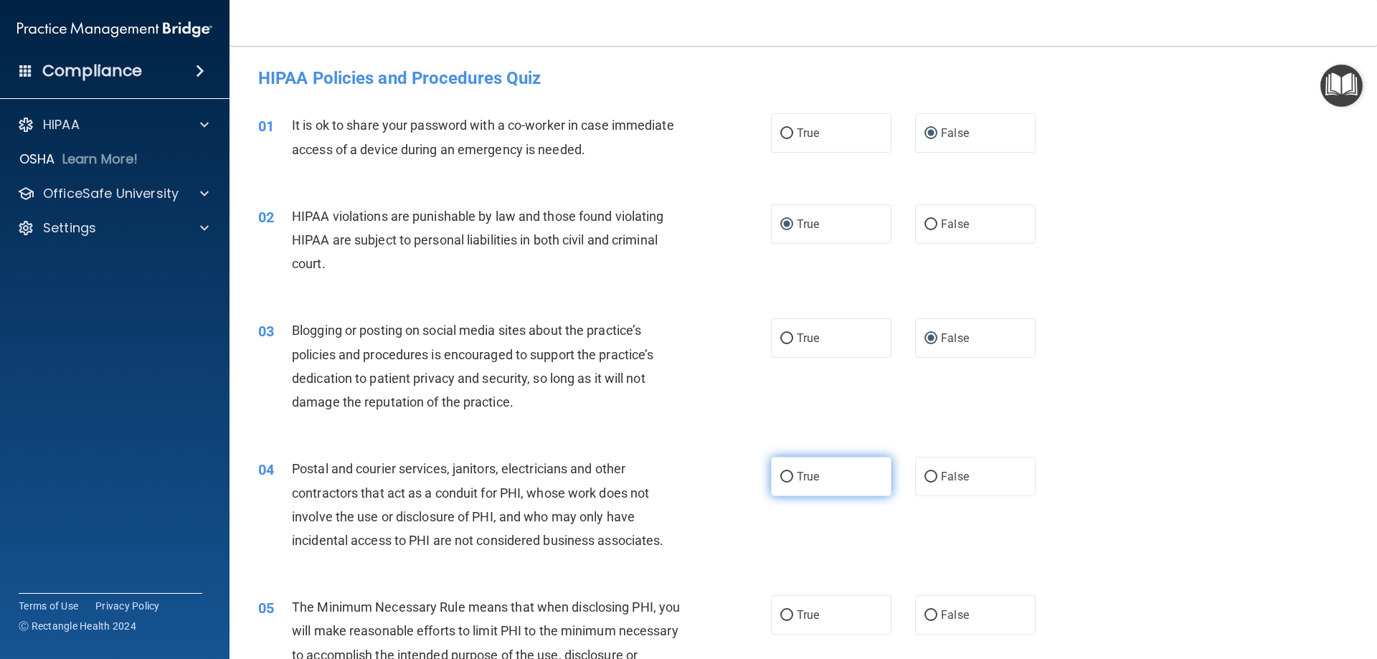
click at [780, 475] on input "True" at bounding box center [786, 477] width 13 height 11
radio input "true"
click at [782, 612] on input "True" at bounding box center [786, 615] width 13 height 11
radio input "true"
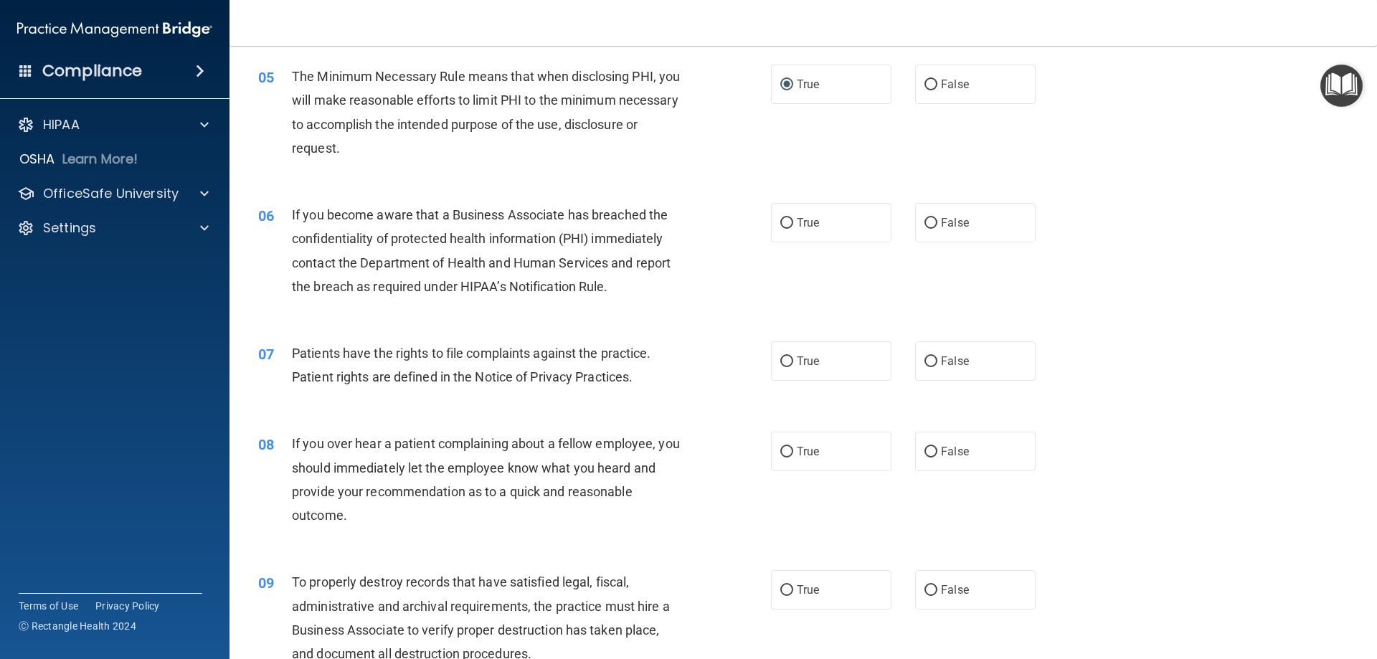
scroll to position [645, 0]
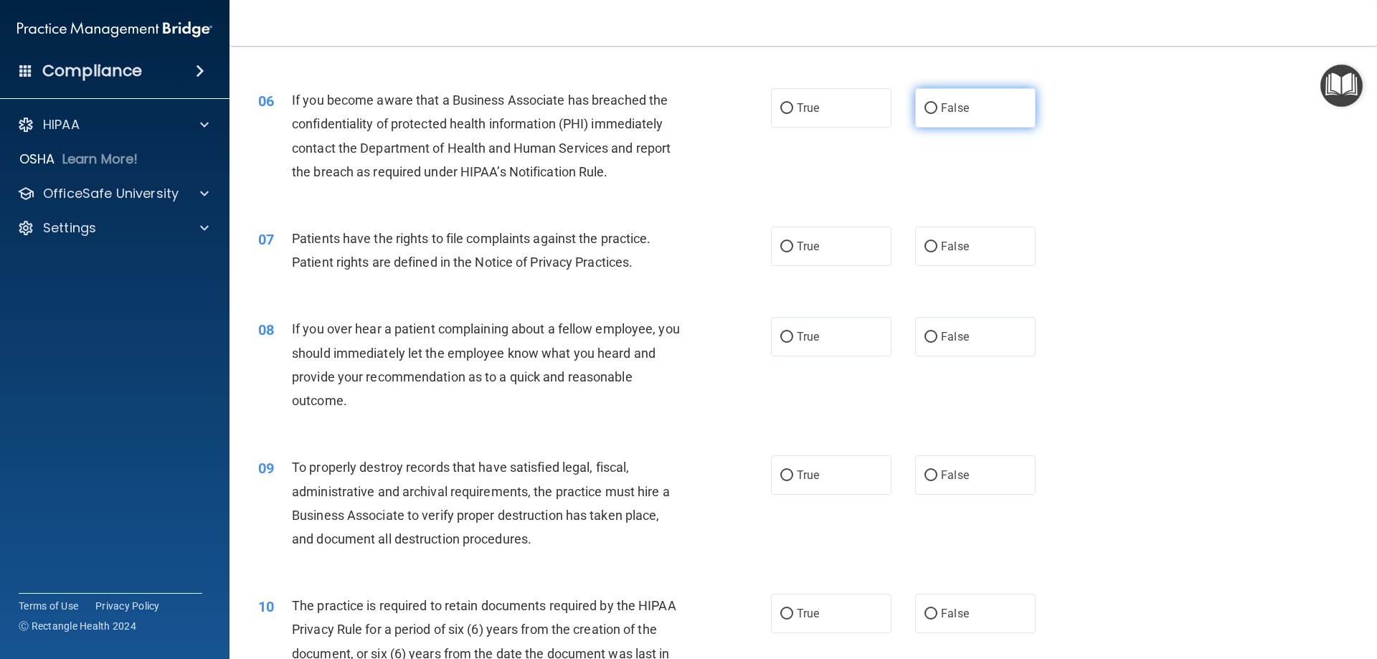
click at [924, 105] on input "False" at bounding box center [930, 108] width 13 height 11
radio input "true"
click at [784, 252] on label "True" at bounding box center [831, 246] width 120 height 39
click at [784, 252] on input "True" at bounding box center [786, 247] width 13 height 11
radio input "true"
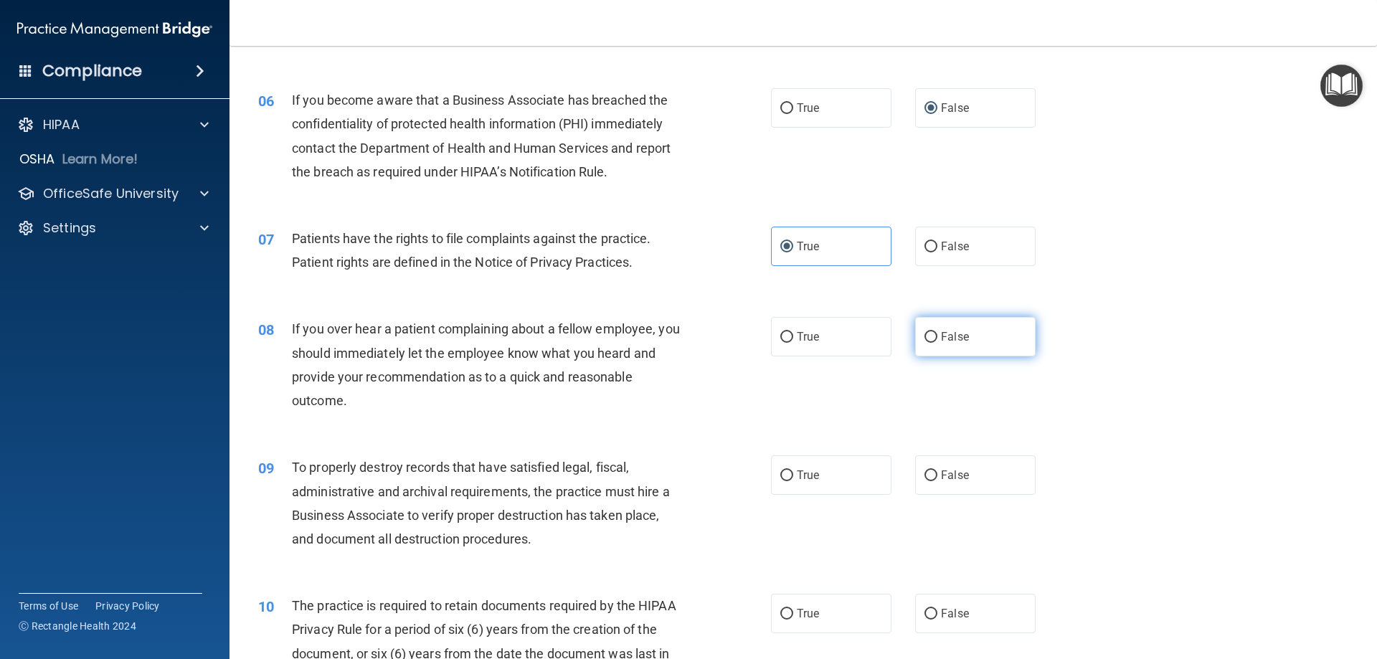
click at [943, 336] on span "False" at bounding box center [955, 337] width 28 height 14
click at [937, 336] on input "False" at bounding box center [930, 337] width 13 height 11
radio input "true"
click at [928, 478] on input "False" at bounding box center [930, 475] width 13 height 11
radio input "true"
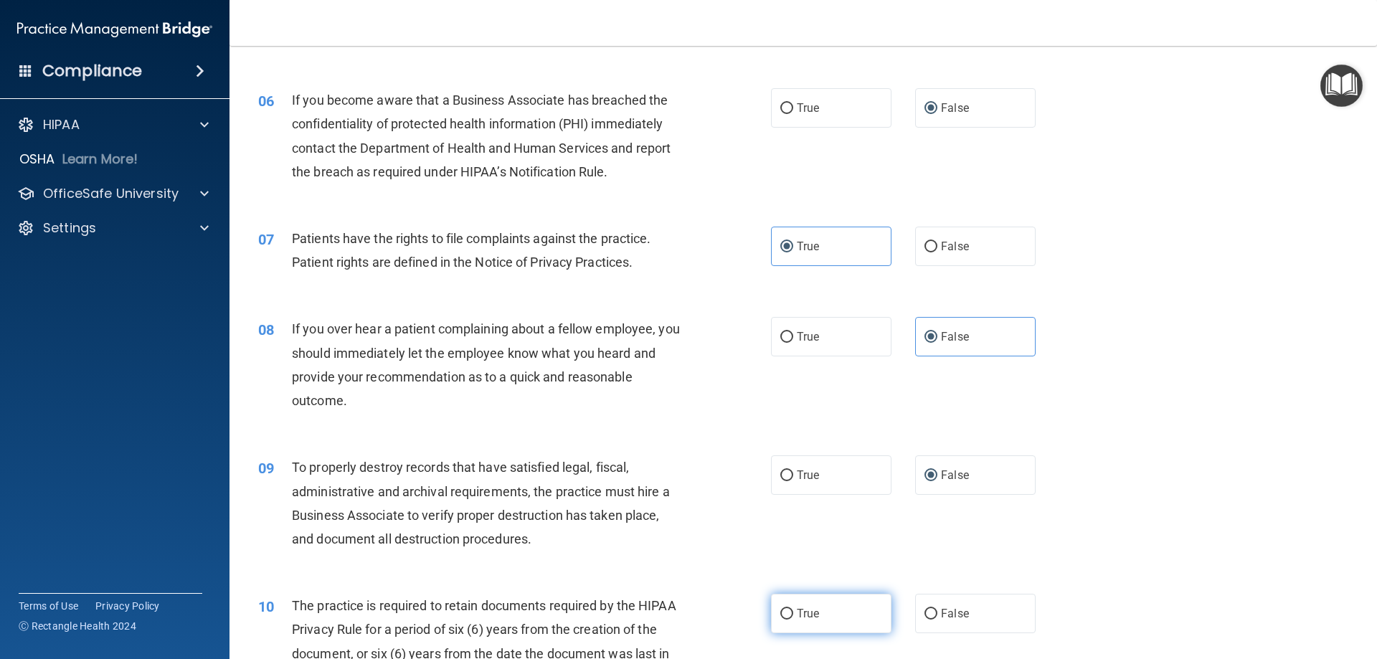
click at [782, 612] on input "True" at bounding box center [786, 614] width 13 height 11
radio input "true"
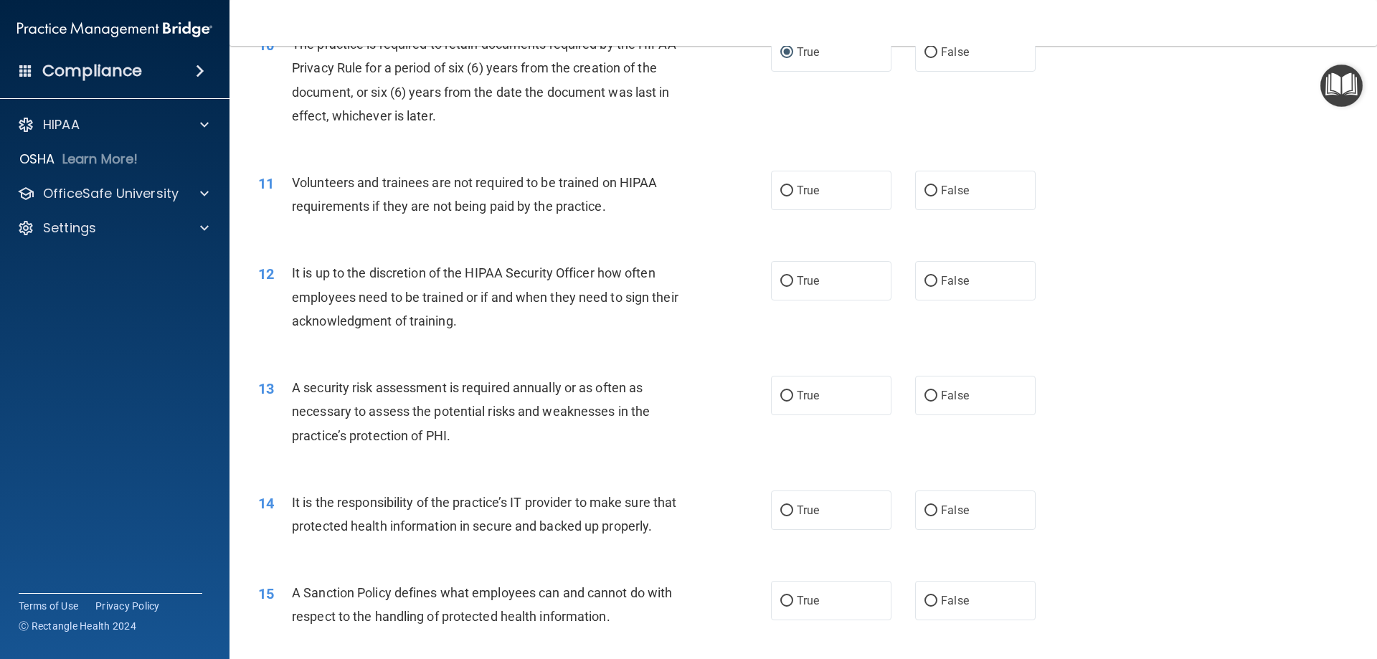
scroll to position [1291, 0]
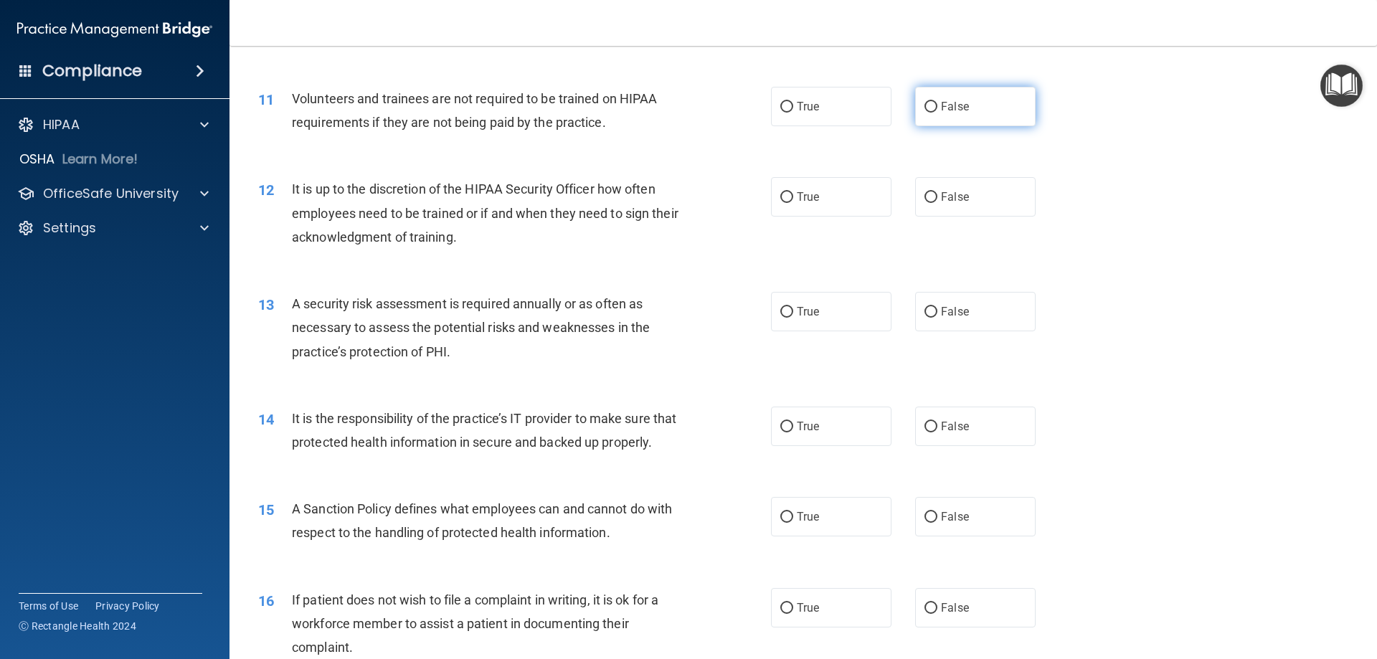
click at [924, 113] on input "False" at bounding box center [930, 107] width 13 height 11
radio input "true"
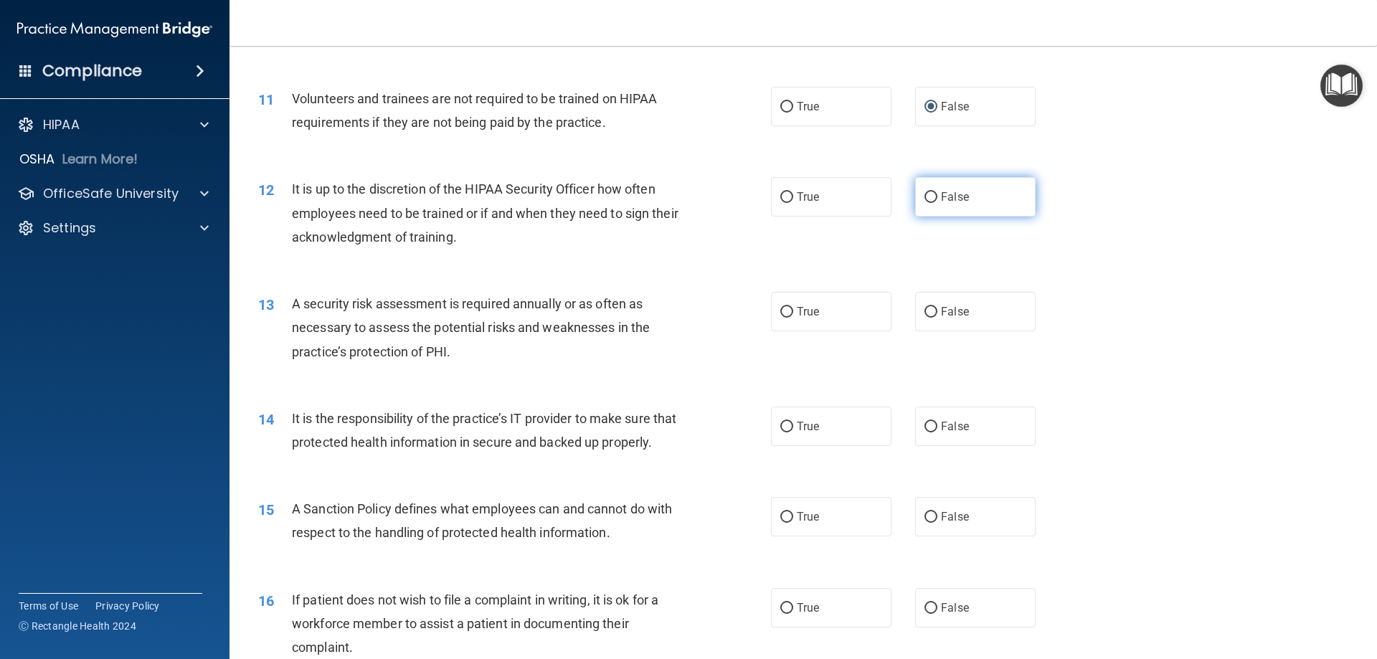
click at [931, 200] on label "False" at bounding box center [975, 196] width 120 height 39
click at [931, 200] on input "False" at bounding box center [930, 197] width 13 height 11
radio input "true"
click at [827, 319] on label "True" at bounding box center [831, 311] width 120 height 39
click at [793, 318] on input "True" at bounding box center [786, 312] width 13 height 11
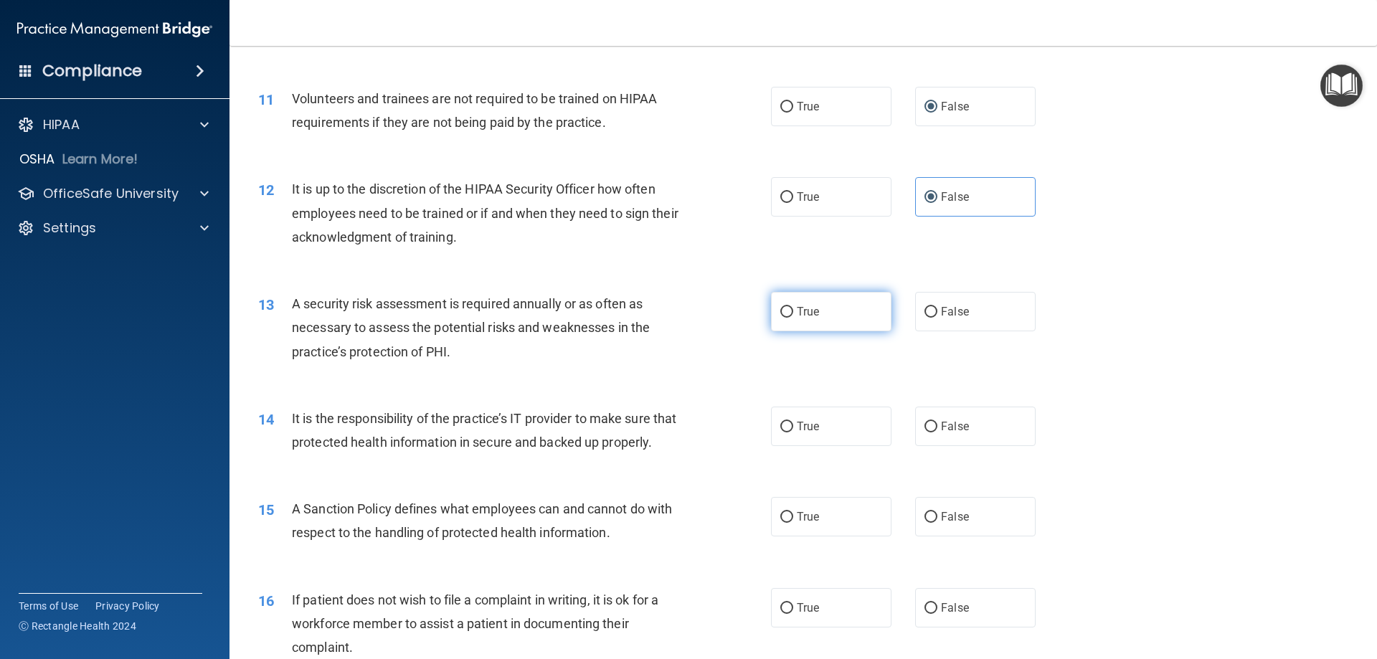
radio input "true"
click at [931, 429] on label "False" at bounding box center [975, 426] width 120 height 39
click at [931, 429] on input "False" at bounding box center [930, 427] width 13 height 11
radio input "true"
click at [955, 536] on label "False" at bounding box center [975, 516] width 120 height 39
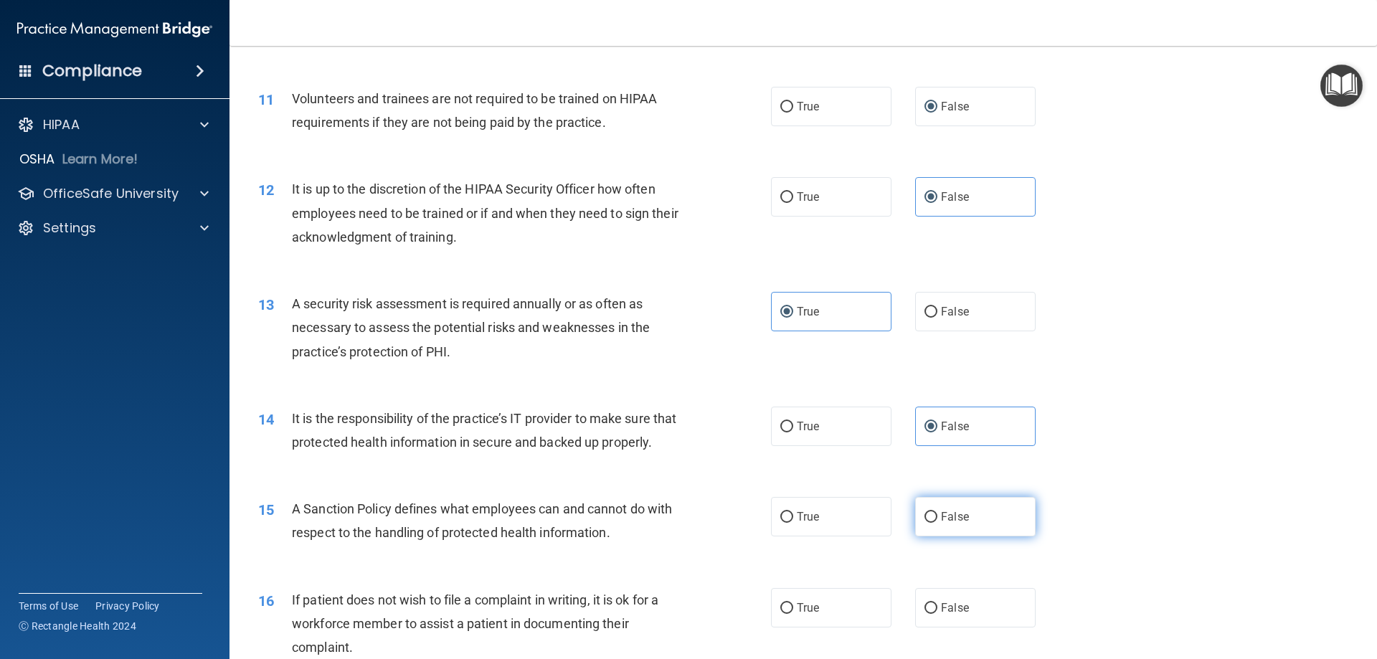
click at [937, 523] on input "False" at bounding box center [930, 517] width 13 height 11
radio input "true"
click at [797, 627] on label "True" at bounding box center [831, 607] width 120 height 39
click at [793, 614] on input "True" at bounding box center [786, 608] width 13 height 11
radio input "true"
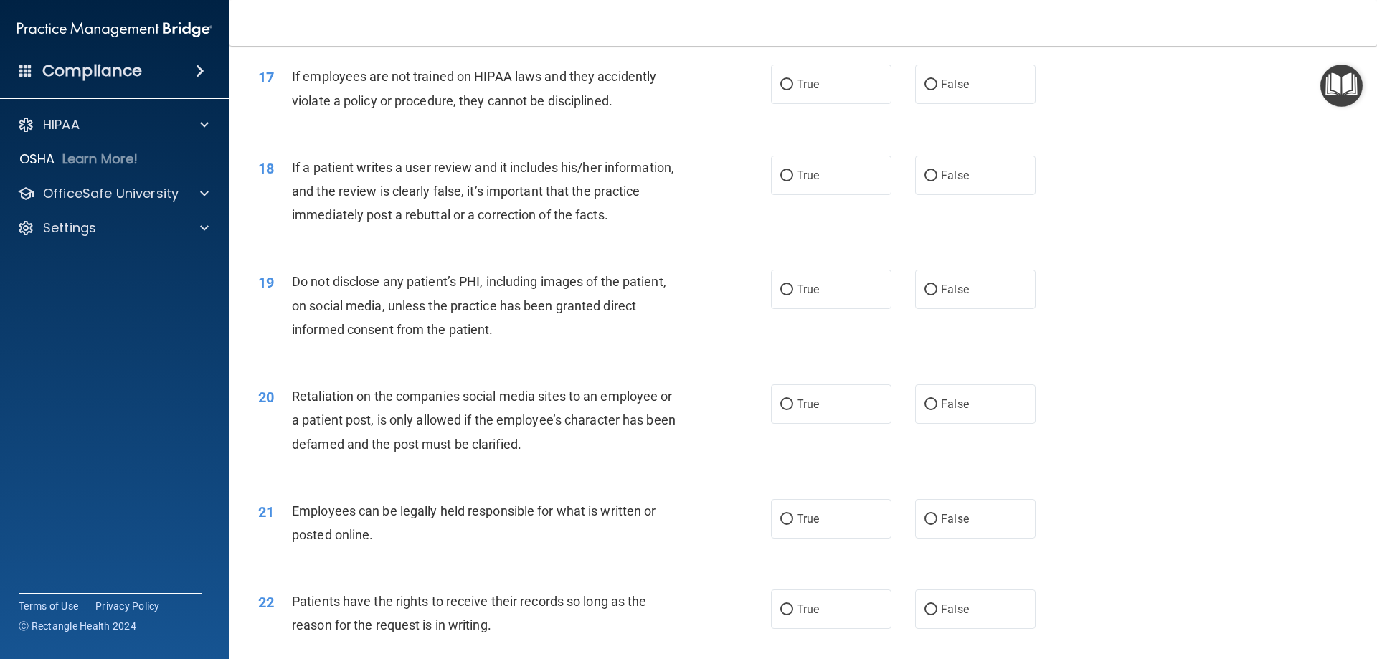
scroll to position [1936, 0]
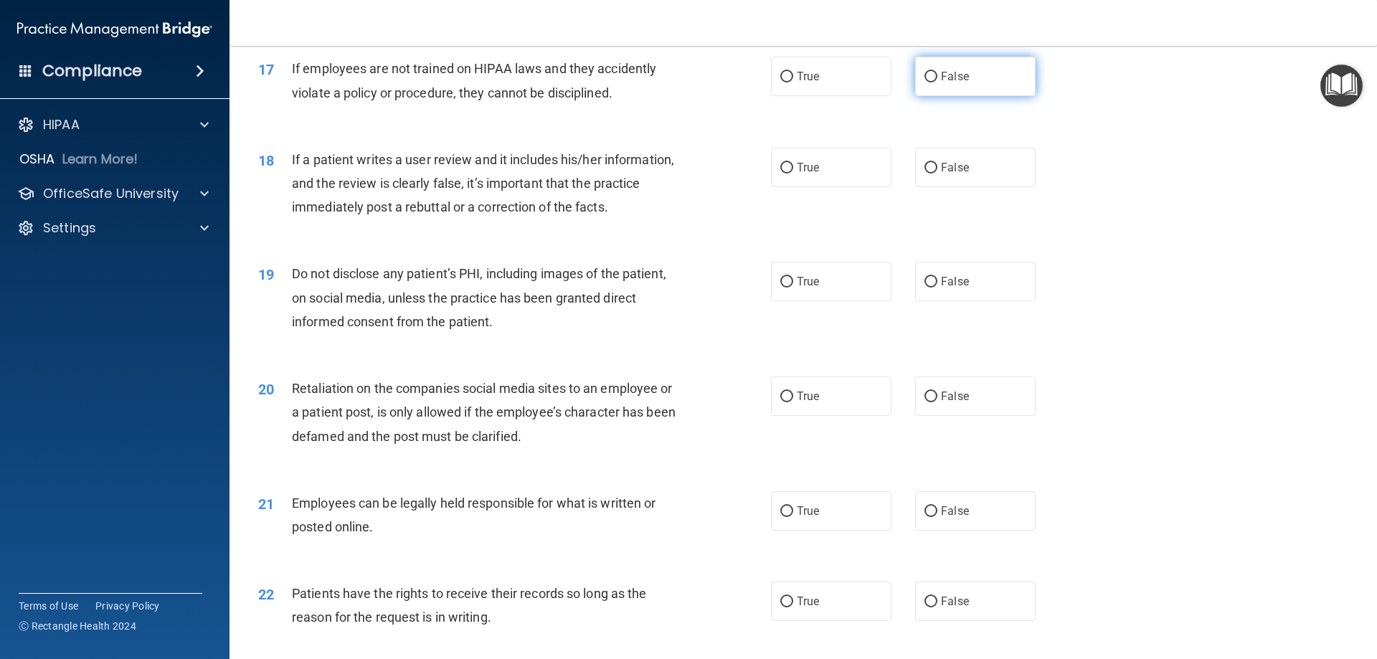
click at [931, 96] on label "False" at bounding box center [975, 76] width 120 height 39
click at [931, 82] on input "False" at bounding box center [930, 77] width 13 height 11
radio input "true"
click at [941, 174] on span "False" at bounding box center [955, 168] width 28 height 14
click at [934, 174] on input "False" at bounding box center [930, 168] width 13 height 11
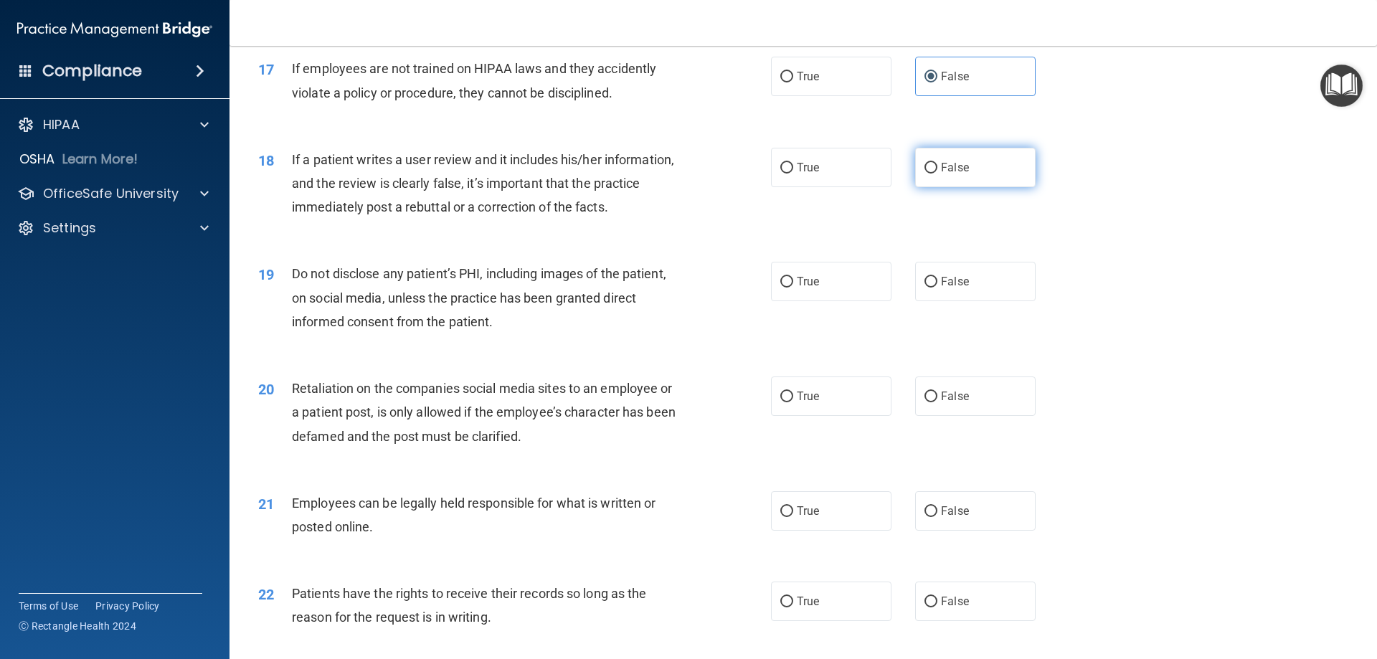
radio input "true"
click at [819, 301] on label "True" at bounding box center [831, 281] width 120 height 39
click at [793, 288] on input "True" at bounding box center [786, 282] width 13 height 11
radio input "true"
click at [936, 412] on label "False" at bounding box center [975, 395] width 120 height 39
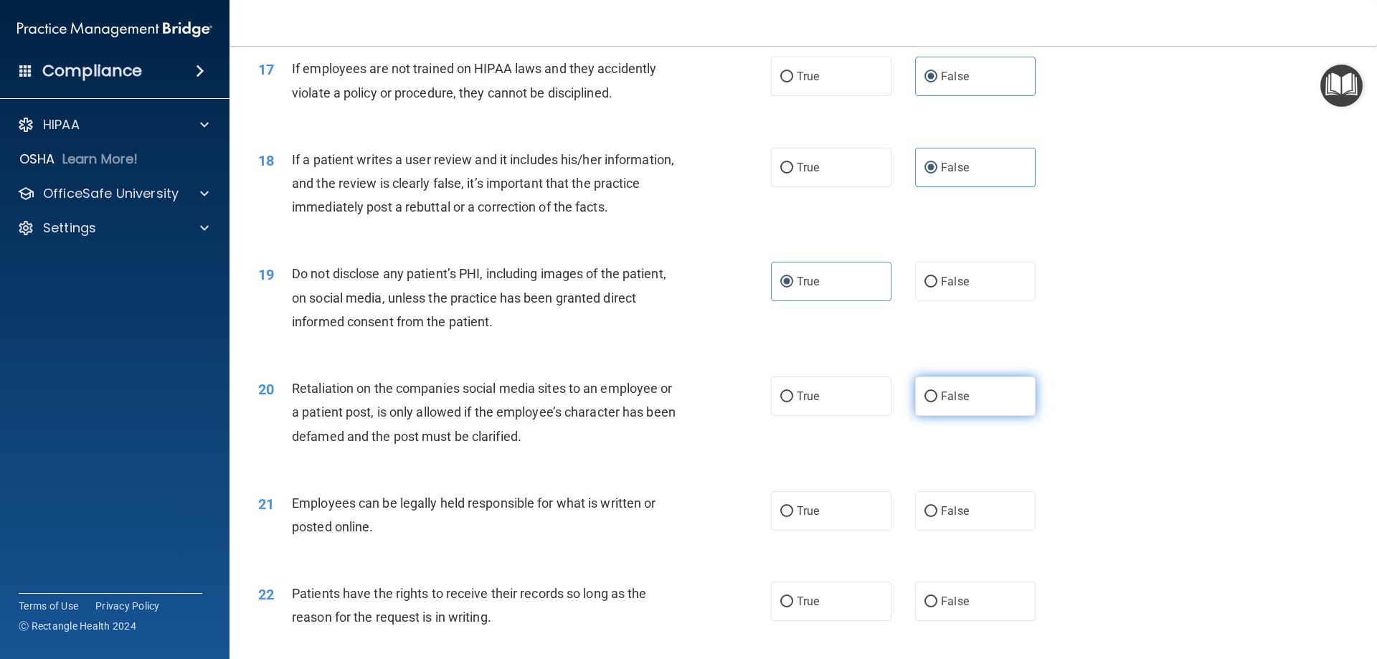
click at [936, 402] on input "False" at bounding box center [930, 396] width 13 height 11
radio input "true"
click at [829, 531] on label "True" at bounding box center [831, 510] width 120 height 39
click at [793, 517] on input "True" at bounding box center [786, 511] width 13 height 11
radio input "true"
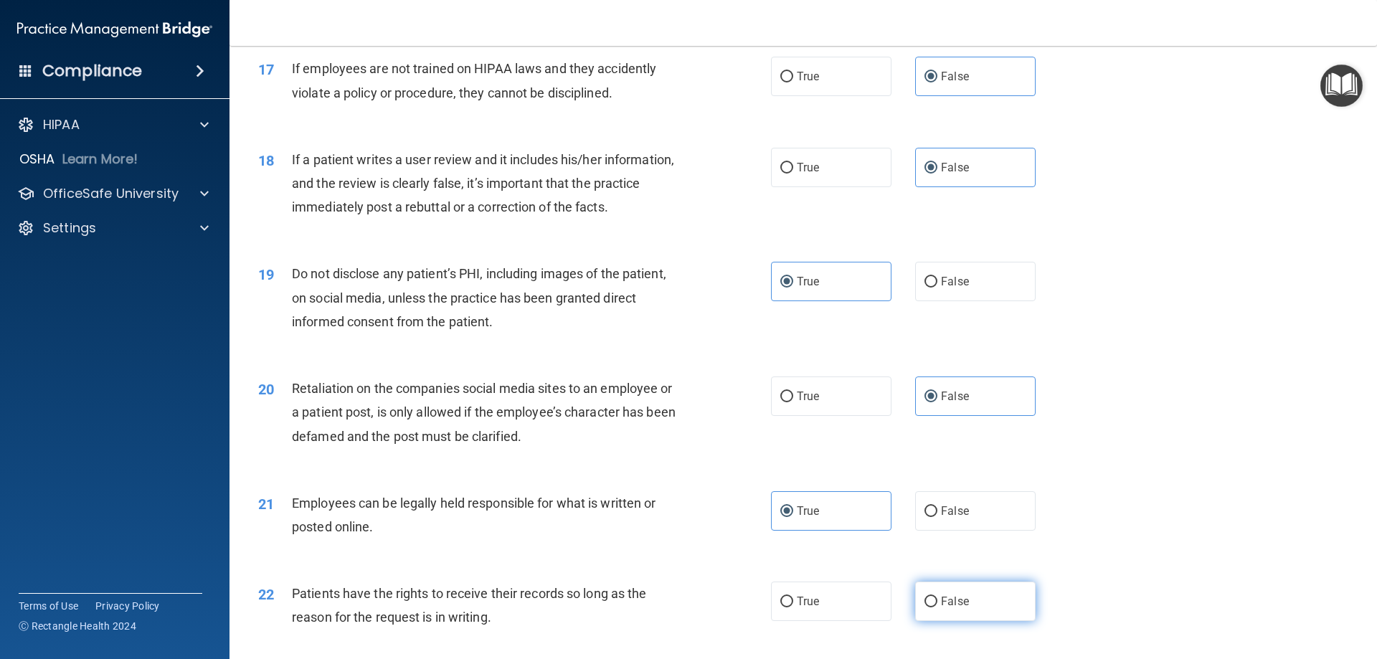
click at [940, 621] on label "False" at bounding box center [975, 600] width 120 height 39
click at [937, 607] on input "False" at bounding box center [930, 602] width 13 height 11
radio input "true"
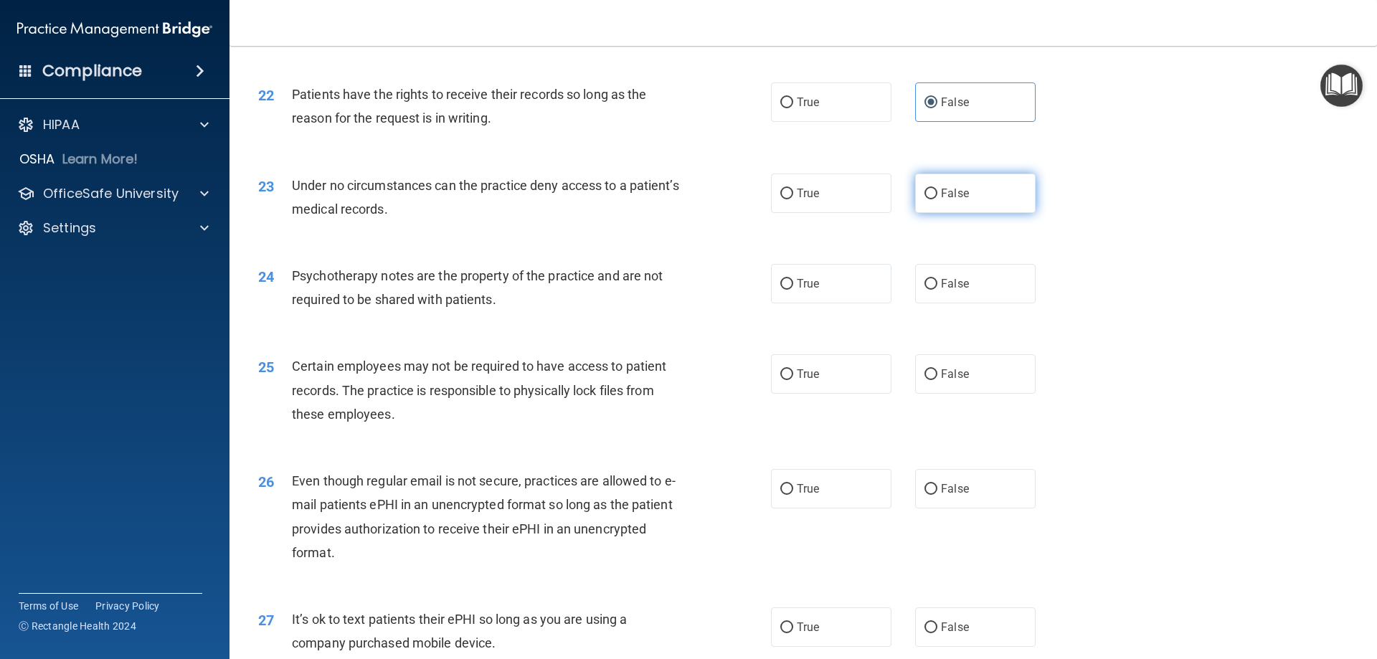
scroll to position [2438, 0]
click at [924, 196] on input "False" at bounding box center [930, 191] width 13 height 11
radio input "true"
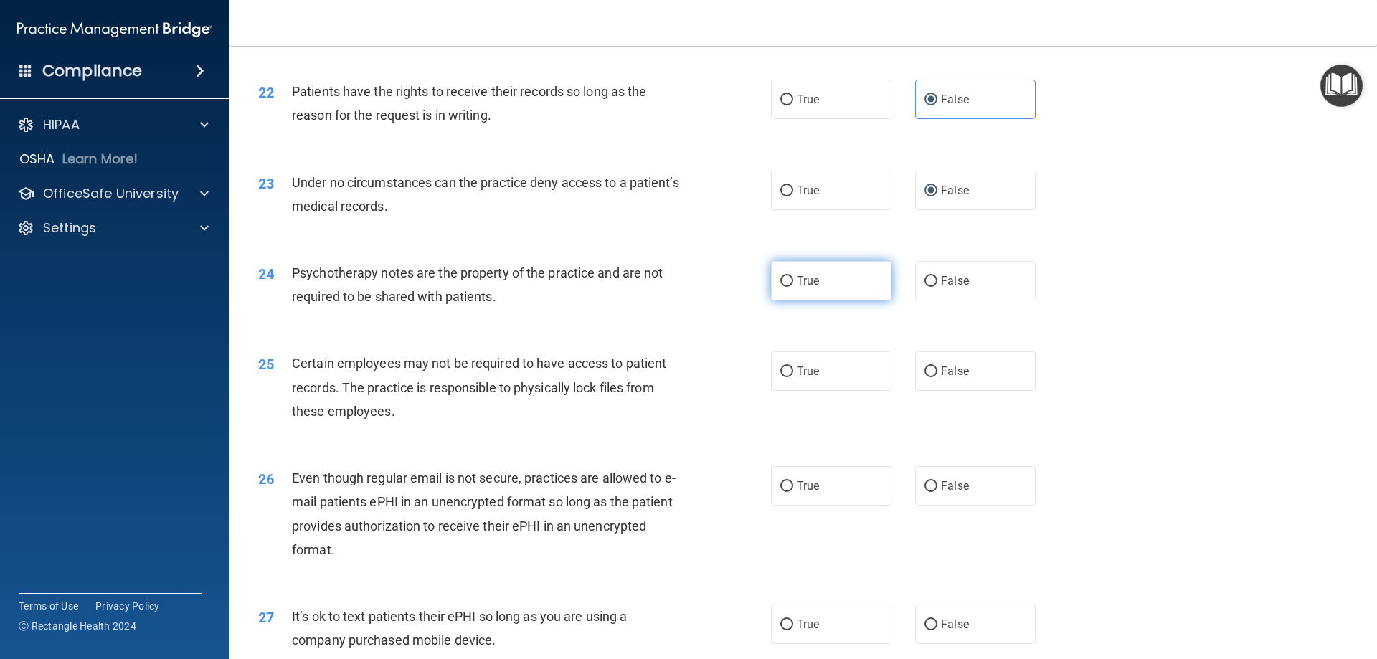
click at [815, 300] on label "True" at bounding box center [831, 280] width 120 height 39
click at [793, 287] on input "True" at bounding box center [786, 281] width 13 height 11
radio input "true"
click at [820, 391] on label "True" at bounding box center [831, 370] width 120 height 39
click at [793, 377] on input "True" at bounding box center [786, 371] width 13 height 11
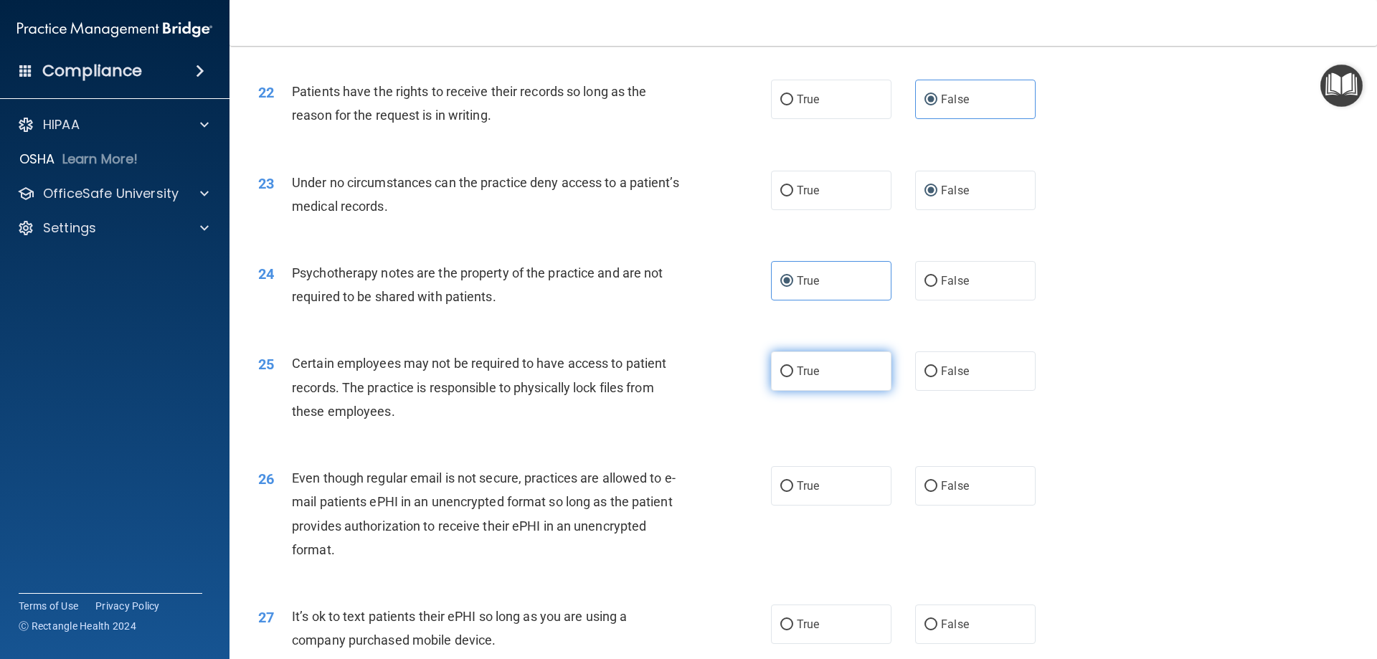
radio input "true"
click at [835, 504] on label "True" at bounding box center [831, 485] width 120 height 39
click at [793, 492] on input "True" at bounding box center [786, 486] width 13 height 11
radio input "true"
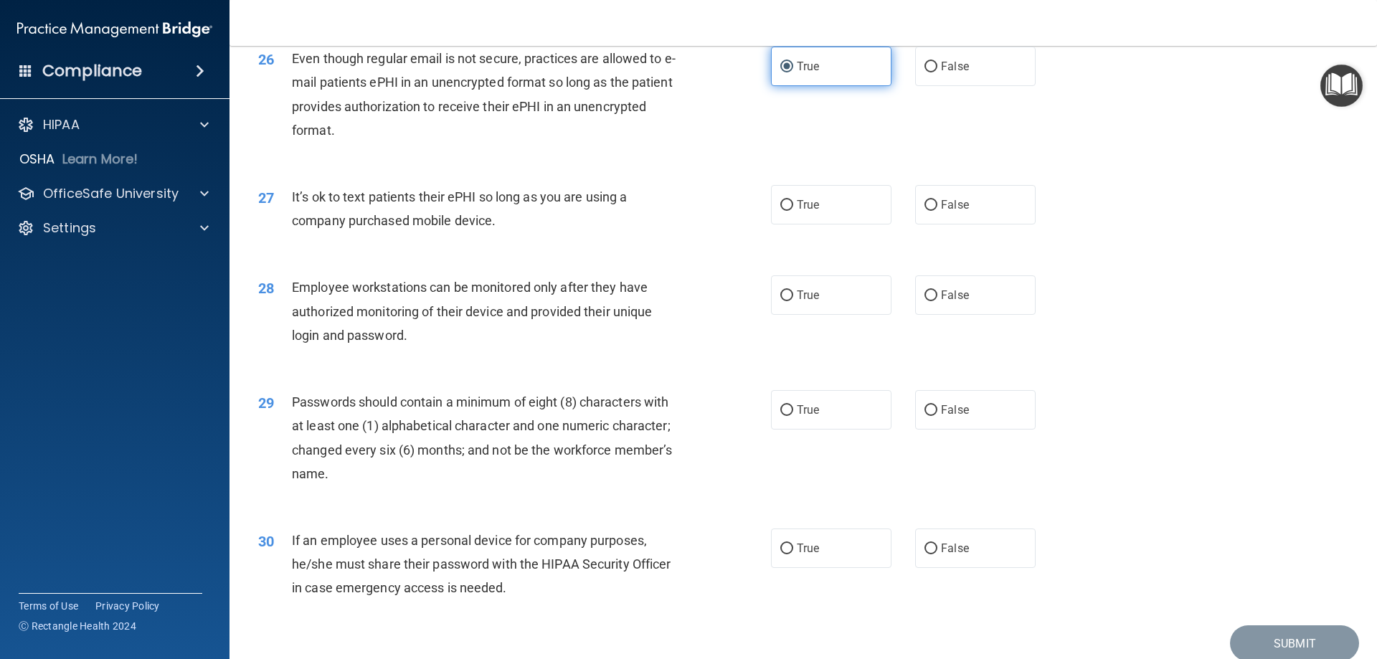
scroll to position [2940, 0]
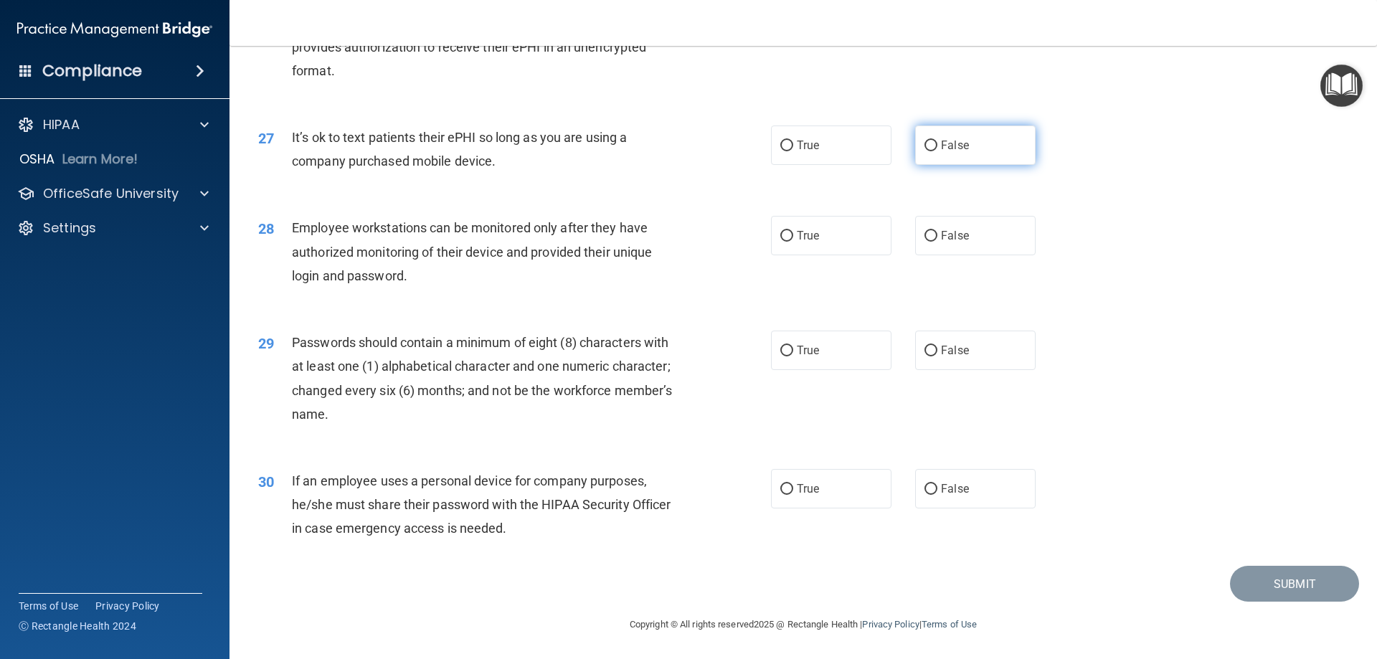
click at [942, 158] on label "False" at bounding box center [975, 144] width 120 height 39
click at [937, 151] on input "False" at bounding box center [930, 146] width 13 height 11
radio input "true"
click at [941, 234] on span "False" at bounding box center [955, 236] width 28 height 14
click at [937, 234] on input "False" at bounding box center [930, 236] width 13 height 11
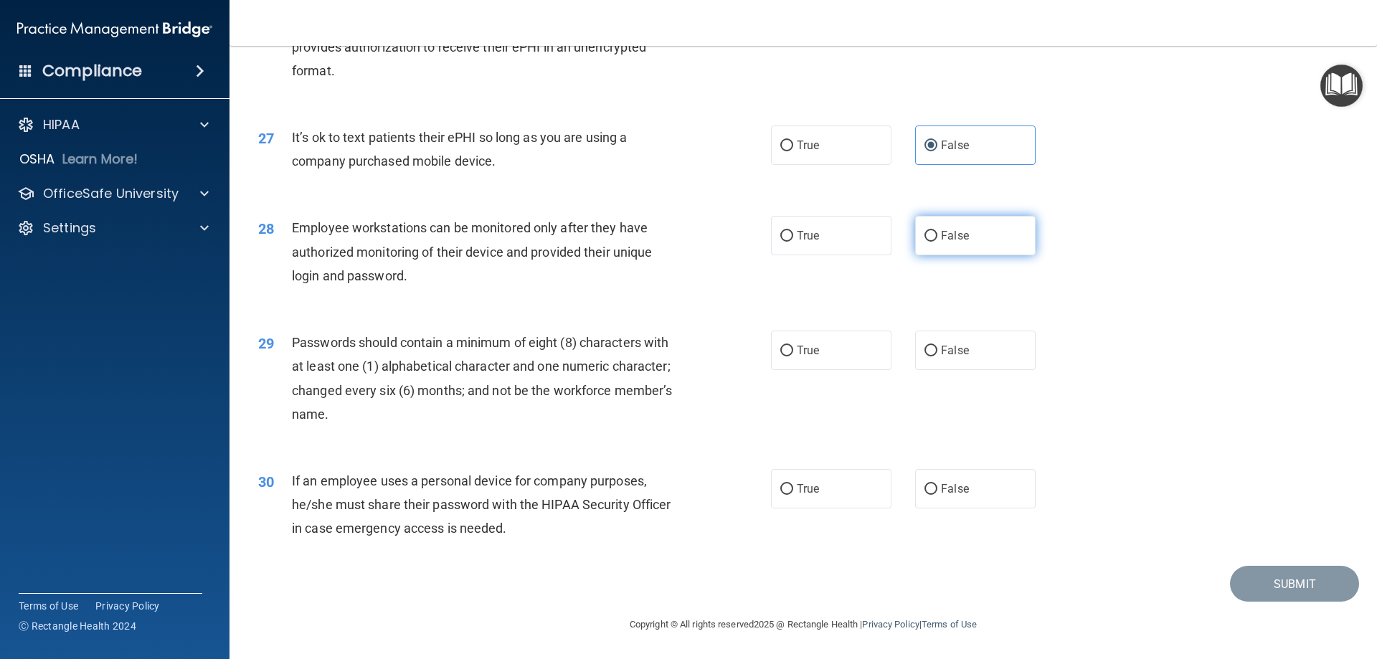
radio input "true"
click at [791, 356] on label "True" at bounding box center [831, 350] width 120 height 39
click at [791, 356] on input "True" at bounding box center [786, 351] width 13 height 11
radio input "true"
click at [928, 505] on label "False" at bounding box center [975, 488] width 120 height 39
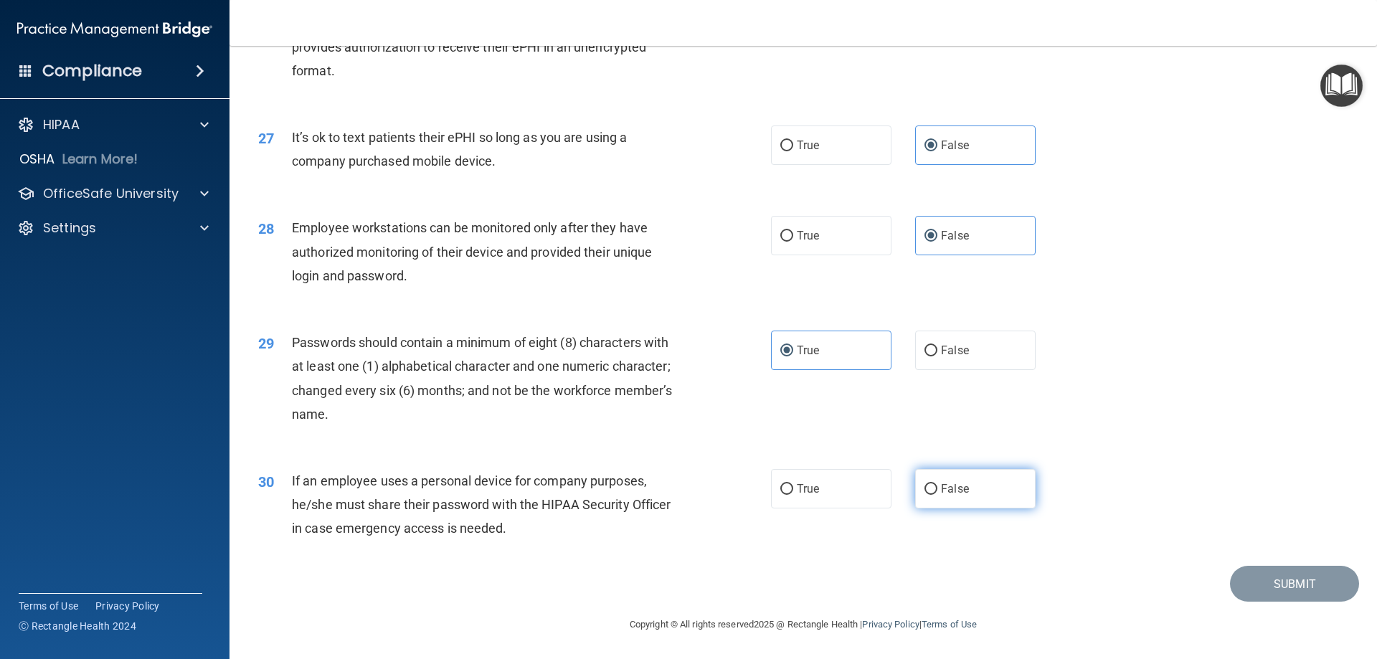
click at [928, 495] on input "False" at bounding box center [930, 489] width 13 height 11
radio input "true"
click at [1268, 579] on button "Submit" at bounding box center [1294, 584] width 129 height 37
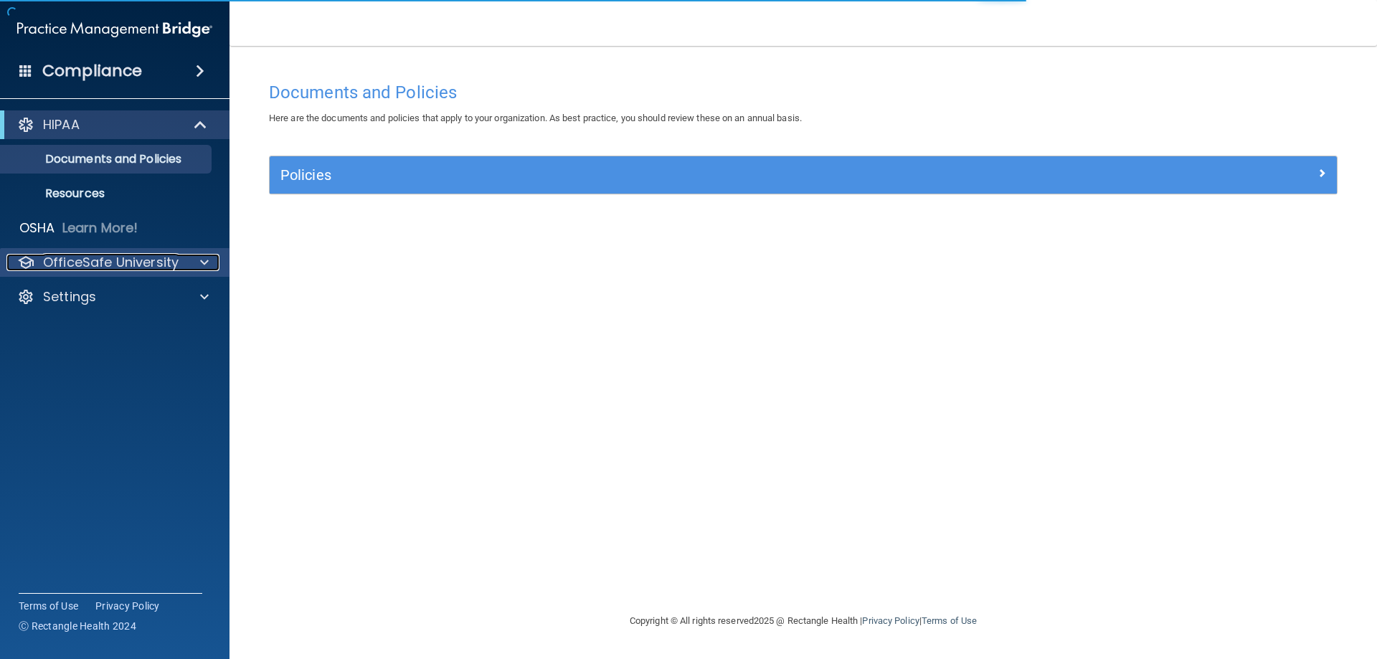
click at [100, 261] on p "OfficeSafe University" at bounding box center [111, 262] width 136 height 17
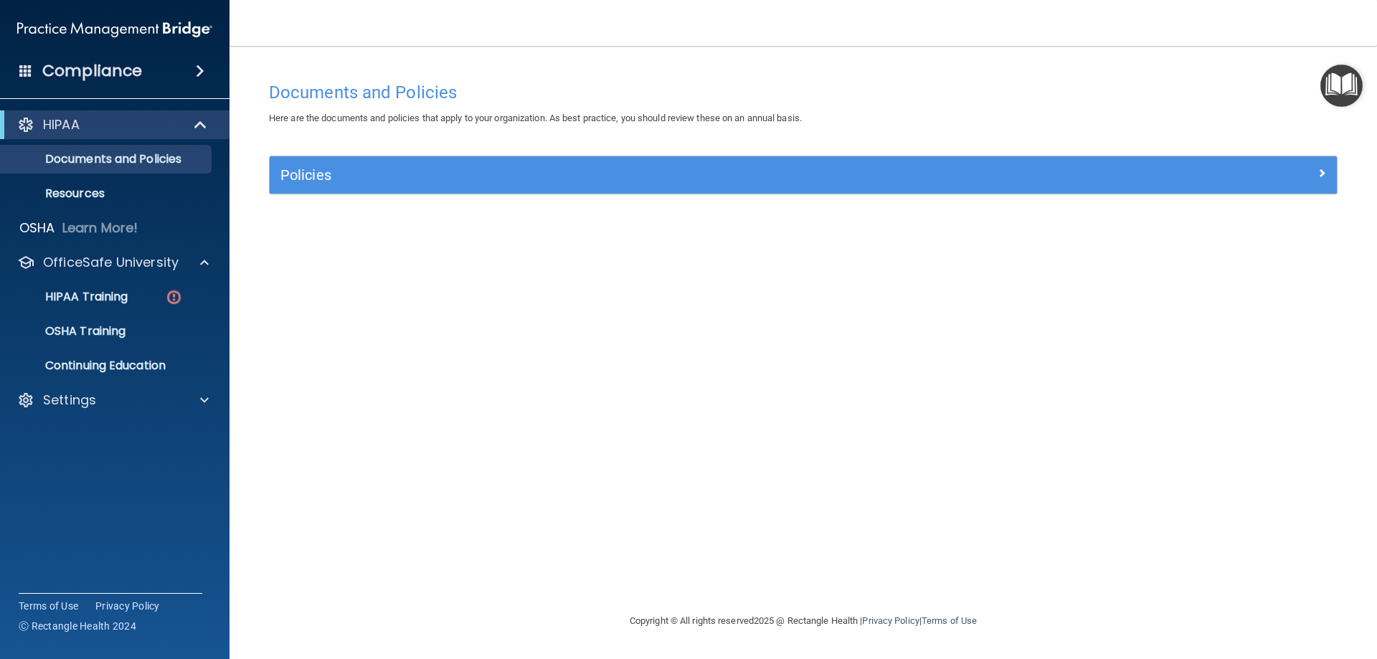
click at [81, 77] on h4 "Compliance" at bounding box center [92, 71] width 100 height 20
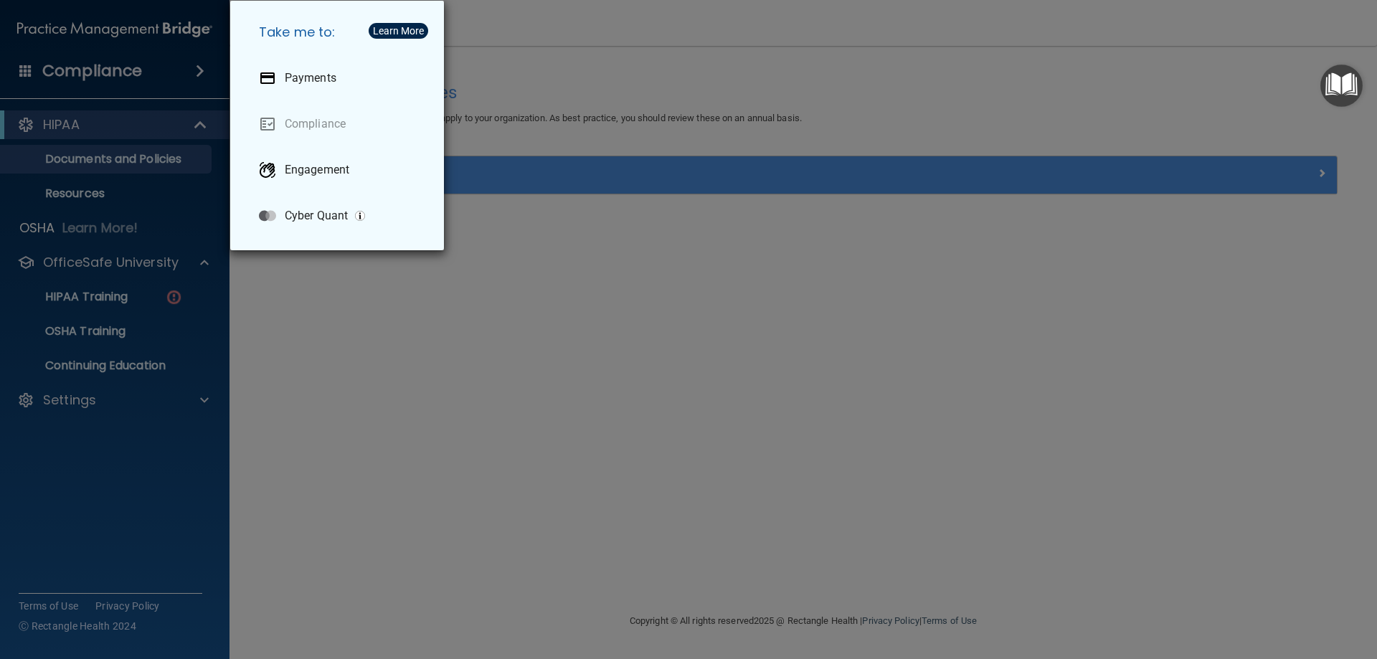
click at [22, 67] on div "Take me to: Payments Compliance Engagement Cyber Quant" at bounding box center [688, 329] width 1377 height 659
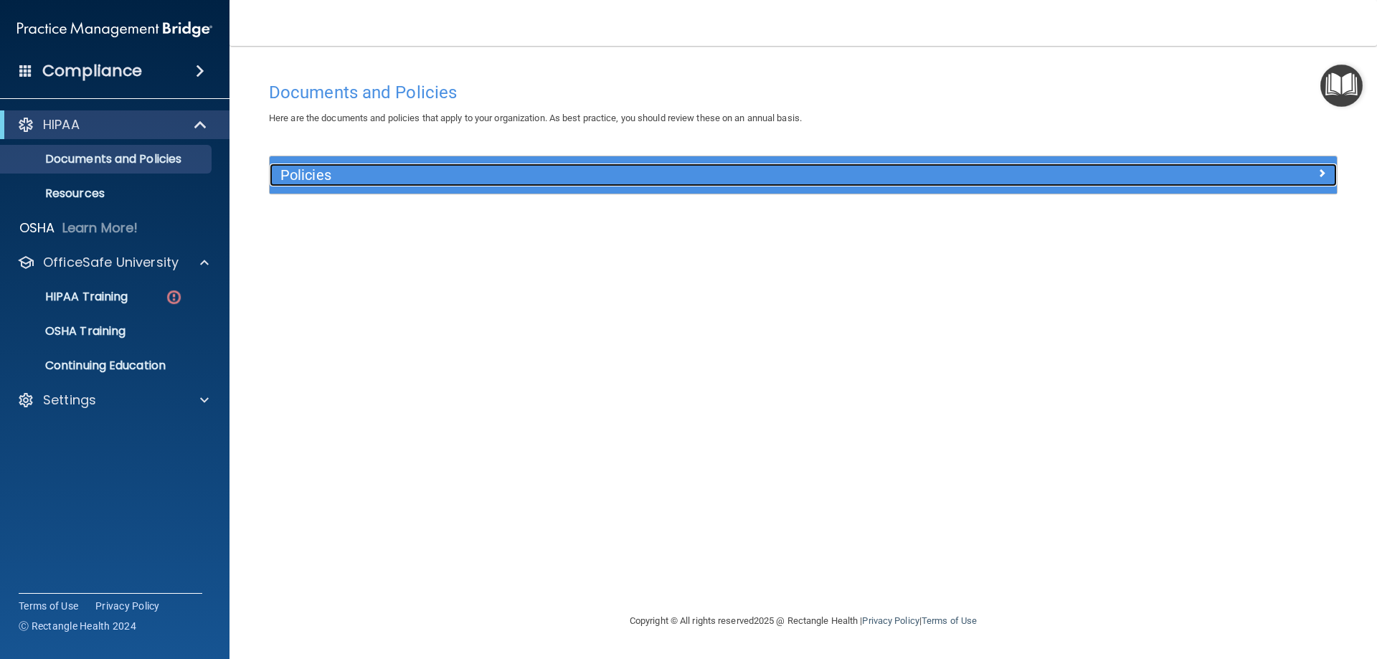
click at [403, 185] on div "Policies" at bounding box center [670, 174] width 800 height 23
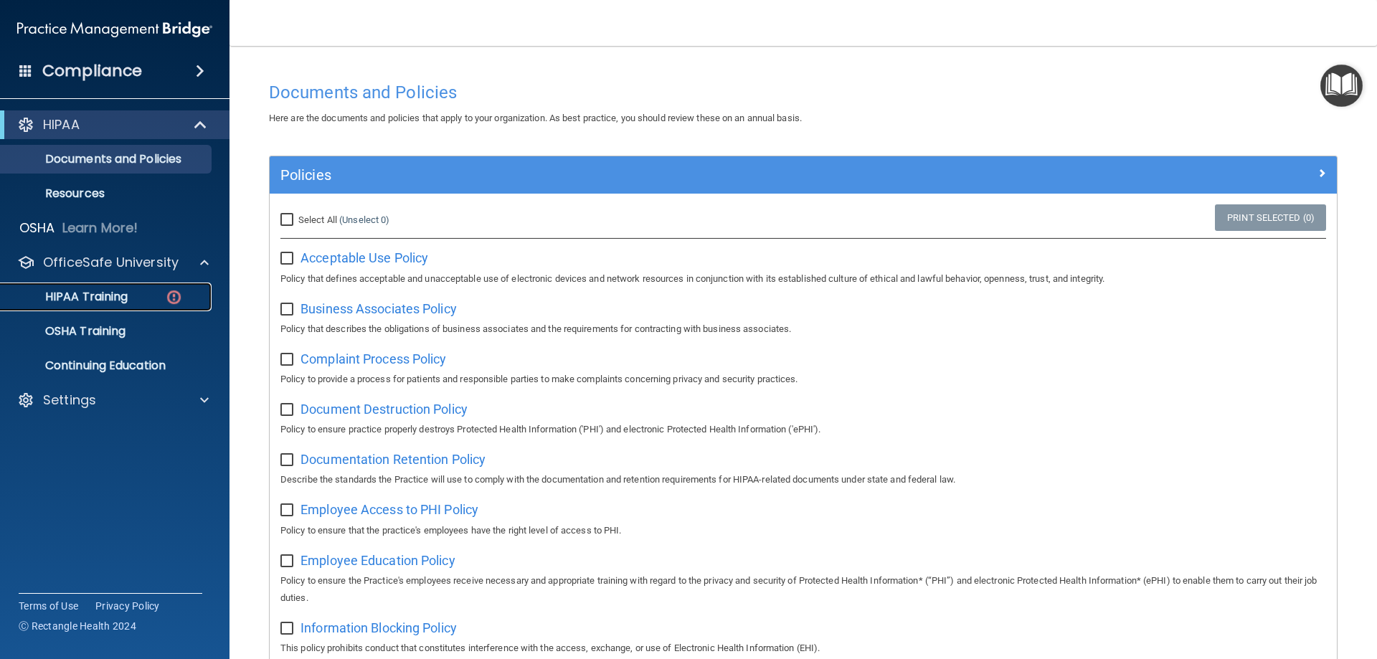
click at [83, 295] on p "HIPAA Training" at bounding box center [68, 297] width 118 height 14
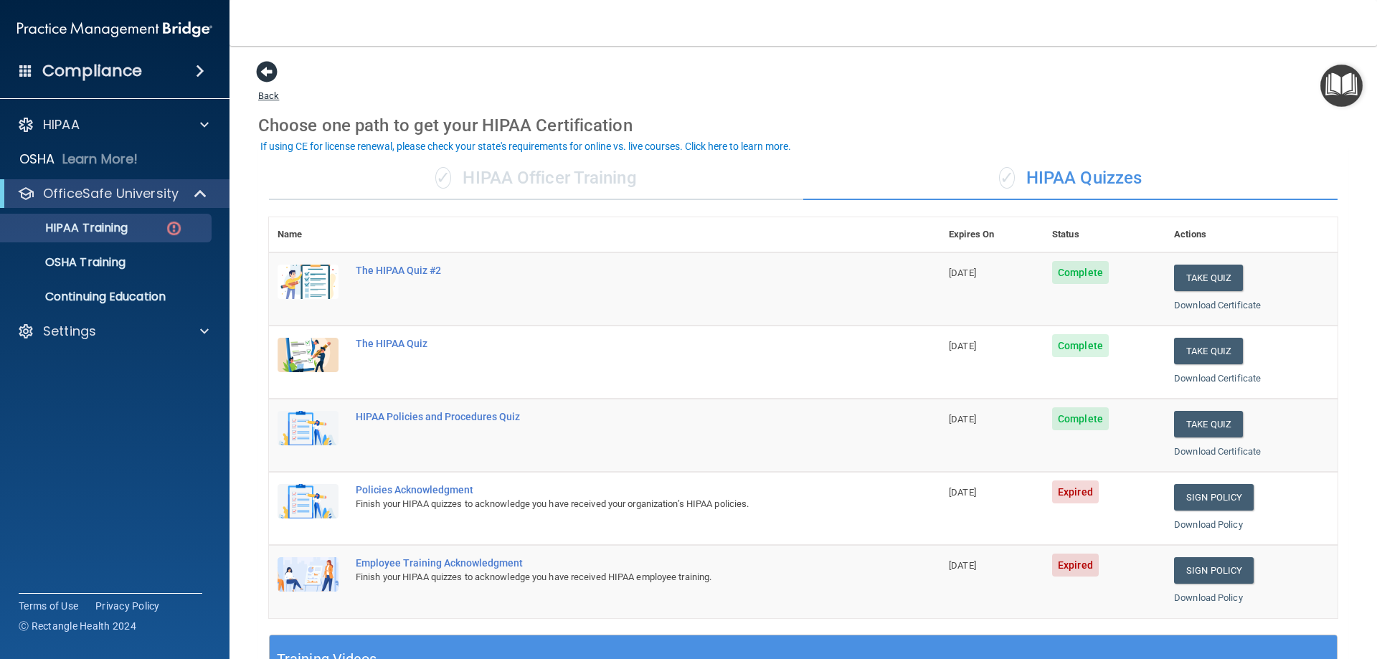
click at [258, 72] on span at bounding box center [267, 72] width 22 height 22
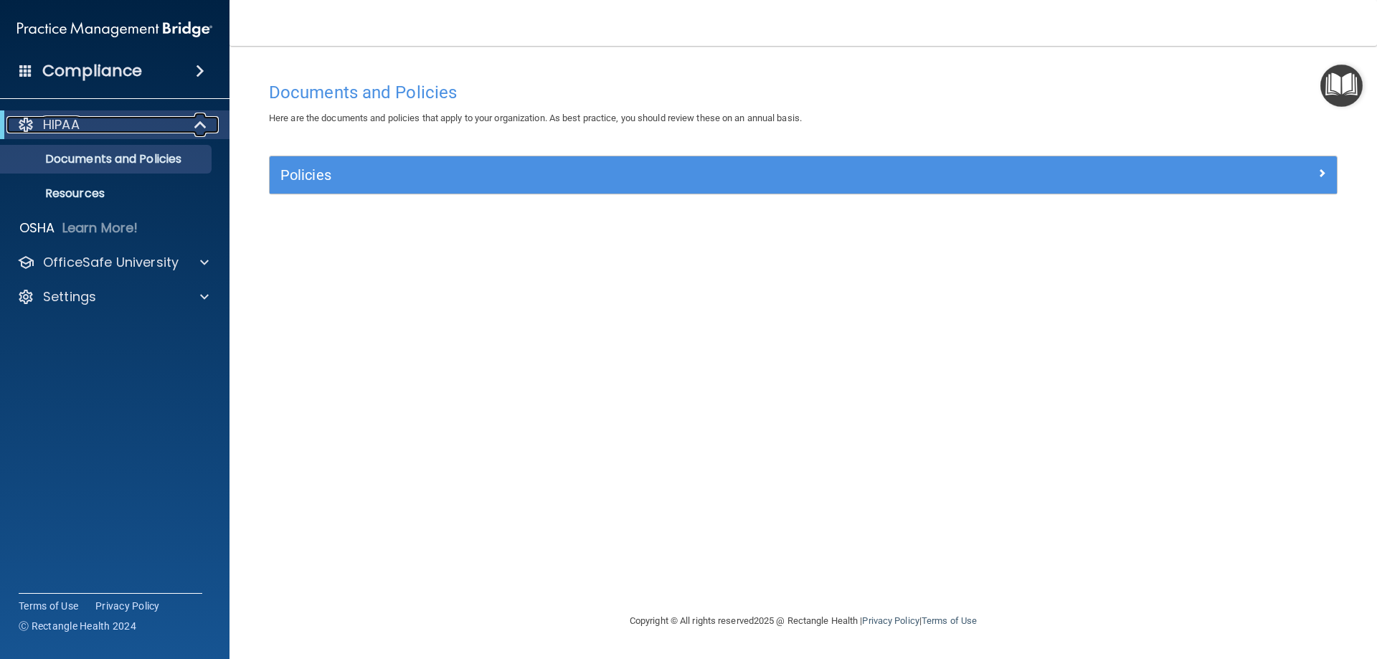
click at [99, 126] on div "HIPAA" at bounding box center [94, 124] width 177 height 17
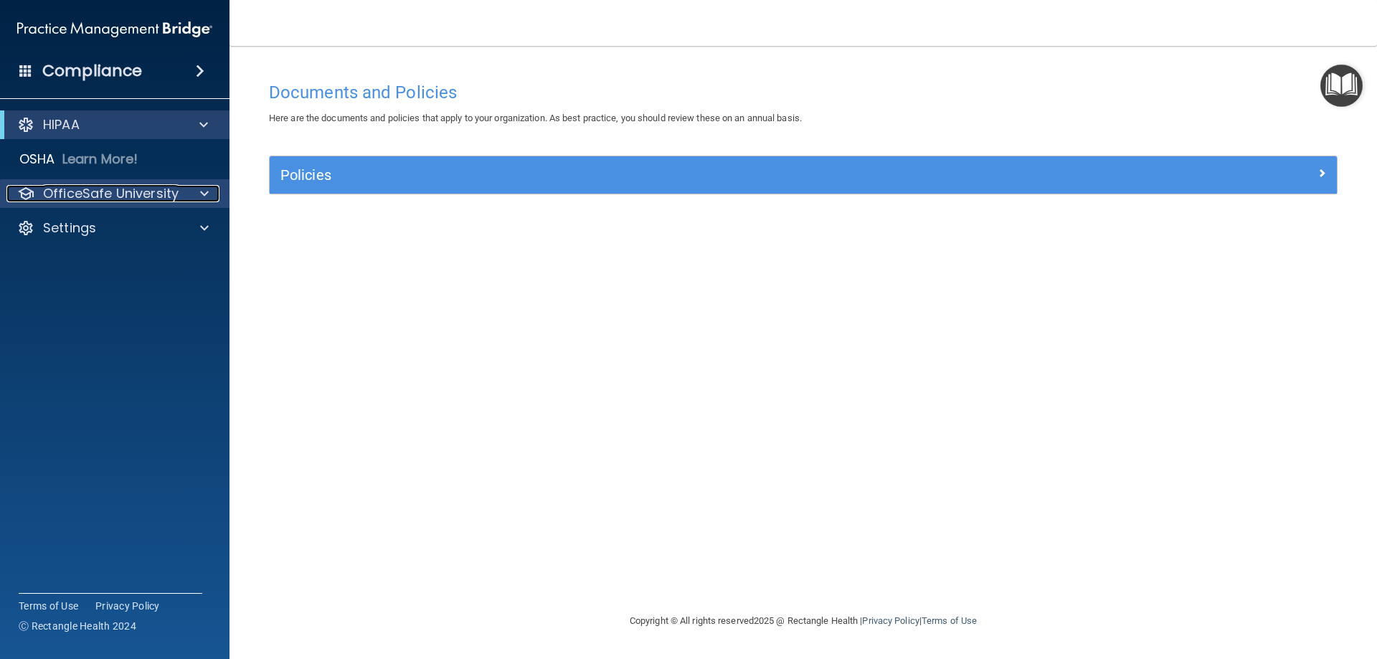
click at [108, 191] on p "OfficeSafe University" at bounding box center [111, 193] width 136 height 17
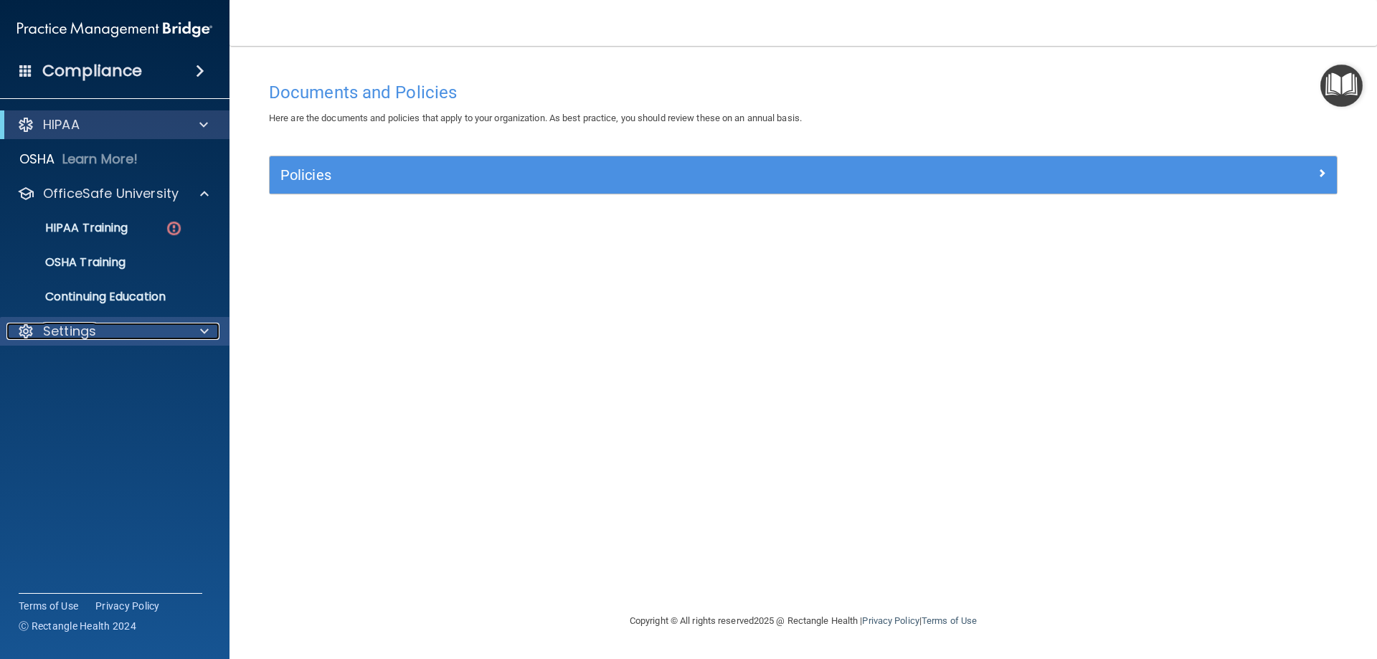
click at [108, 333] on div "Settings" at bounding box center [95, 331] width 178 height 17
click at [95, 364] on p "My Account" at bounding box center [107, 365] width 196 height 14
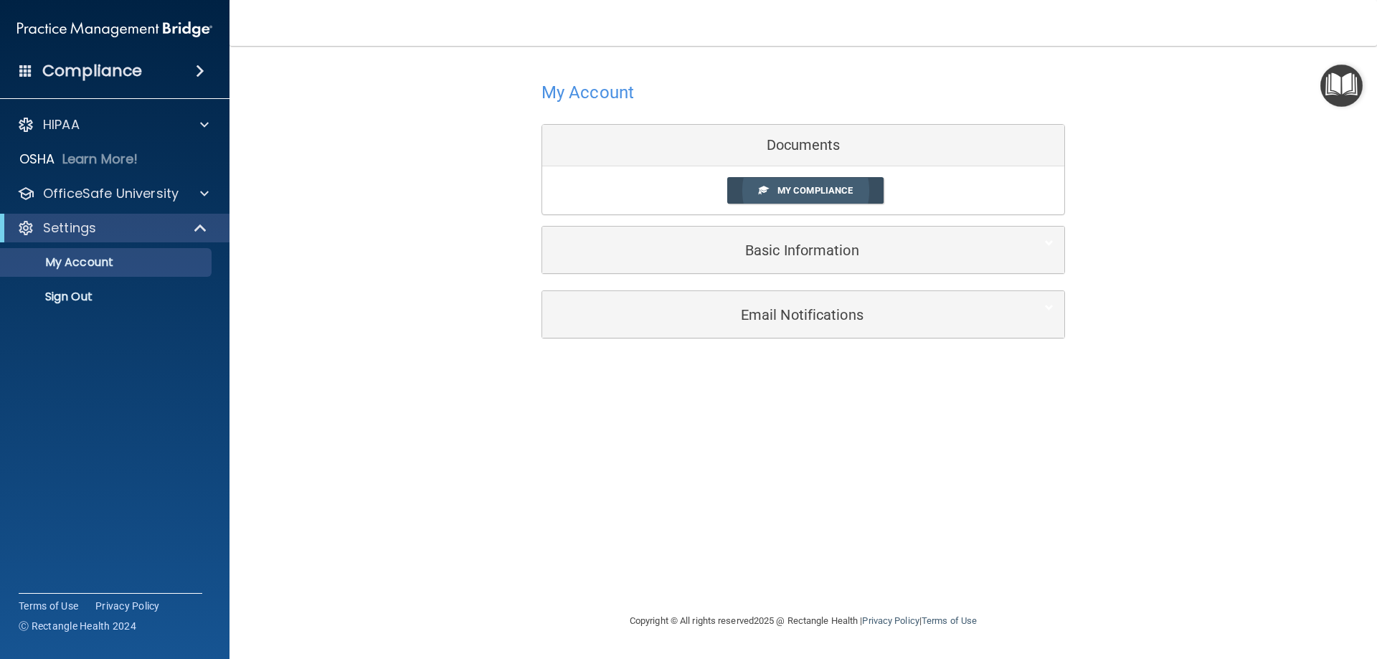
click at [837, 191] on span "My Compliance" at bounding box center [814, 190] width 75 height 11
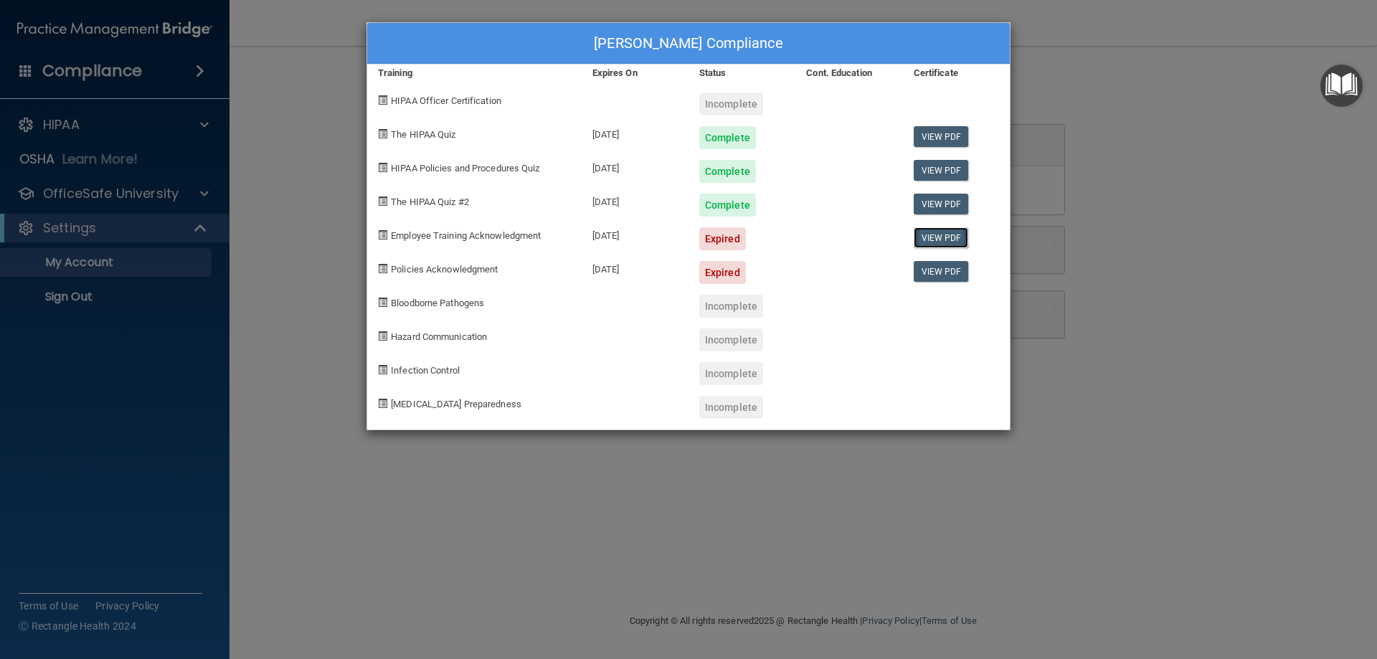
click at [931, 242] on link "View PDF" at bounding box center [940, 237] width 55 height 21
click at [943, 274] on link "View PDF" at bounding box center [940, 271] width 55 height 21
click at [951, 138] on link "View PDF" at bounding box center [940, 136] width 55 height 21
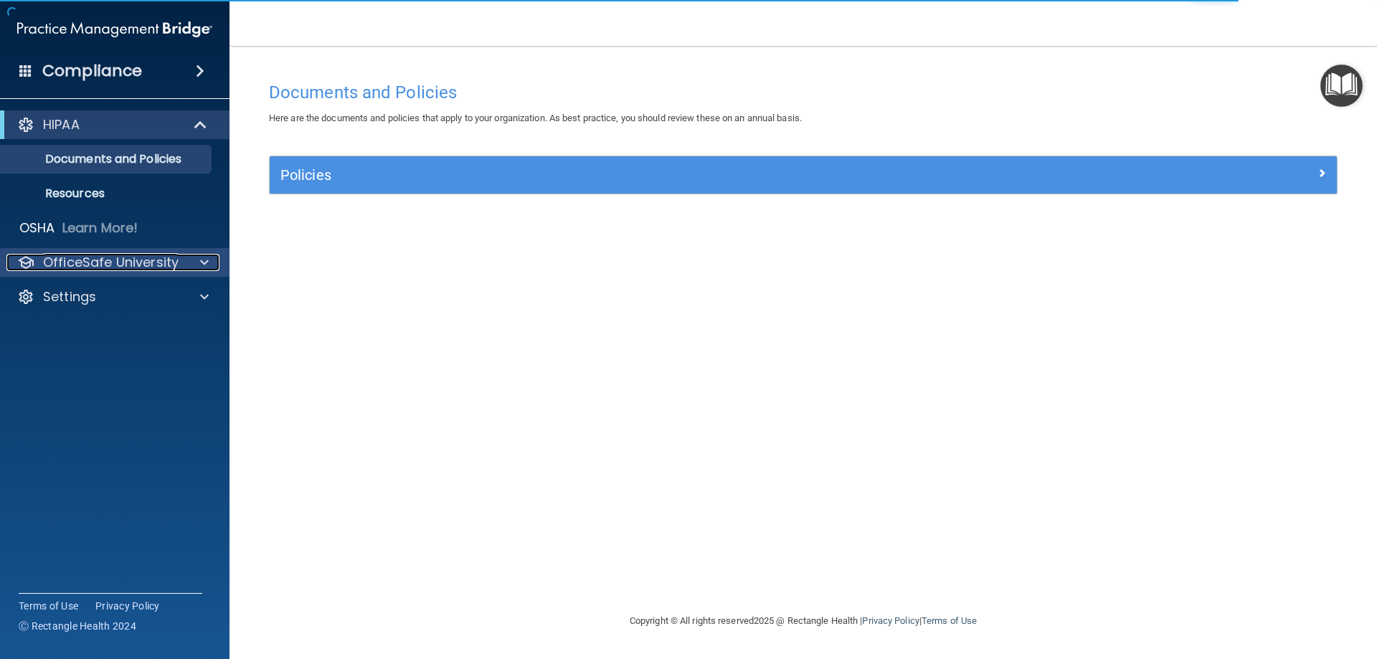
click at [128, 264] on p "OfficeSafe University" at bounding box center [111, 262] width 136 height 17
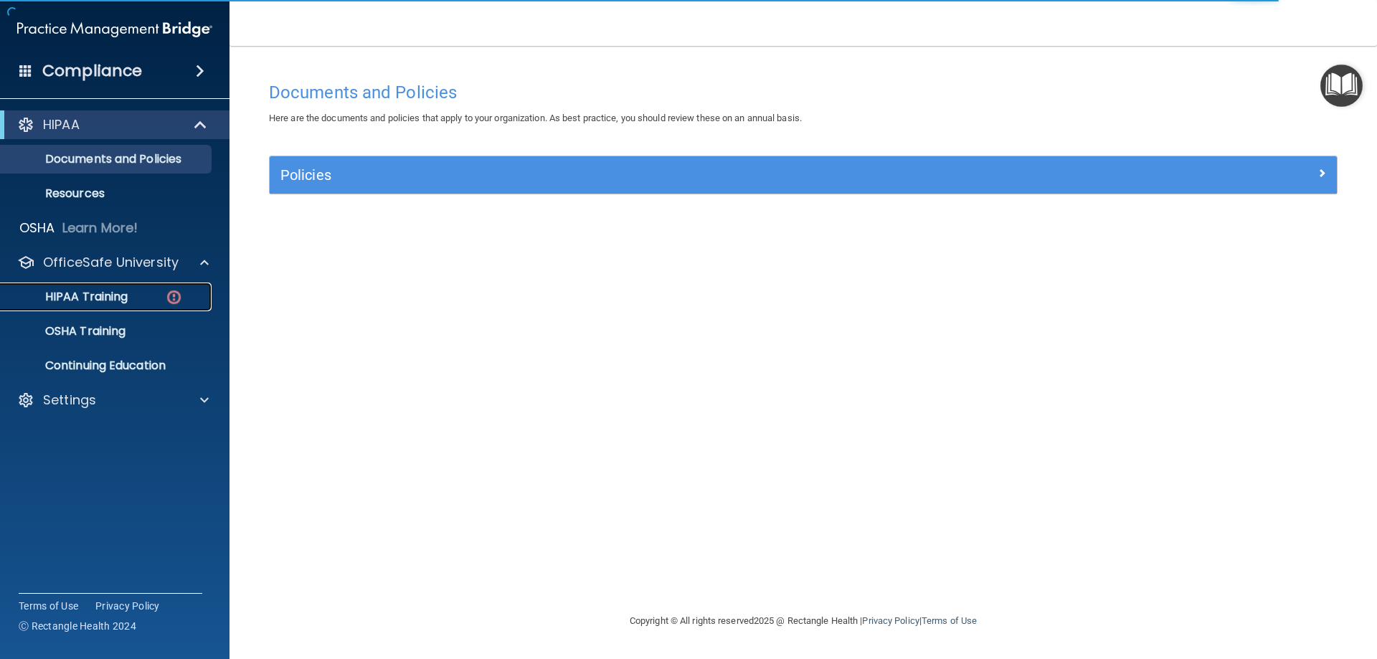
click at [98, 293] on p "HIPAA Training" at bounding box center [68, 297] width 118 height 14
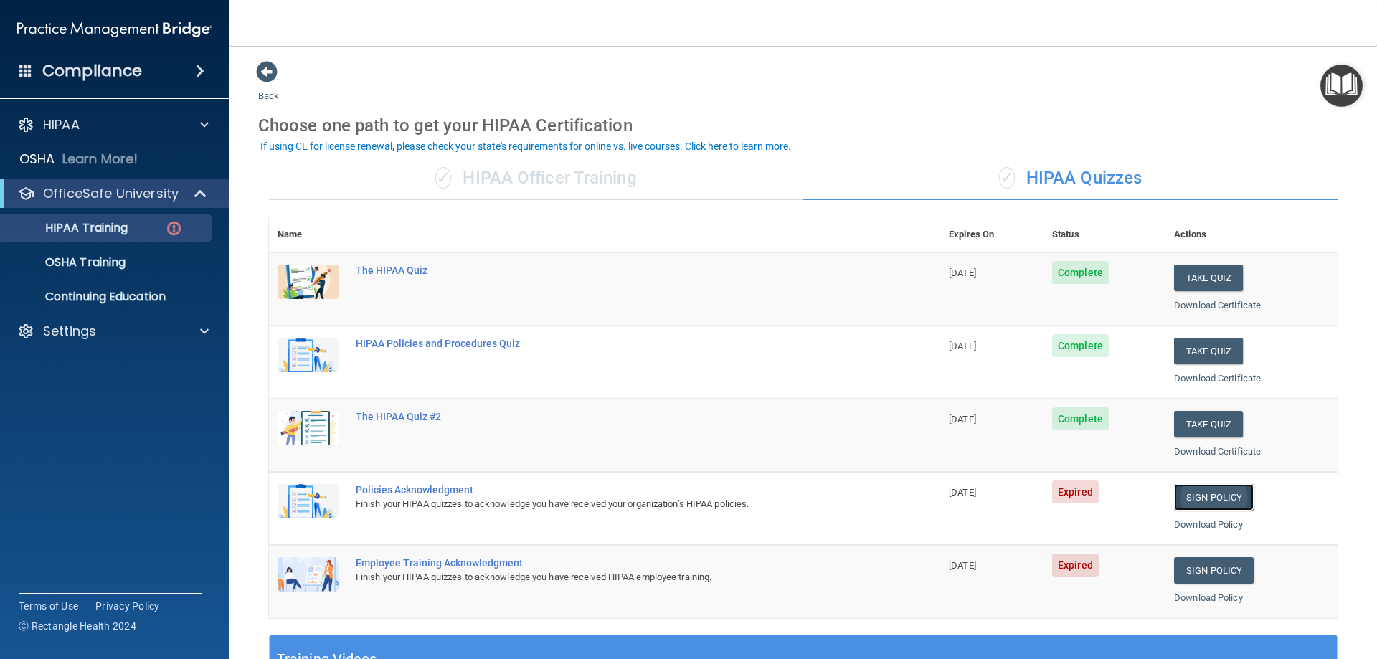
click at [1204, 495] on link "Sign Policy" at bounding box center [1214, 497] width 80 height 27
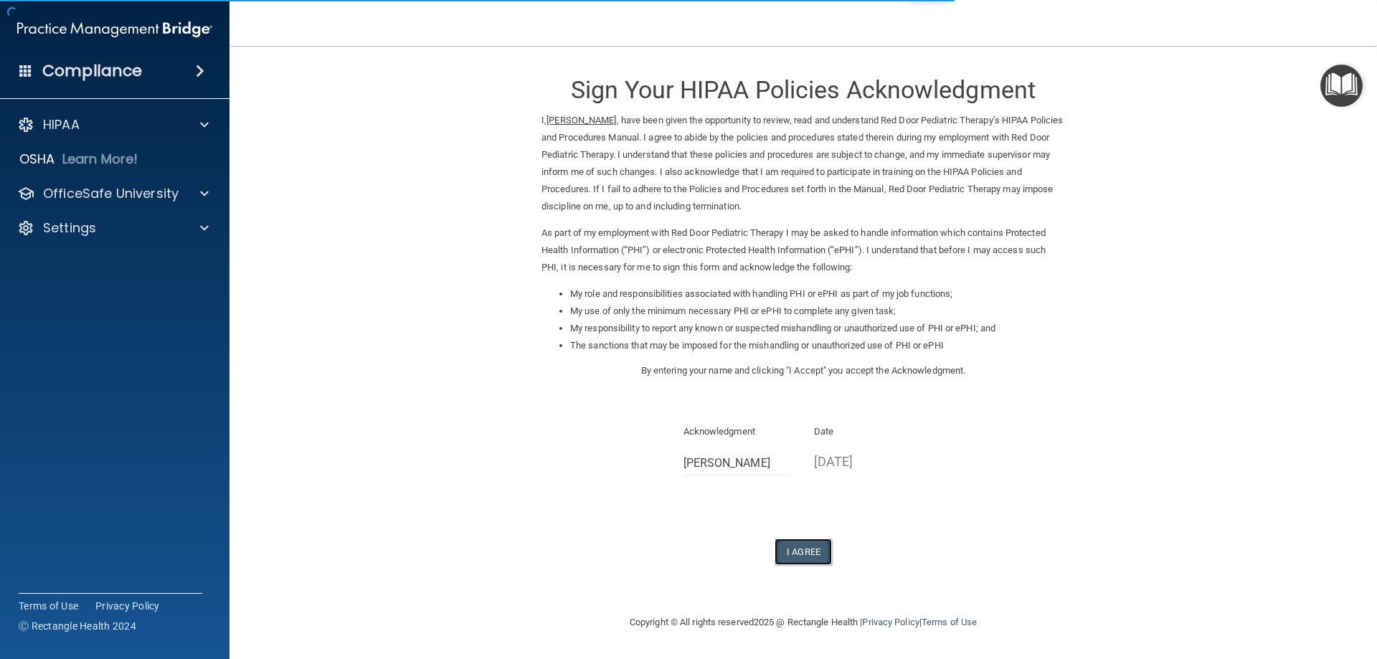
click at [812, 553] on button "I Agree" at bounding box center [802, 551] width 57 height 27
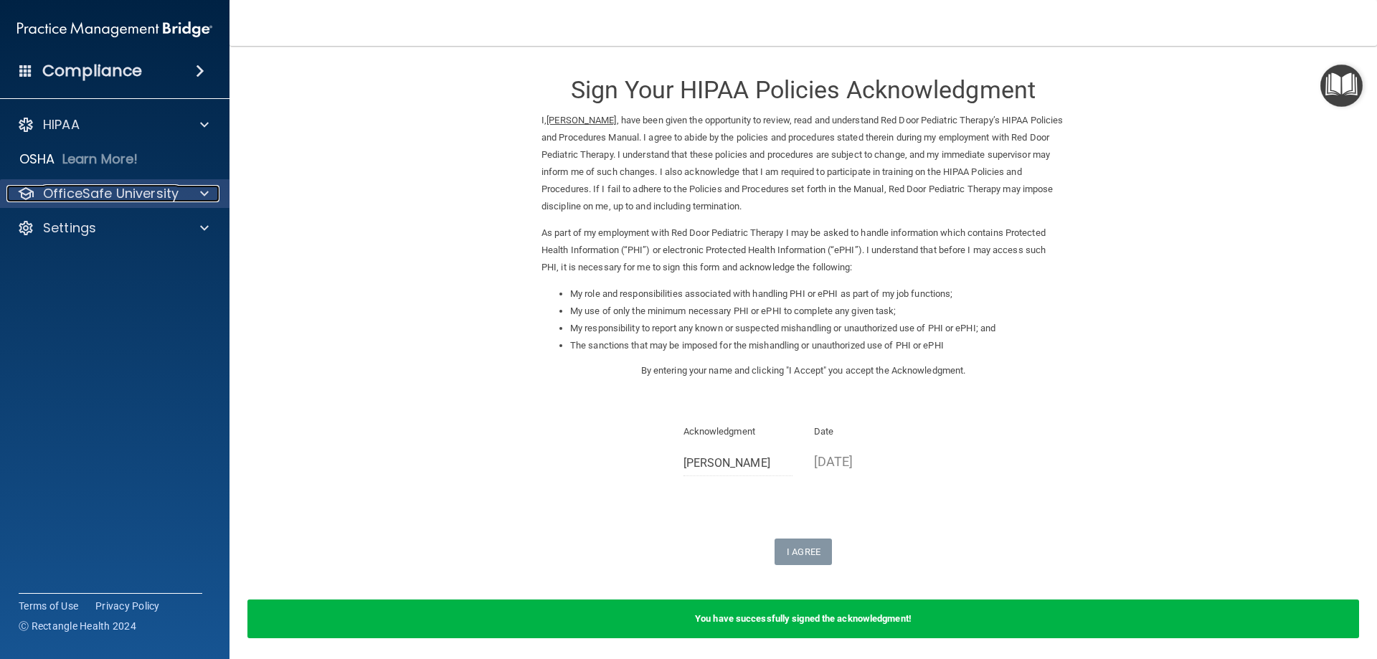
click at [200, 192] on span at bounding box center [204, 193] width 9 height 17
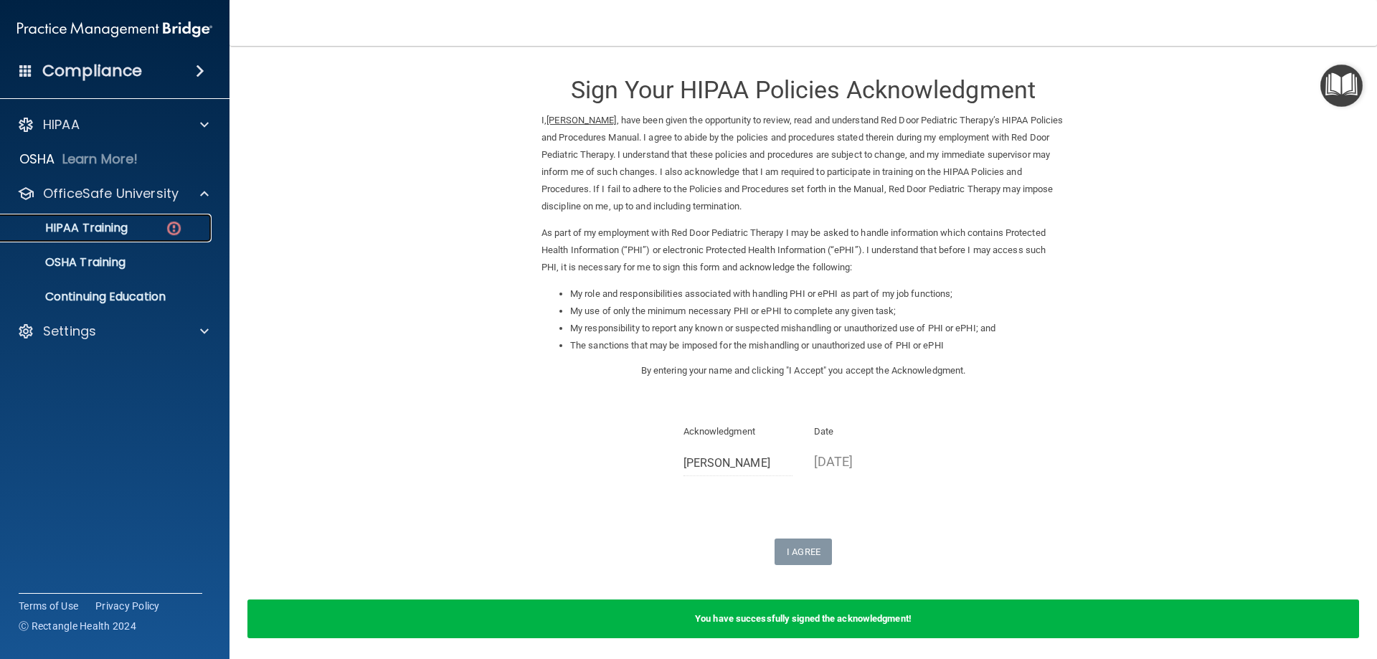
click at [131, 222] on div "HIPAA Training" at bounding box center [107, 228] width 196 height 14
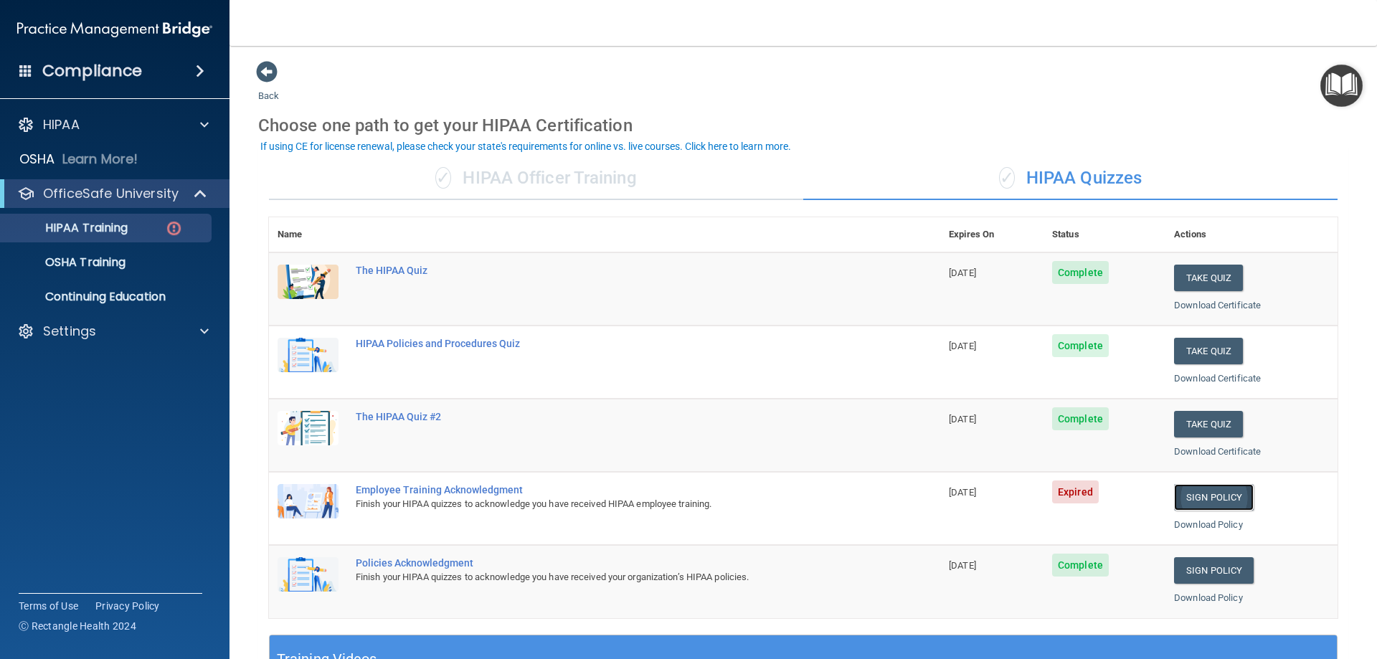
click at [1197, 495] on link "Sign Policy" at bounding box center [1214, 497] width 80 height 27
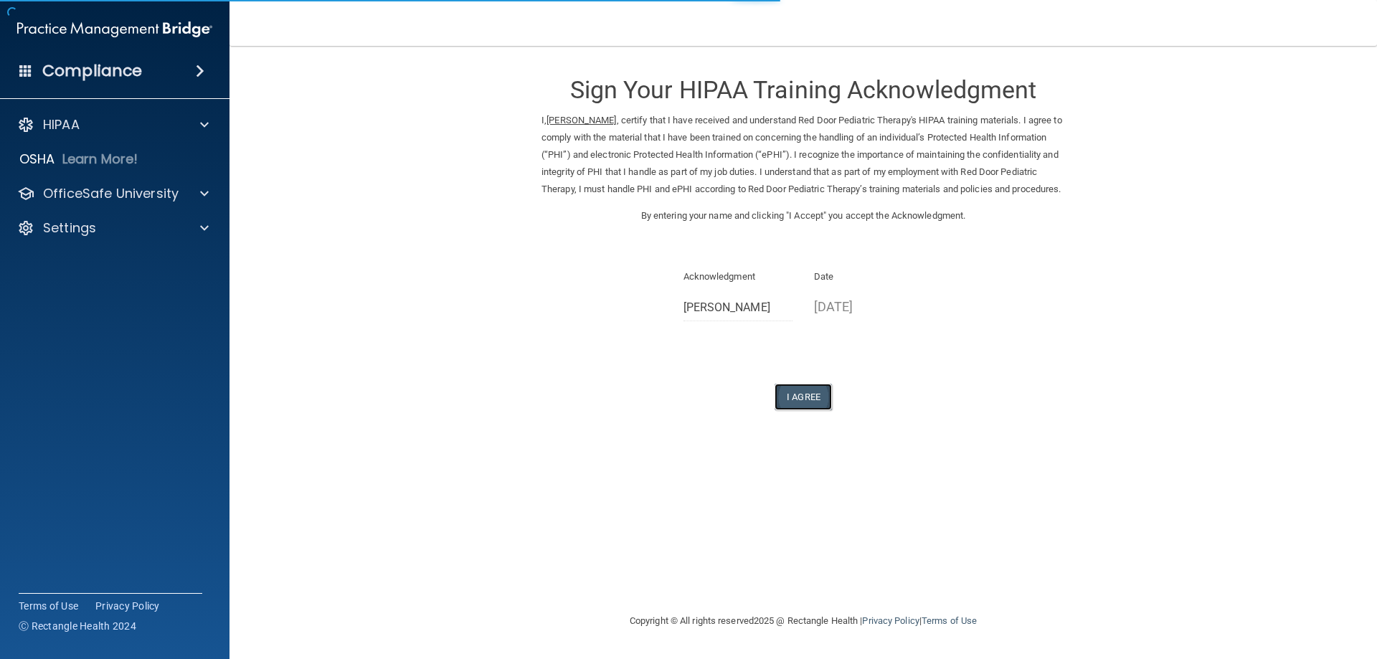
click at [804, 402] on button "I Agree" at bounding box center [802, 397] width 57 height 27
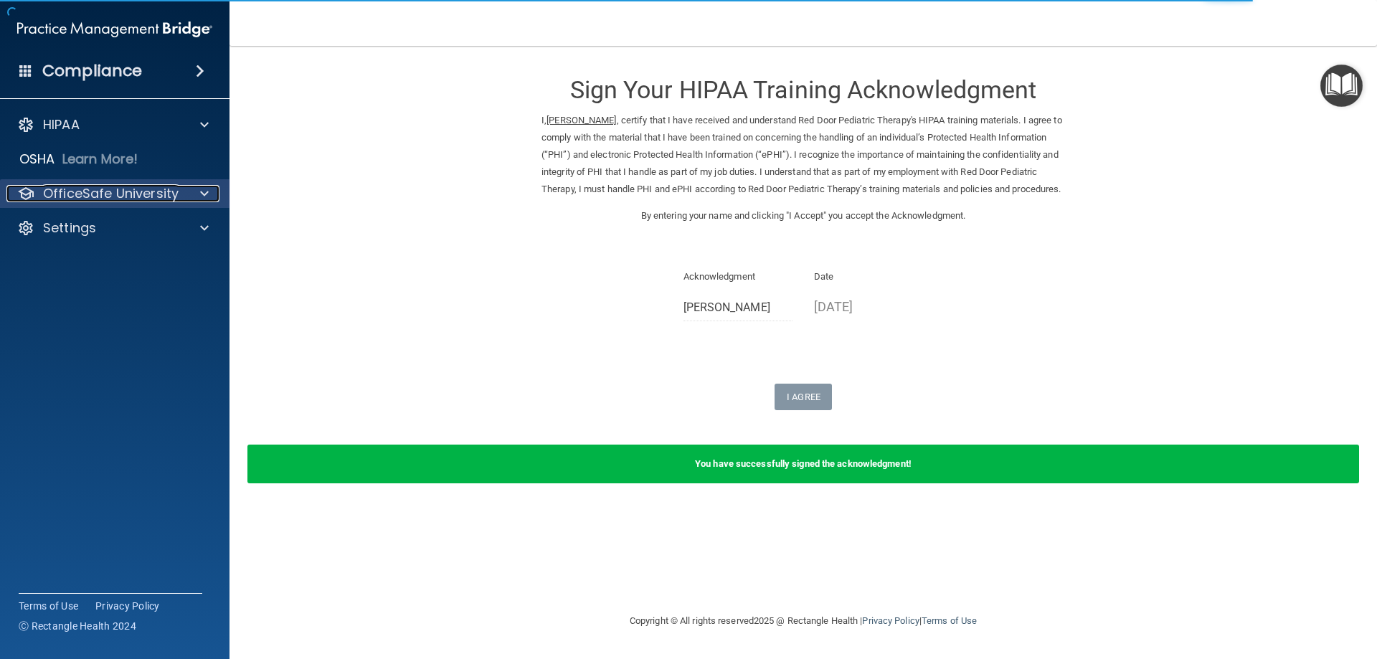
click at [211, 191] on div at bounding box center [202, 193] width 36 height 17
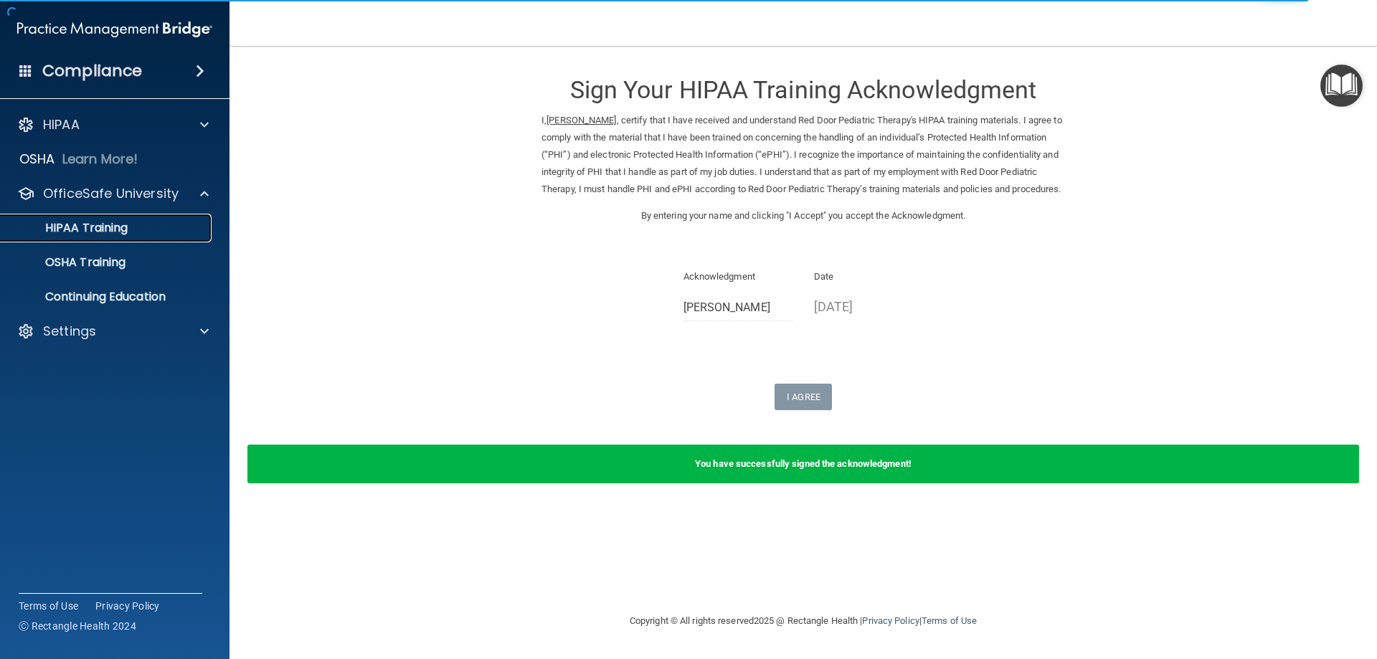
click at [110, 229] on p "HIPAA Training" at bounding box center [68, 228] width 118 height 14
